Goal: Task Accomplishment & Management: Complete application form

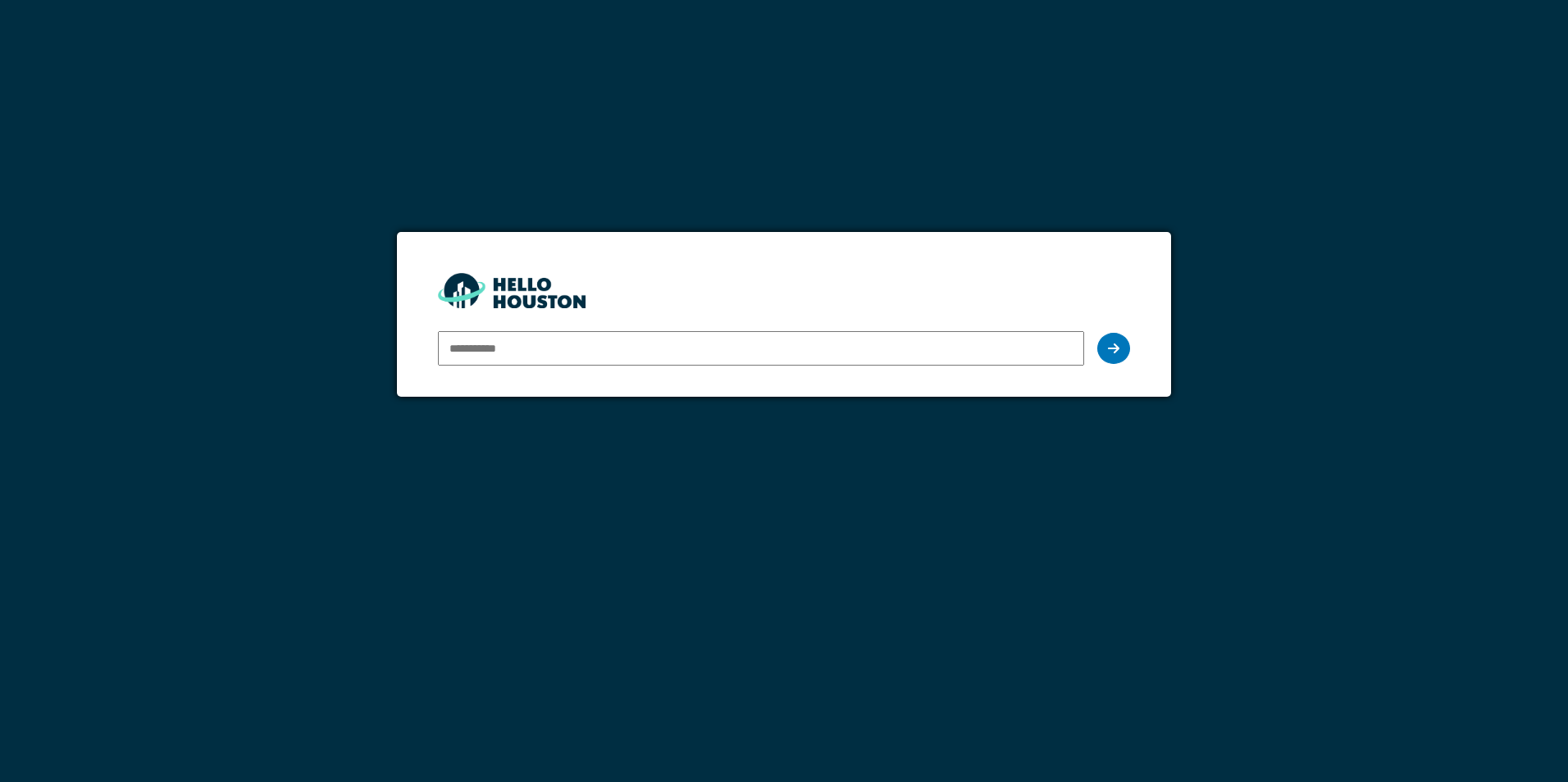
type input "**********"
click at [1111, 350] on icon at bounding box center [1113, 348] width 11 height 13
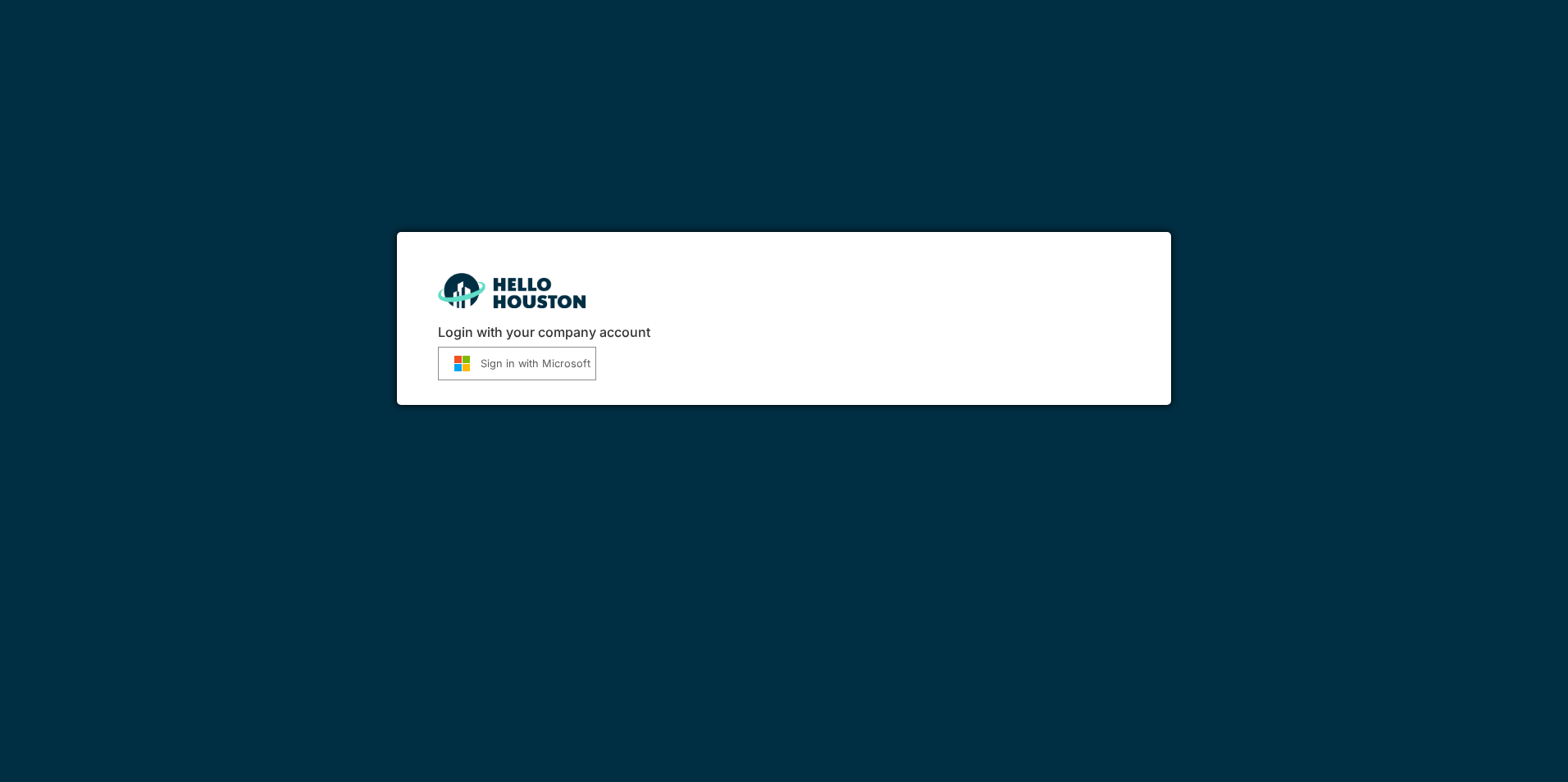
click at [545, 369] on button "Sign in with Microsoft" at bounding box center [517, 364] width 158 height 34
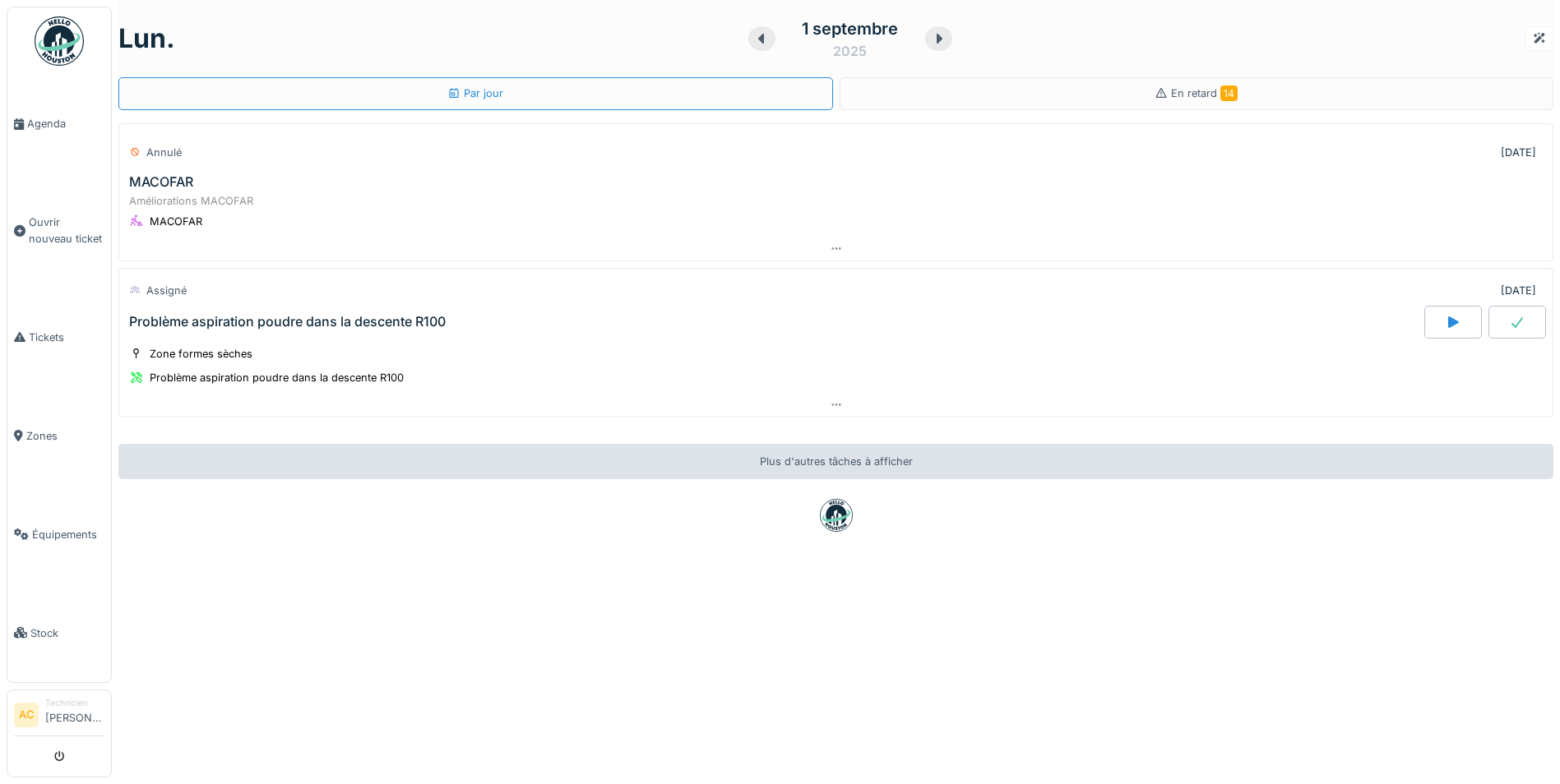
click at [59, 38] on img at bounding box center [60, 41] width 49 height 49
click at [1195, 95] on span "En retard 14" at bounding box center [1204, 93] width 66 height 12
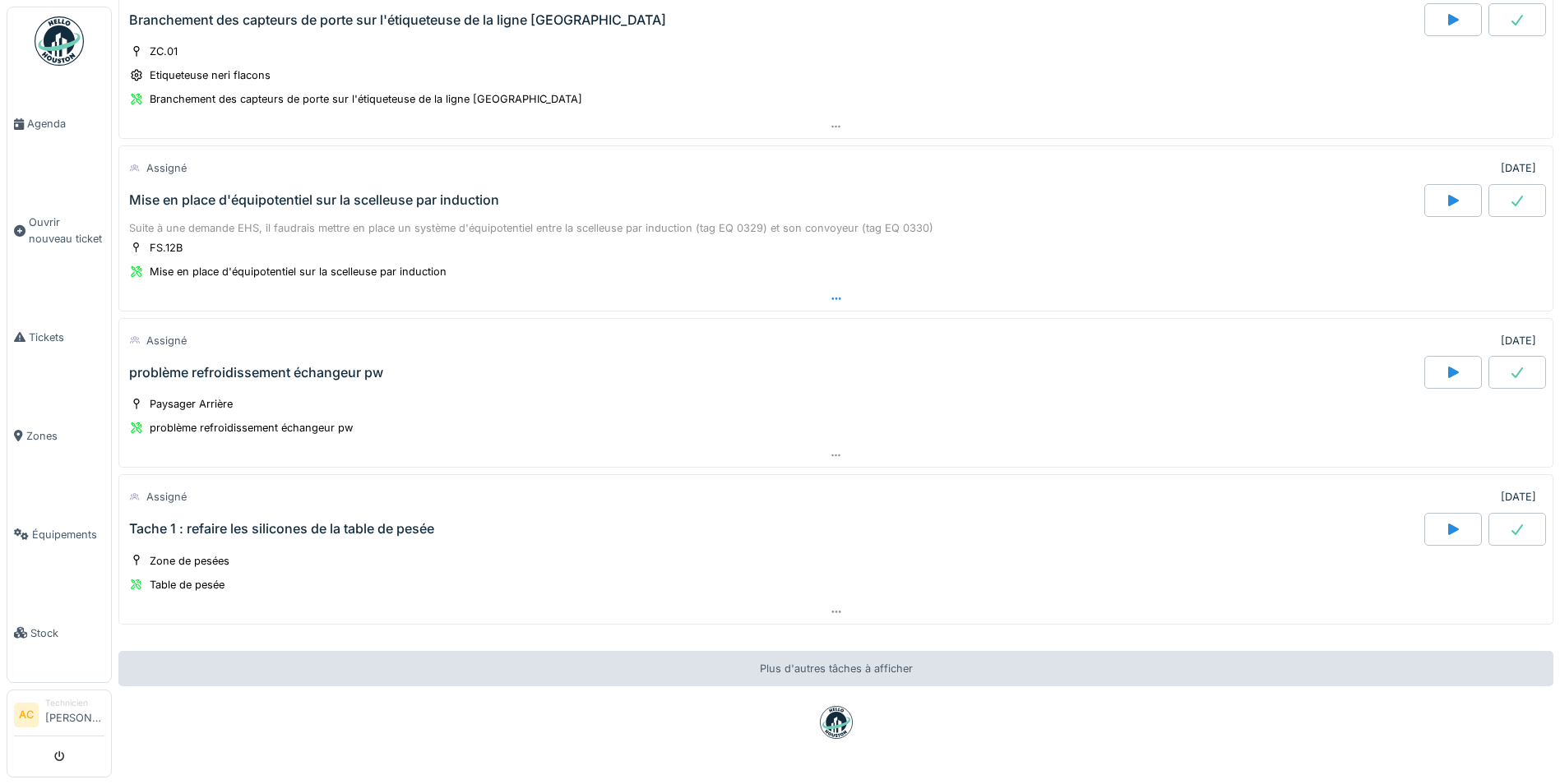
scroll to position [2055, 0]
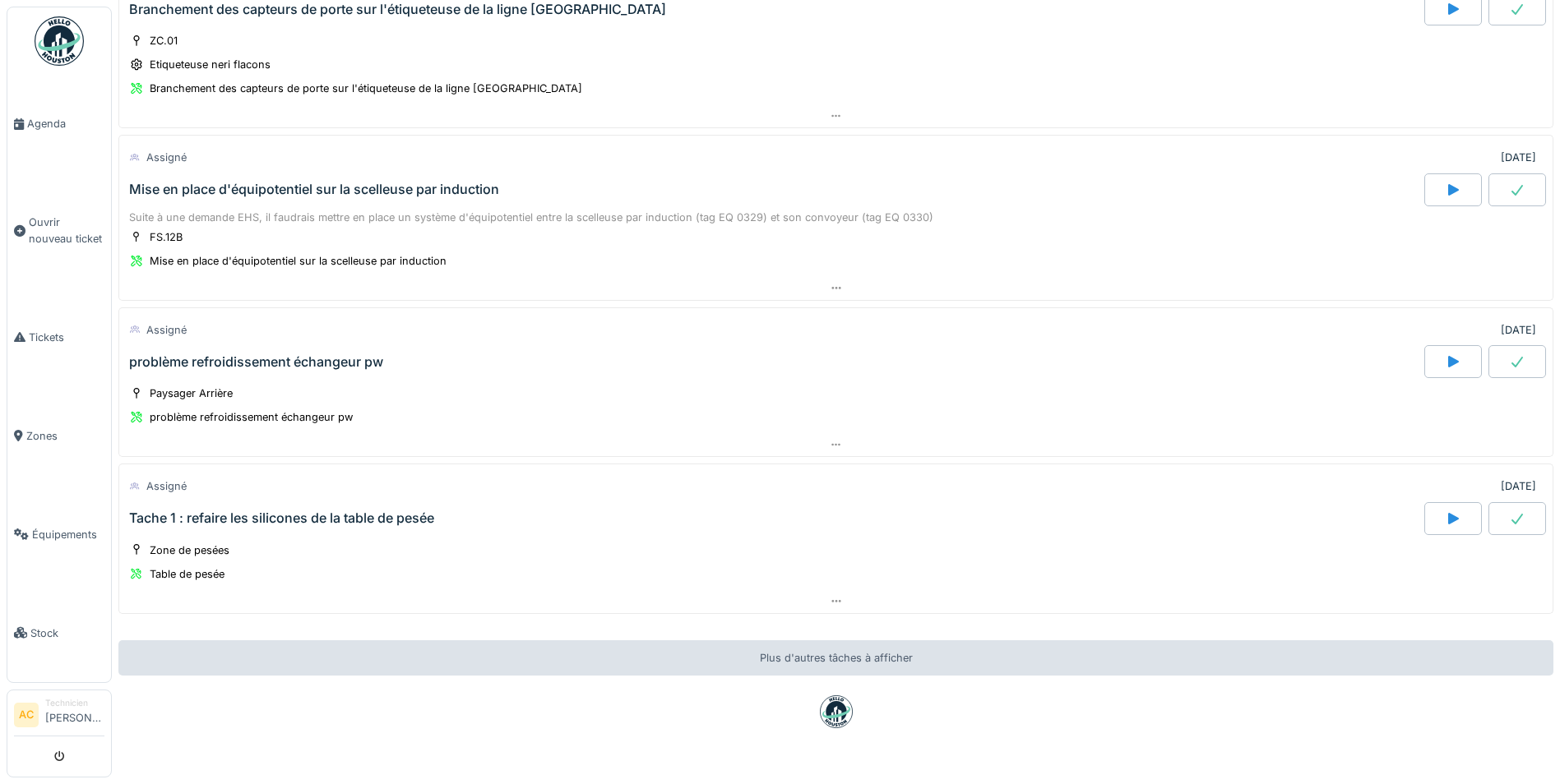
click at [202, 521] on div "Tache 1 : refaire les silicones de la table de pesée" at bounding box center [281, 518] width 305 height 16
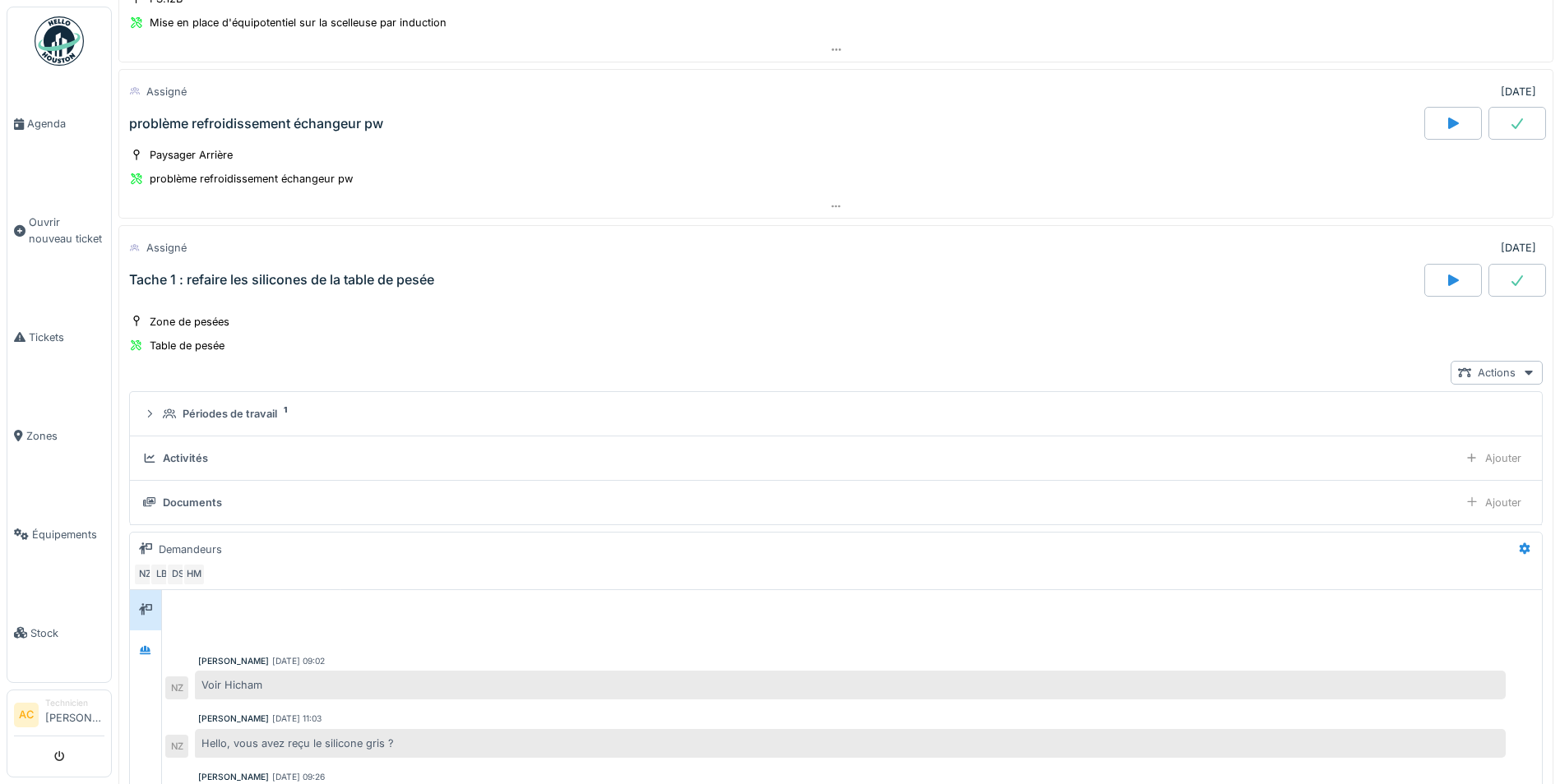
scroll to position [2289, 0]
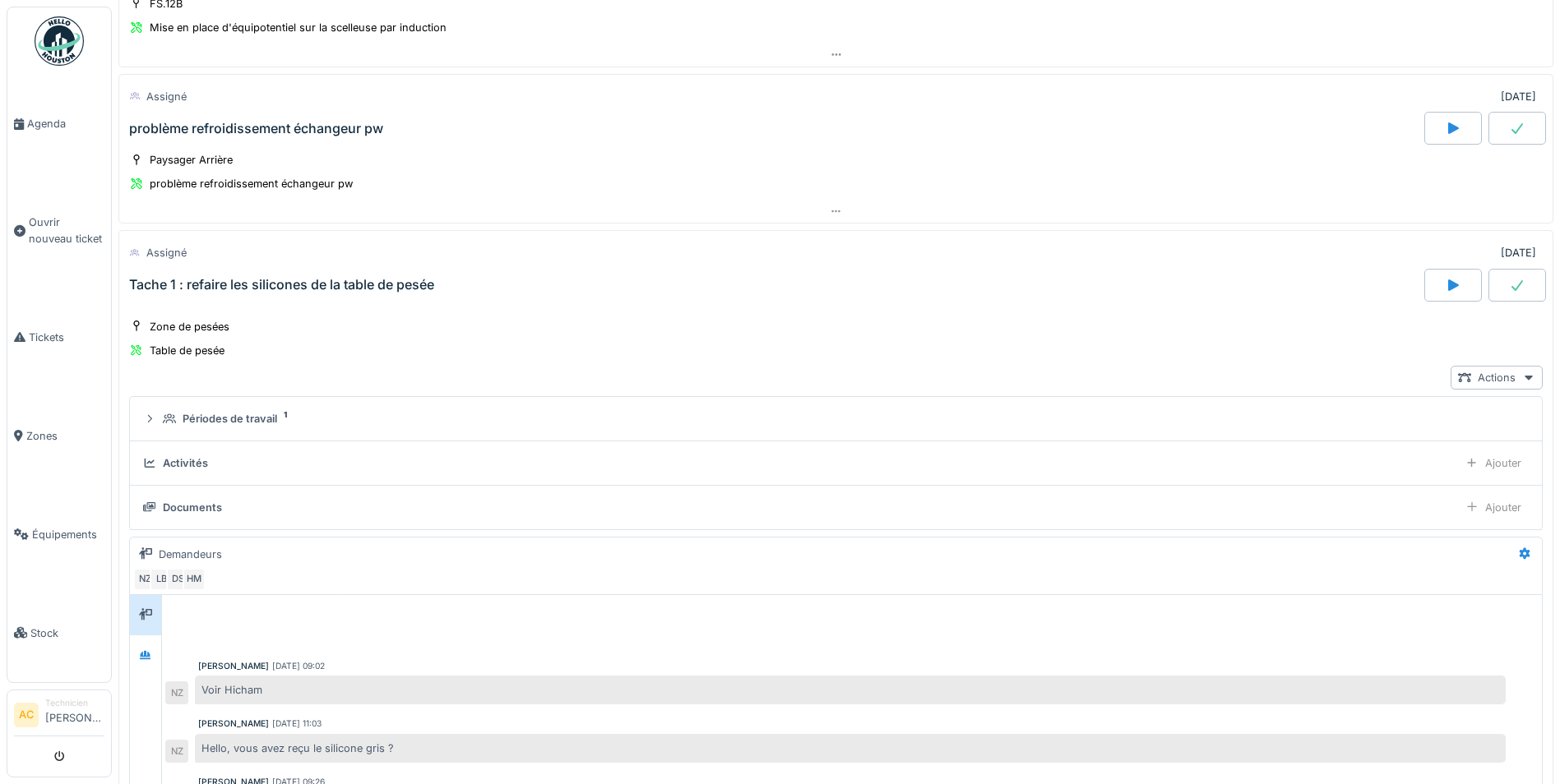
click at [1509, 284] on icon at bounding box center [1516, 286] width 16 height 13
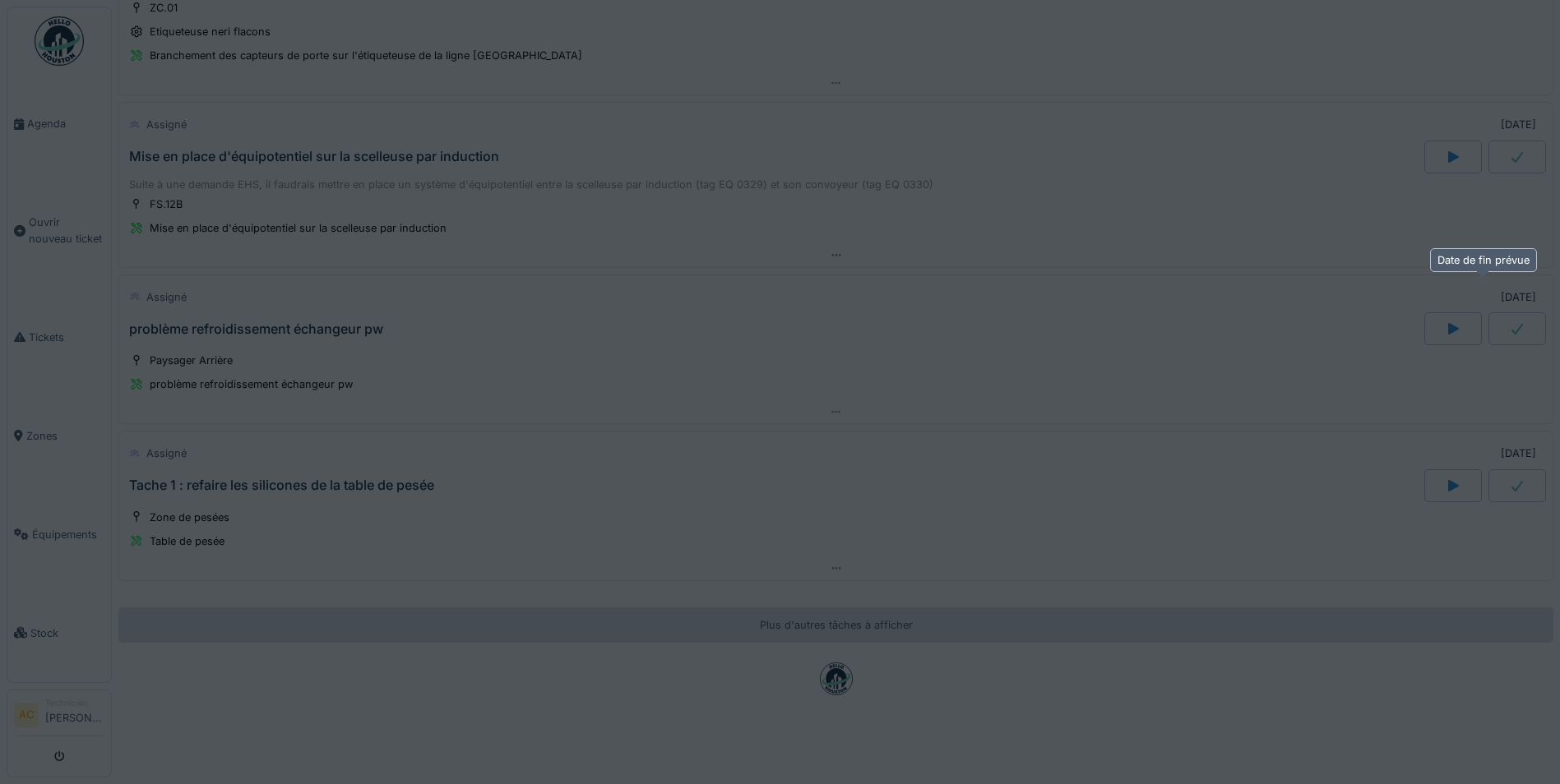
scroll to position [2100, 0]
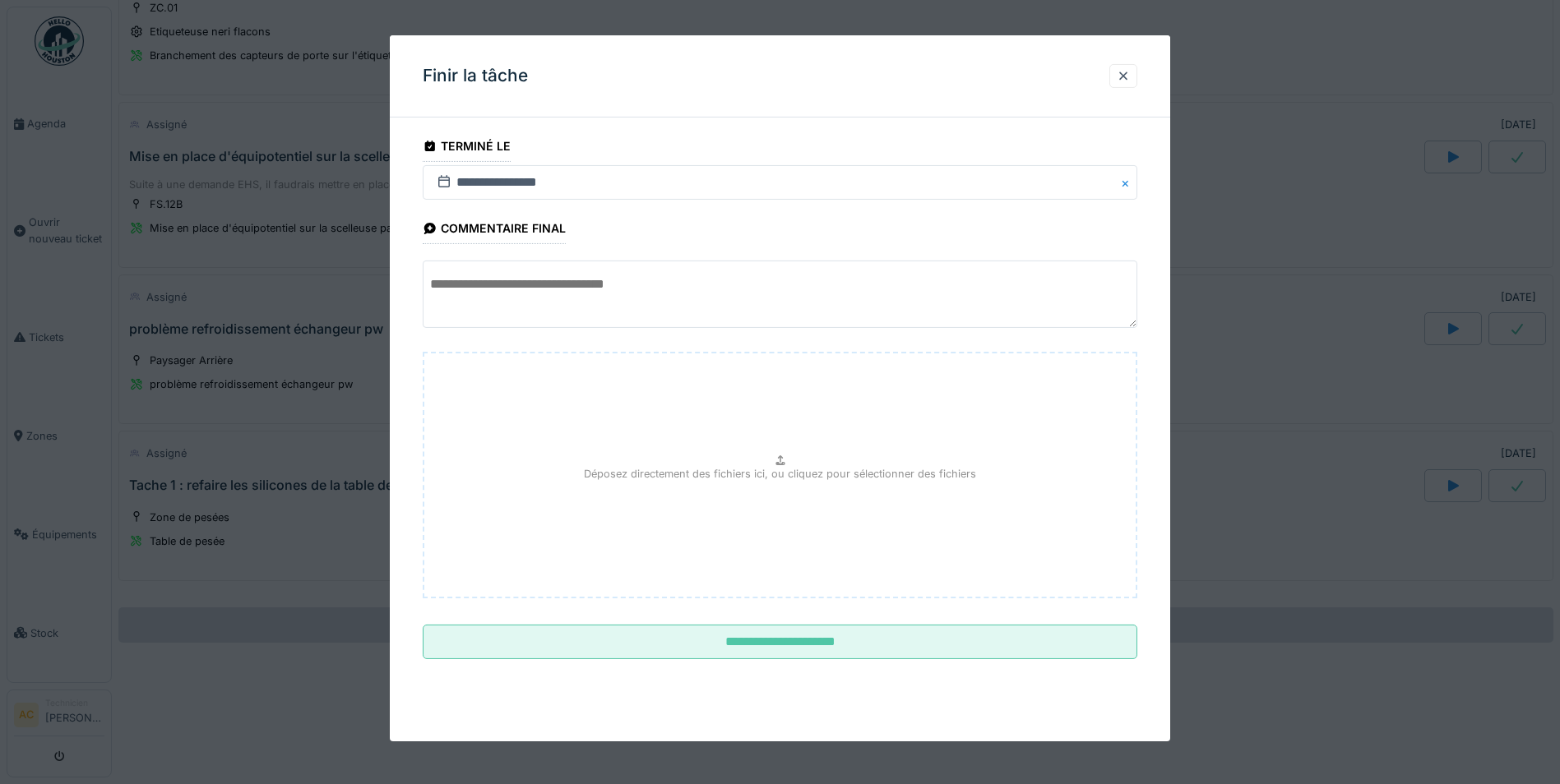
click at [702, 292] on textarea at bounding box center [780, 294] width 714 height 67
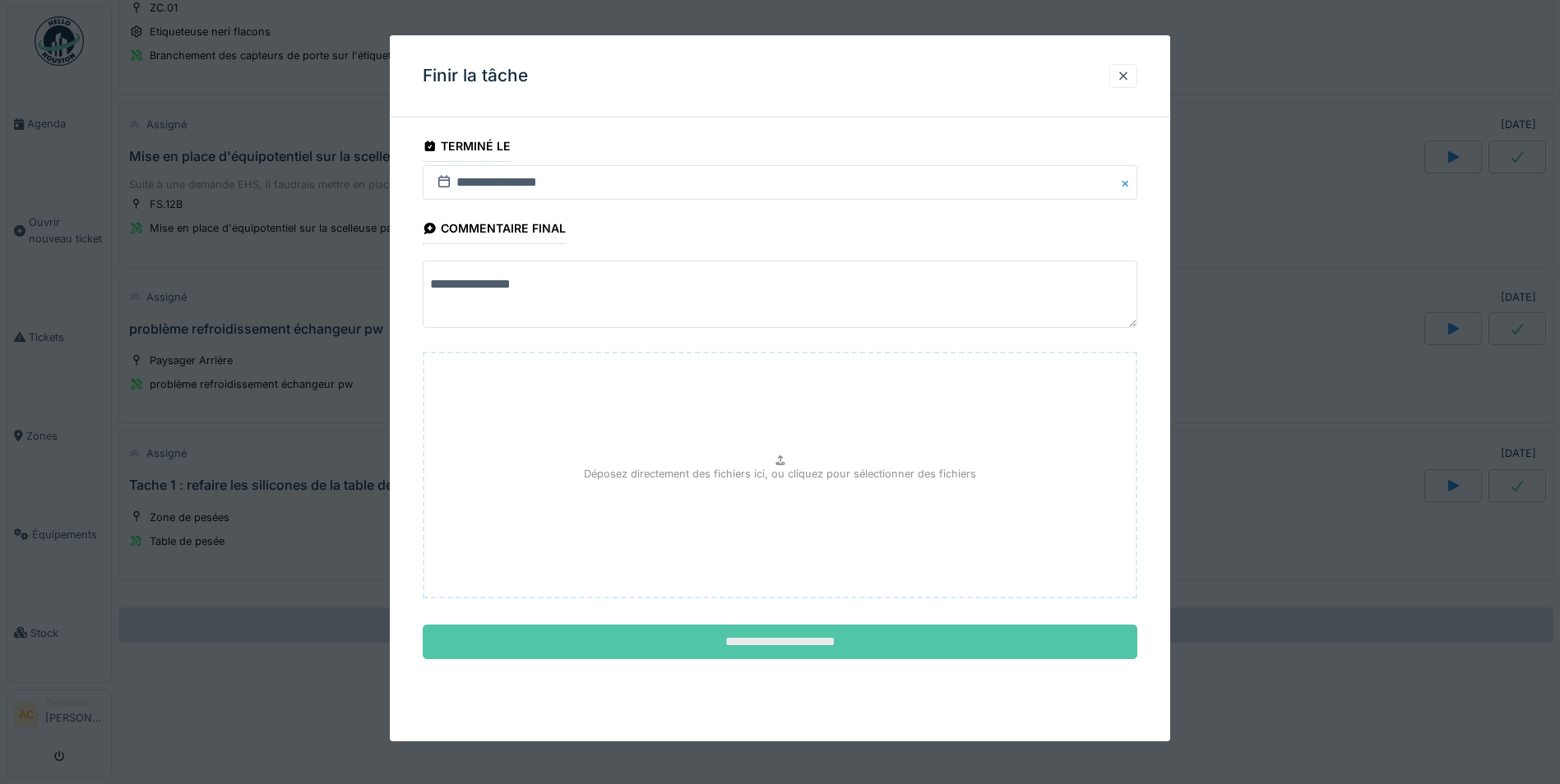
type textarea "**********"
click at [720, 653] on input "**********" at bounding box center [780, 642] width 714 height 35
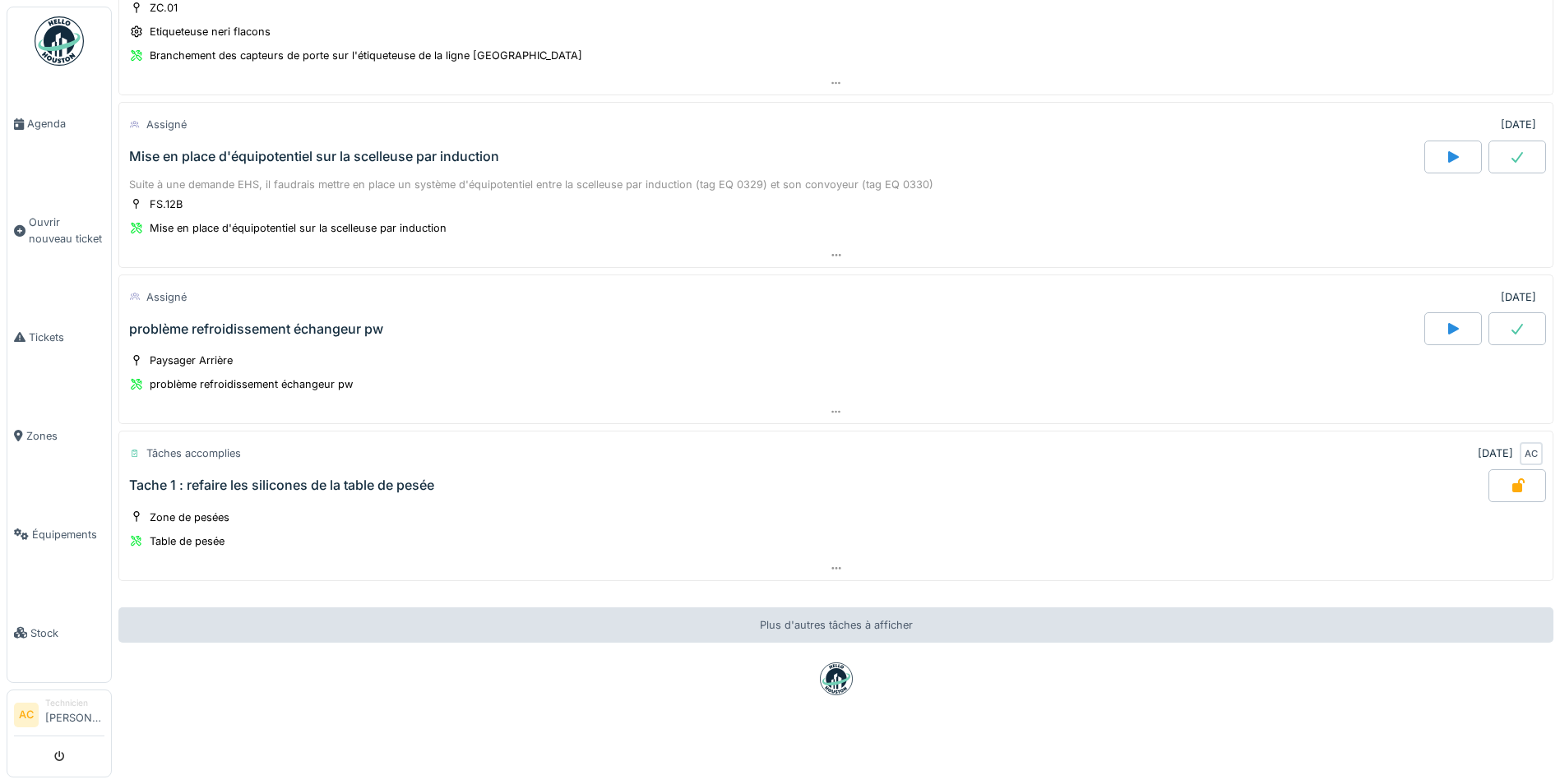
click at [223, 478] on div "Tache 1 : refaire les silicones de la table de pesée" at bounding box center [281, 485] width 305 height 16
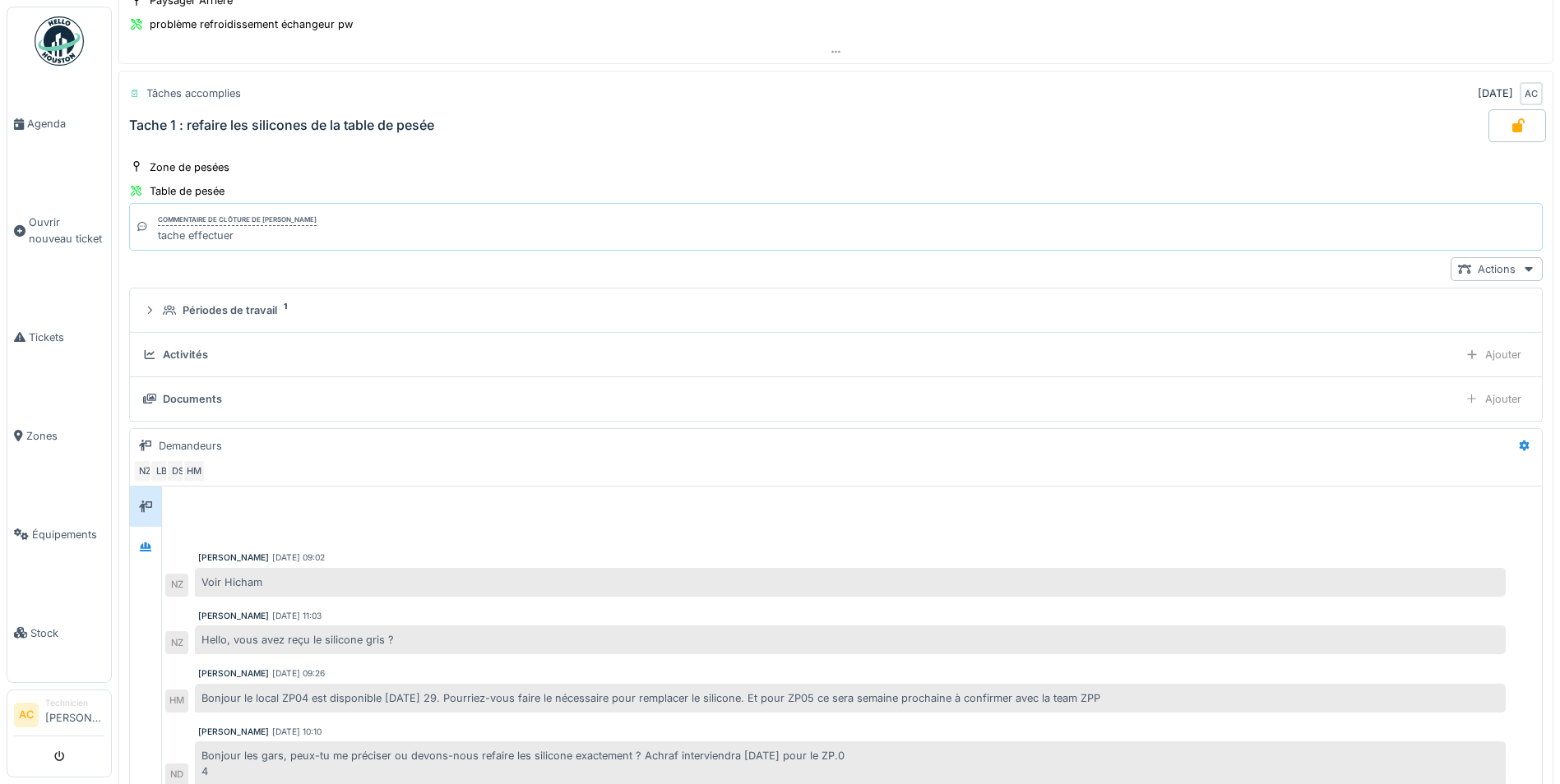
scroll to position [2453, 0]
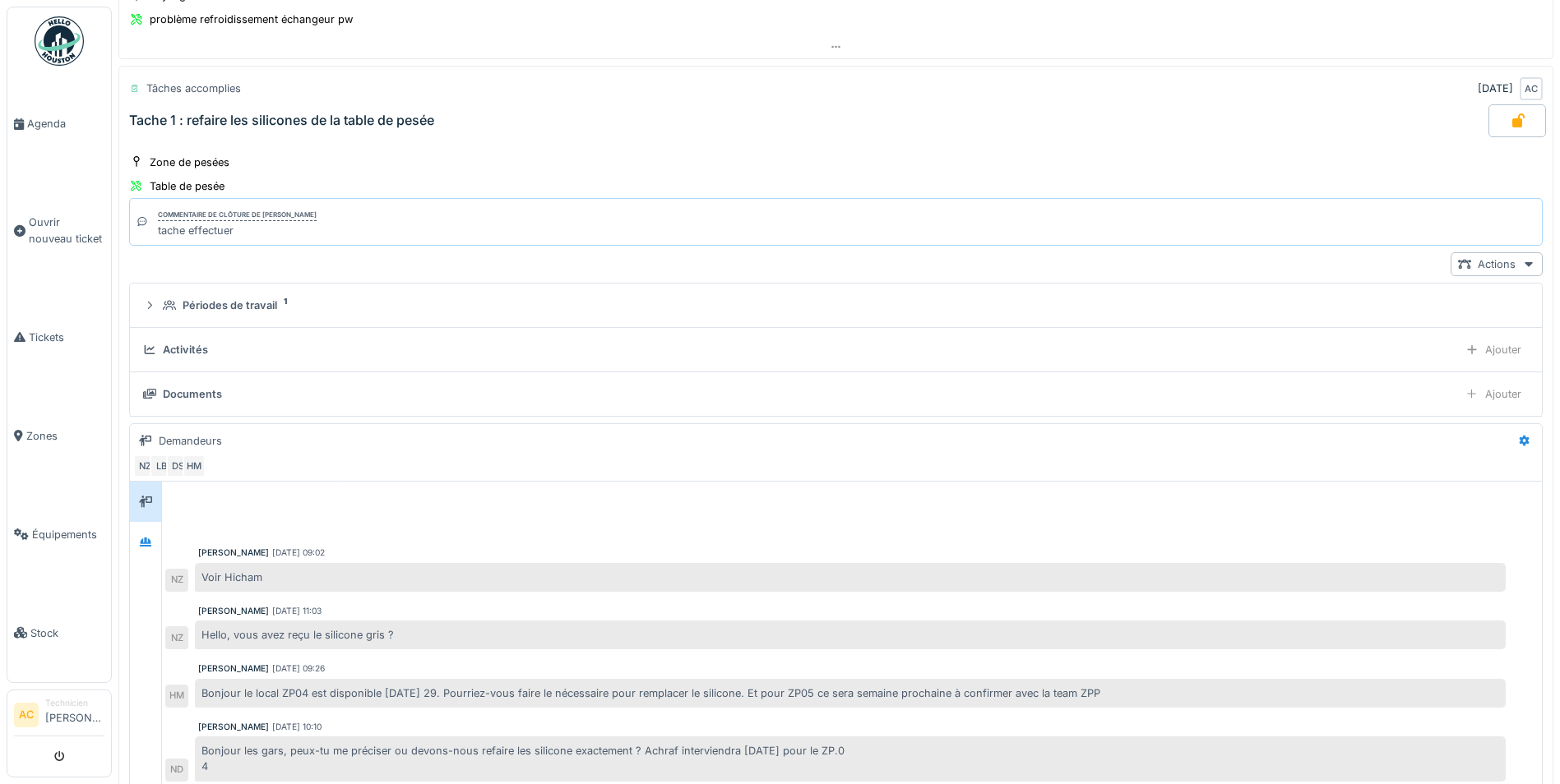
click at [1512, 119] on icon at bounding box center [1517, 120] width 12 height 14
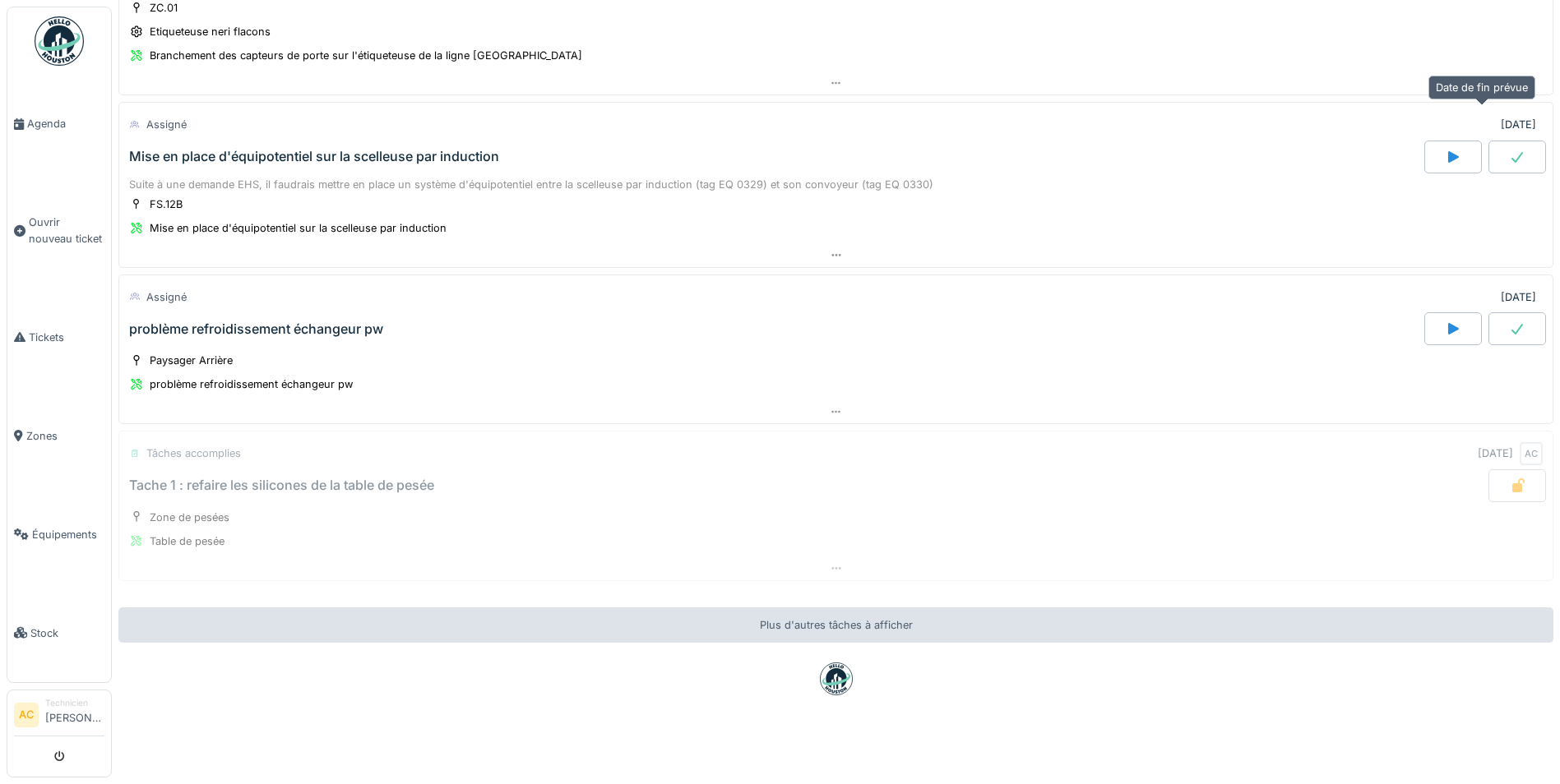
scroll to position [2100, 0]
click at [286, 478] on div "Tache 1 : refaire les silicones de la table de pesée" at bounding box center [281, 485] width 305 height 16
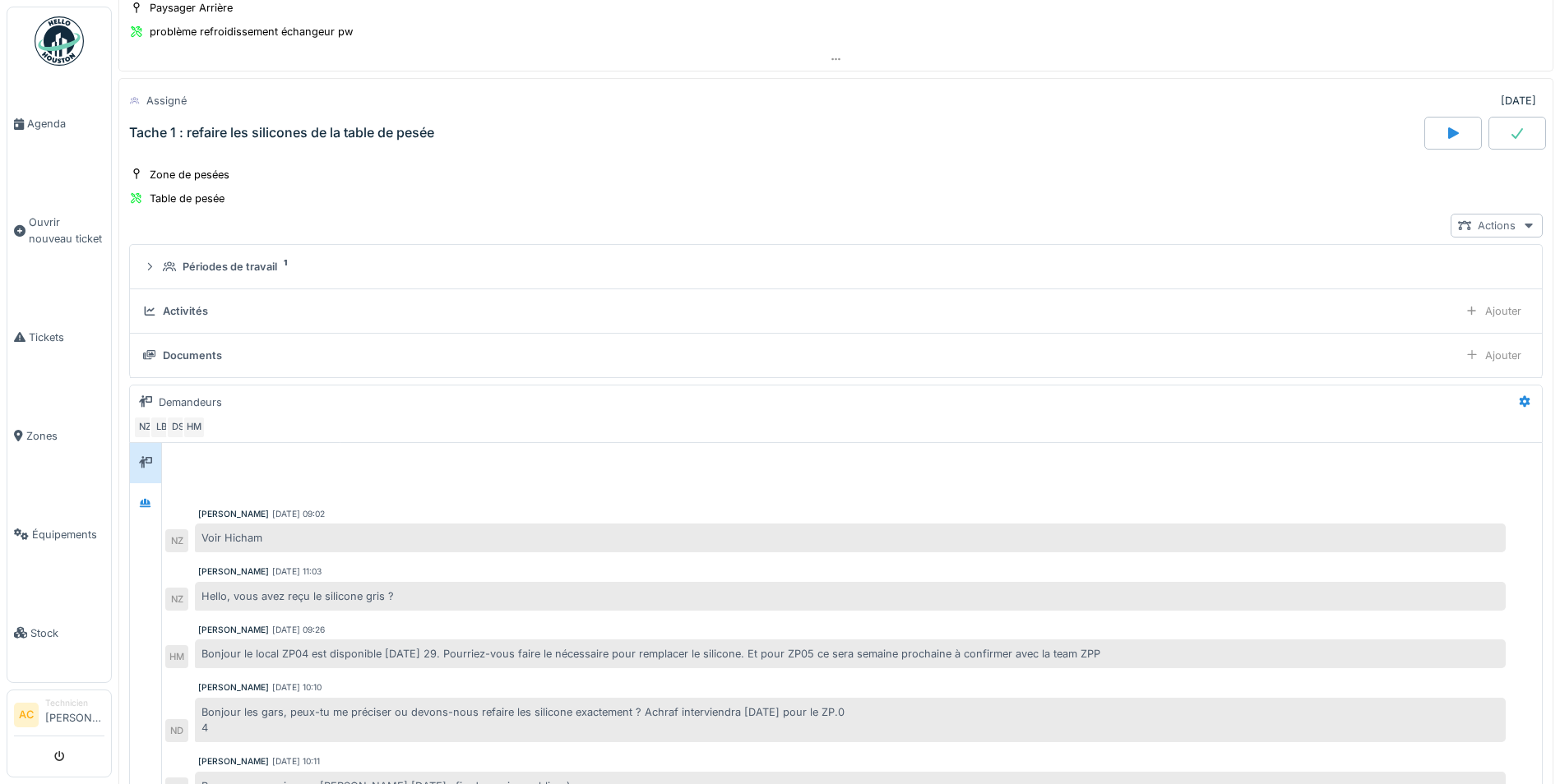
scroll to position [2453, 0]
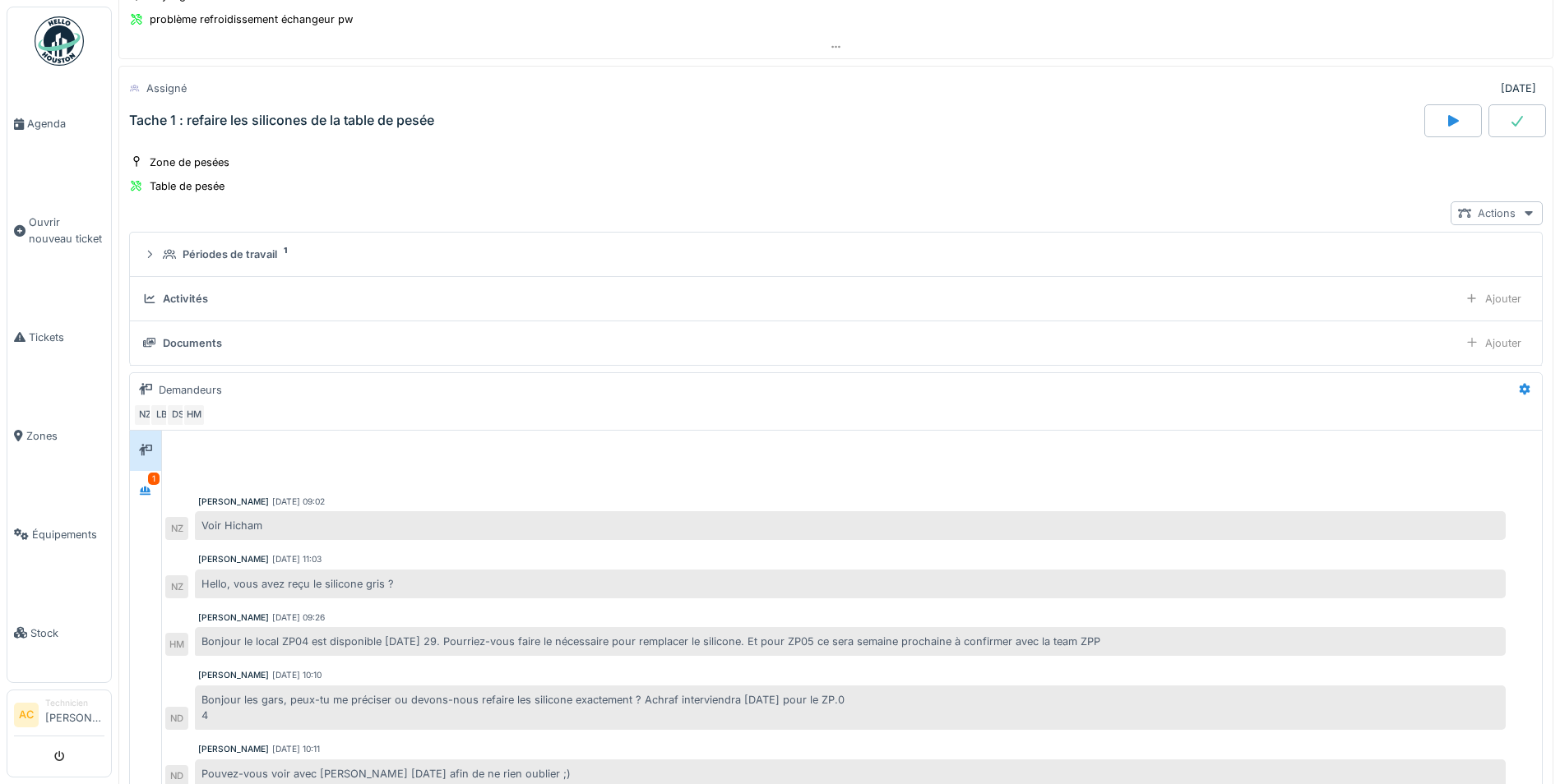
click at [1522, 217] on icon at bounding box center [1529, 213] width 13 height 10
click at [1434, 283] on div "Voir ticket Table de pesée" at bounding box center [1411, 282] width 180 height 25
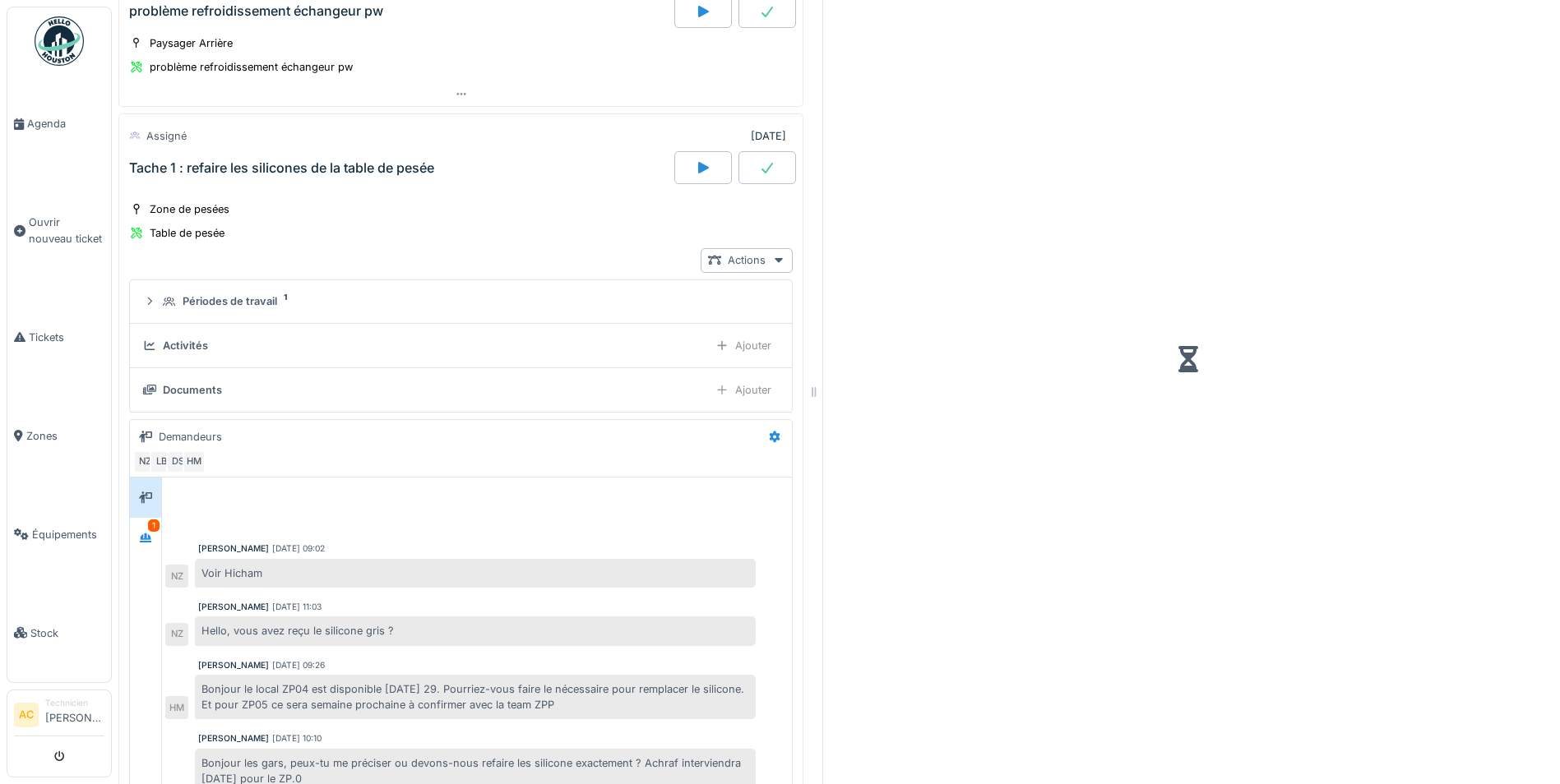
scroll to position [2500, 0]
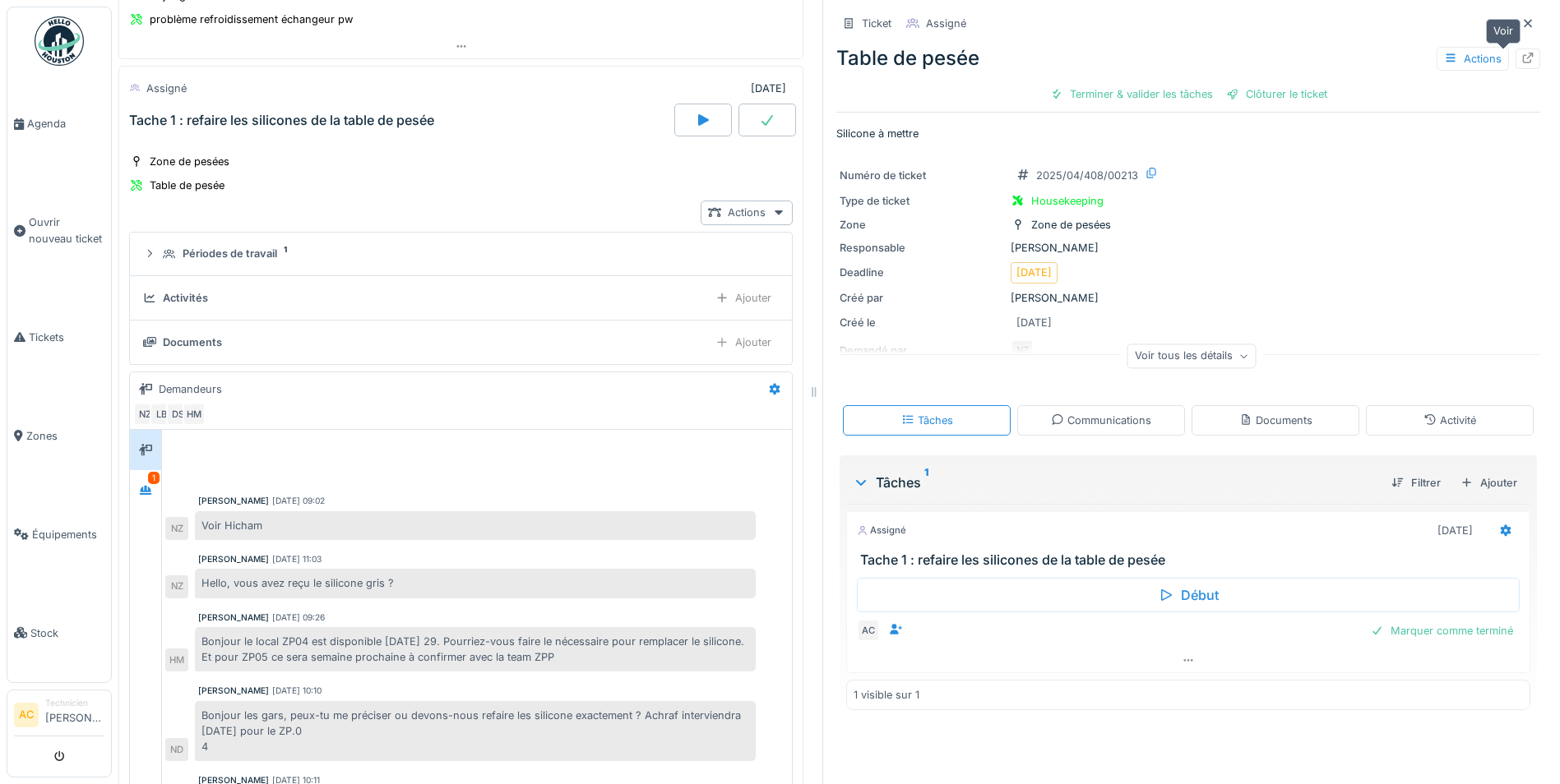
click at [1521, 60] on icon at bounding box center [1528, 58] width 13 height 10
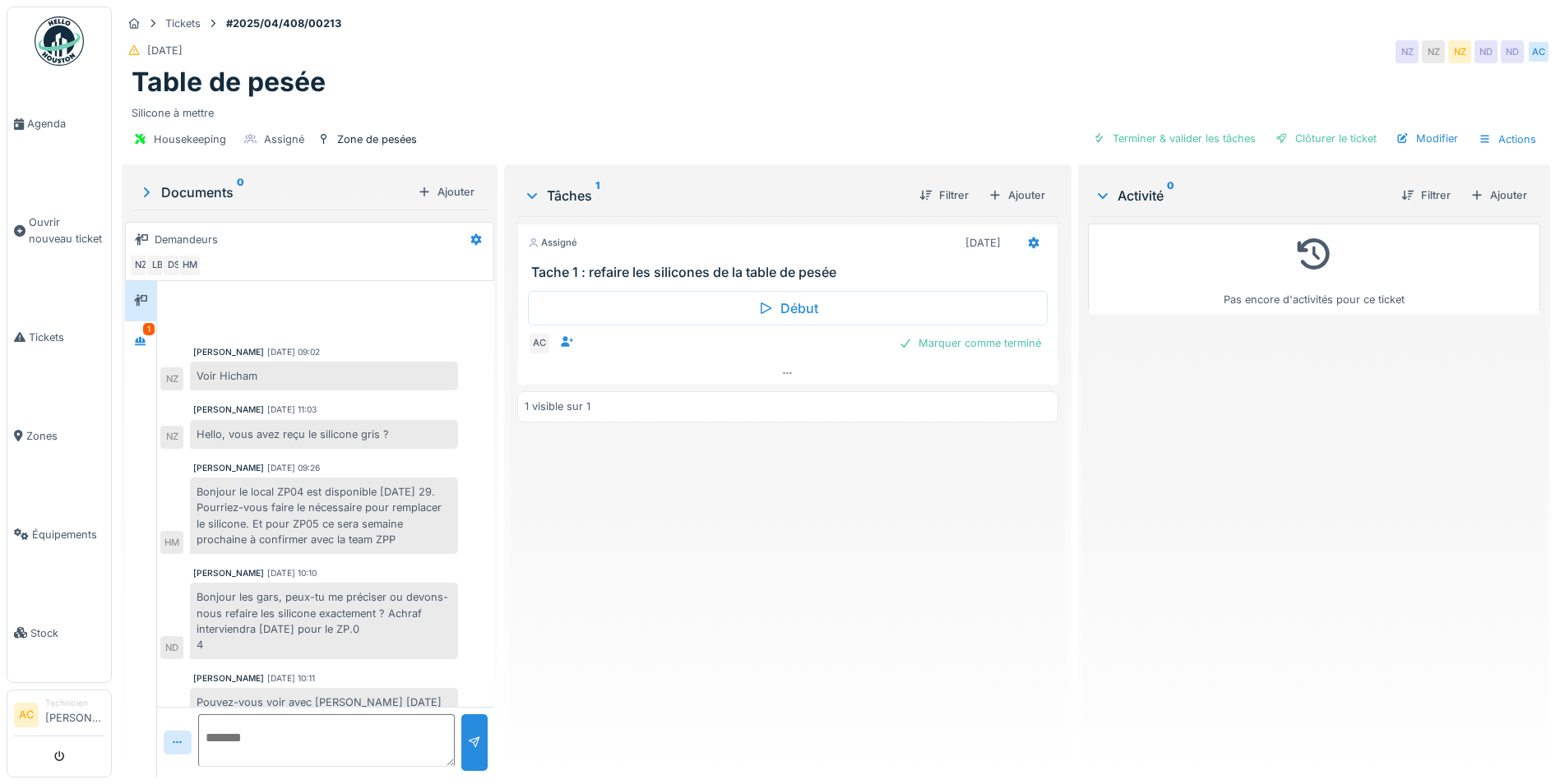
scroll to position [34, 0]
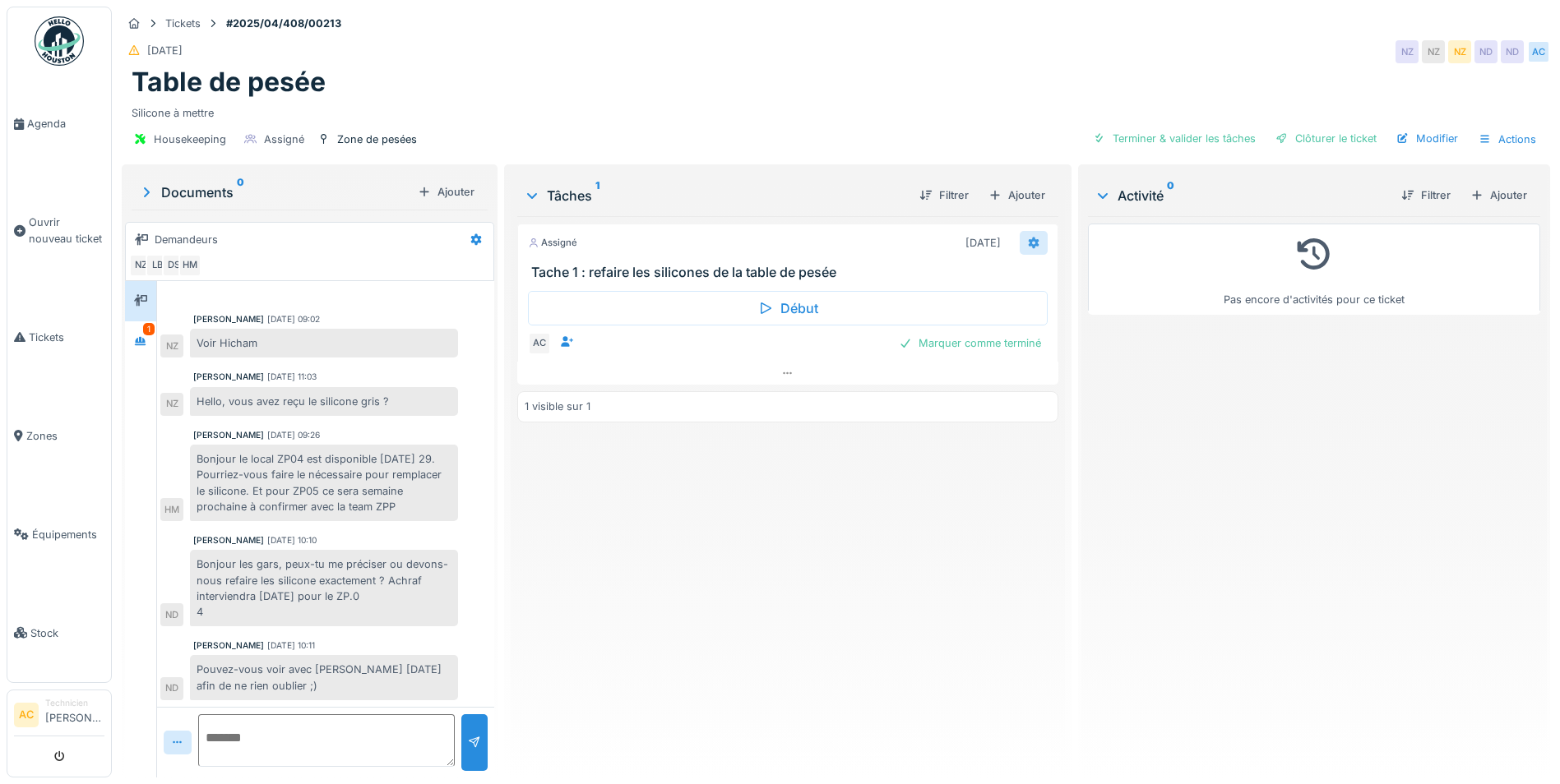
click at [1028, 245] on icon at bounding box center [1033, 243] width 10 height 11
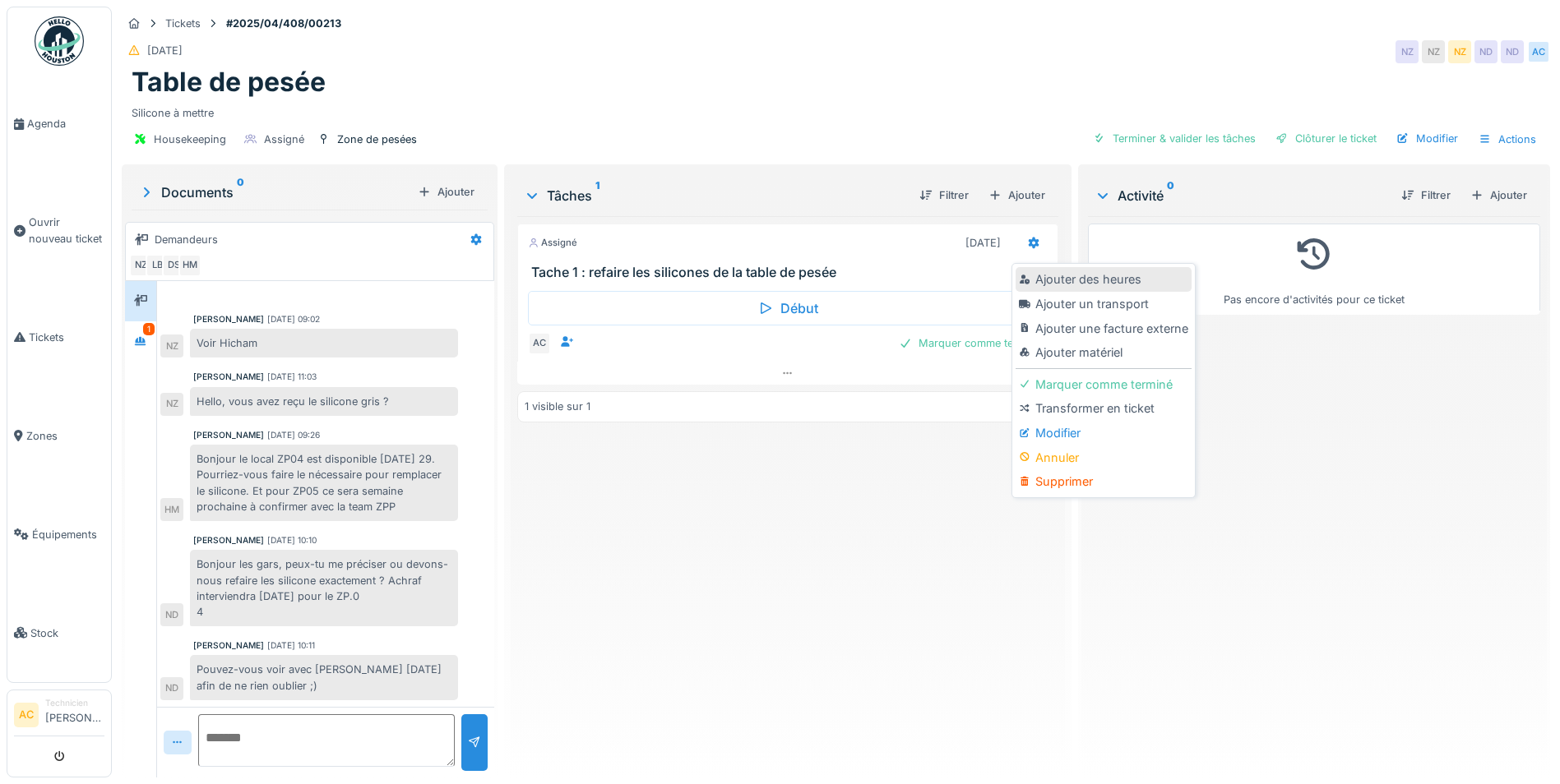
click at [1040, 281] on div "Ajouter des heures" at bounding box center [1102, 279] width 175 height 25
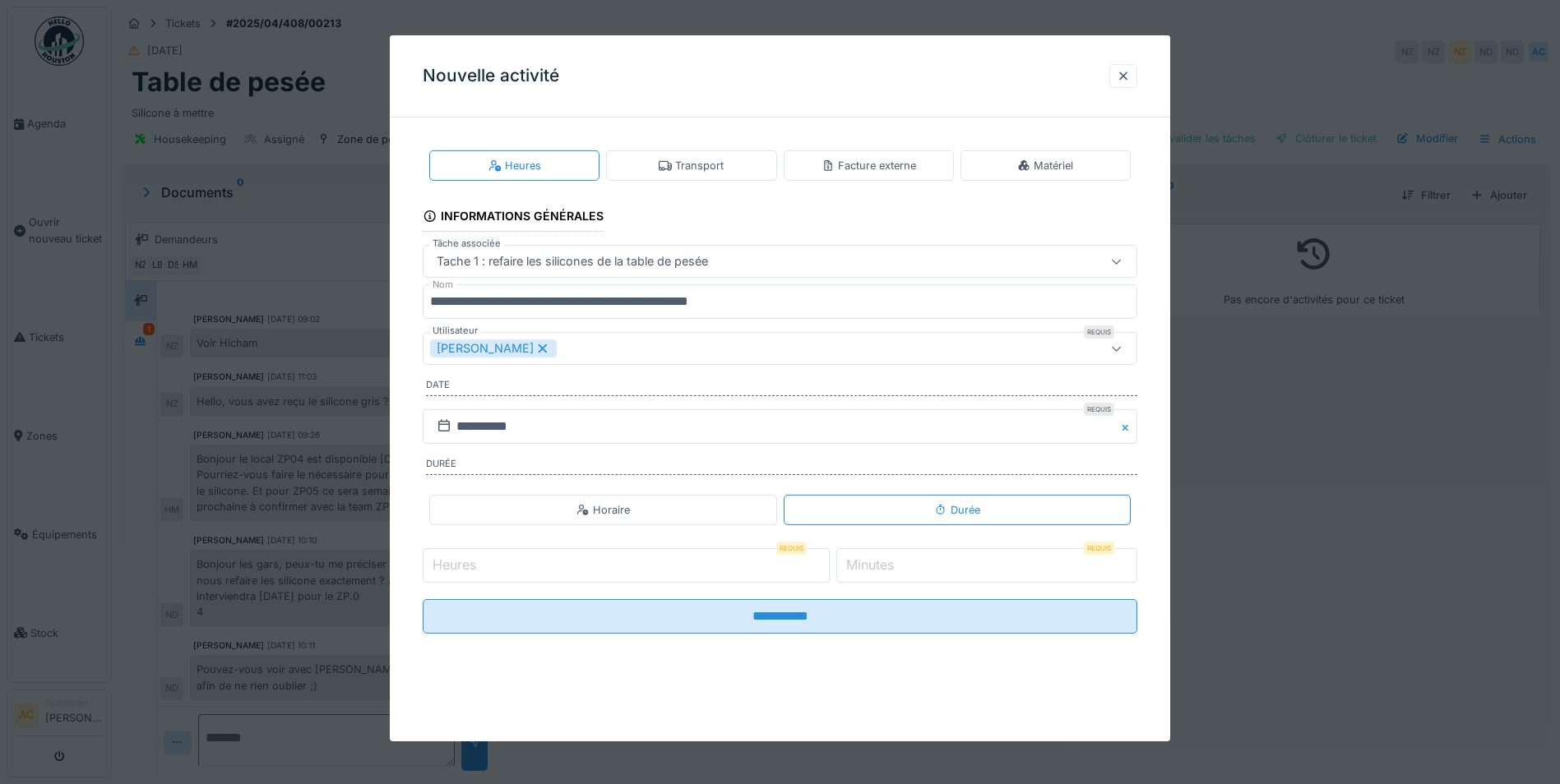
click at [527, 568] on input "Heures" at bounding box center [626, 566] width 407 height 35
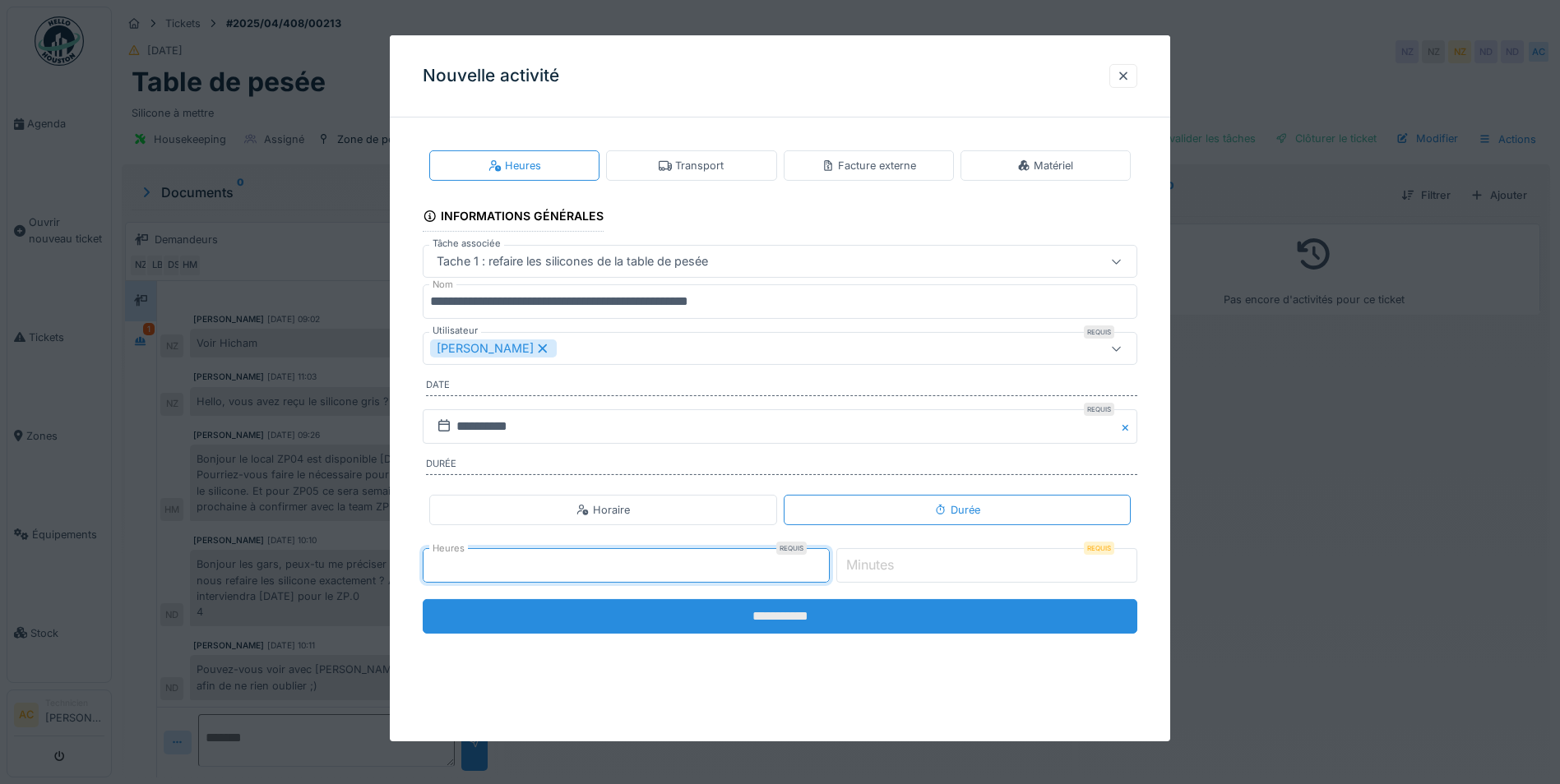
type input "*"
click at [759, 625] on input "**********" at bounding box center [780, 617] width 714 height 35
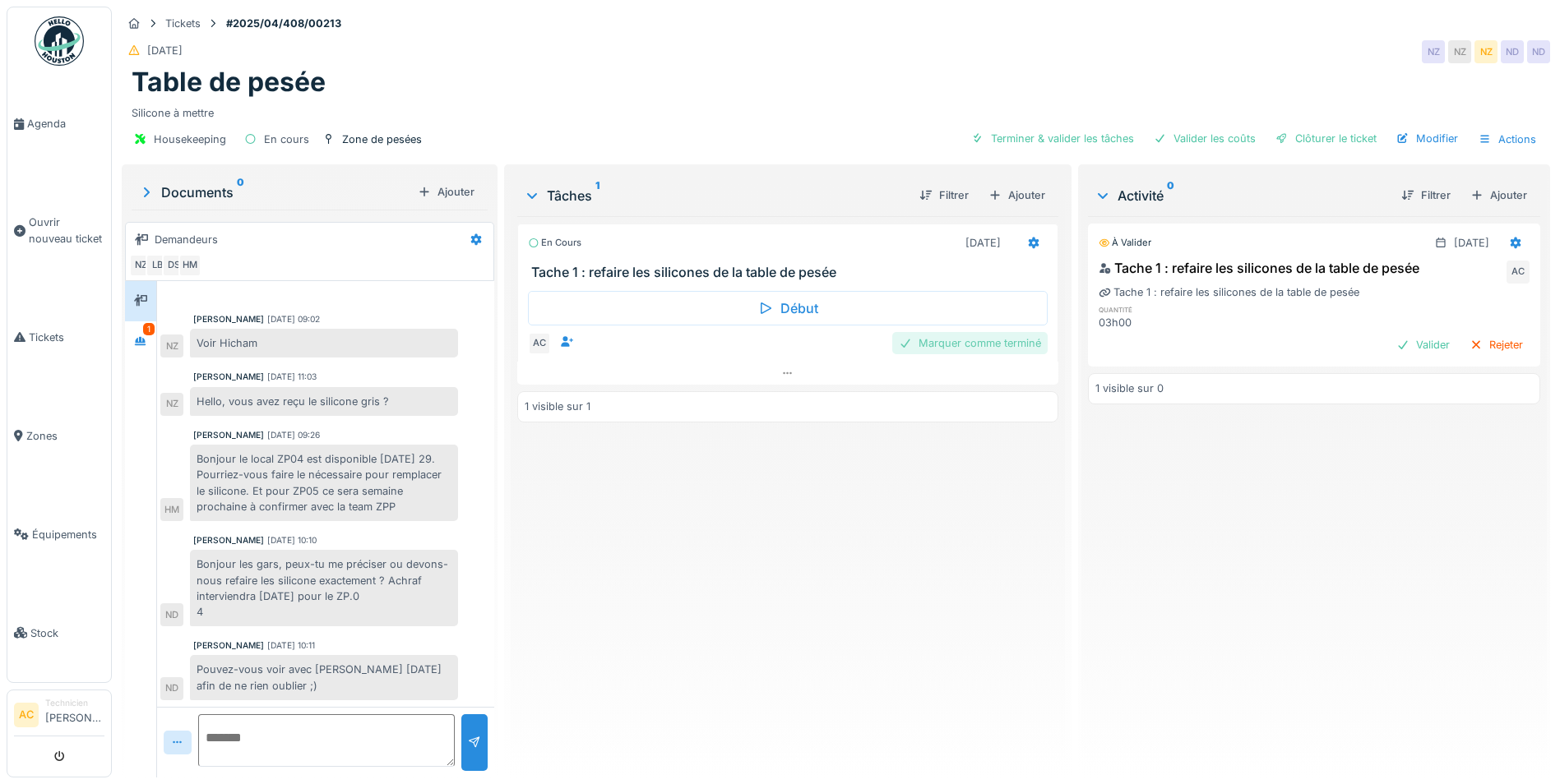
click at [951, 347] on div "Marquer comme terminé" at bounding box center [970, 342] width 155 height 22
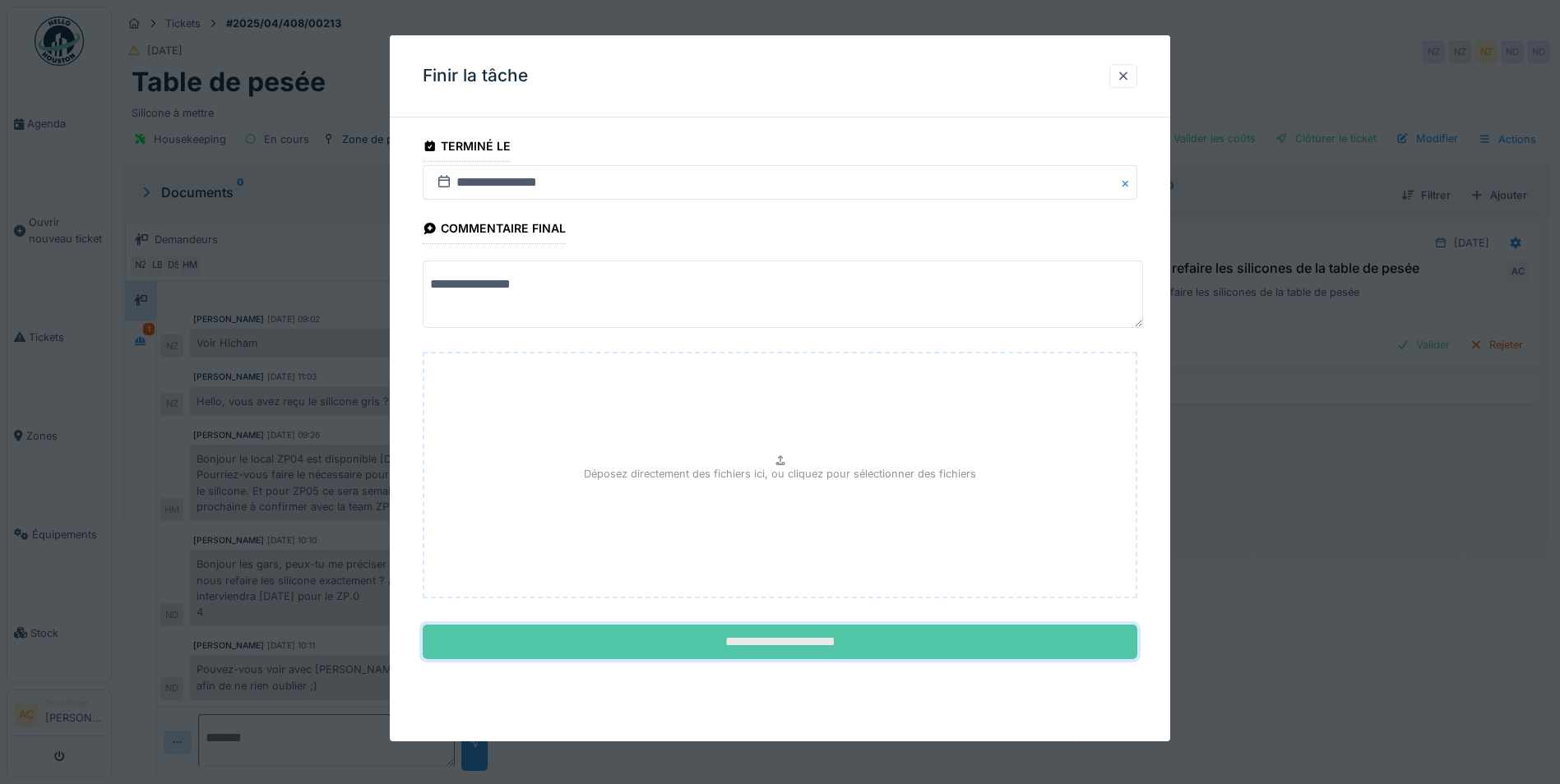
click at [751, 644] on input "**********" at bounding box center [780, 642] width 714 height 35
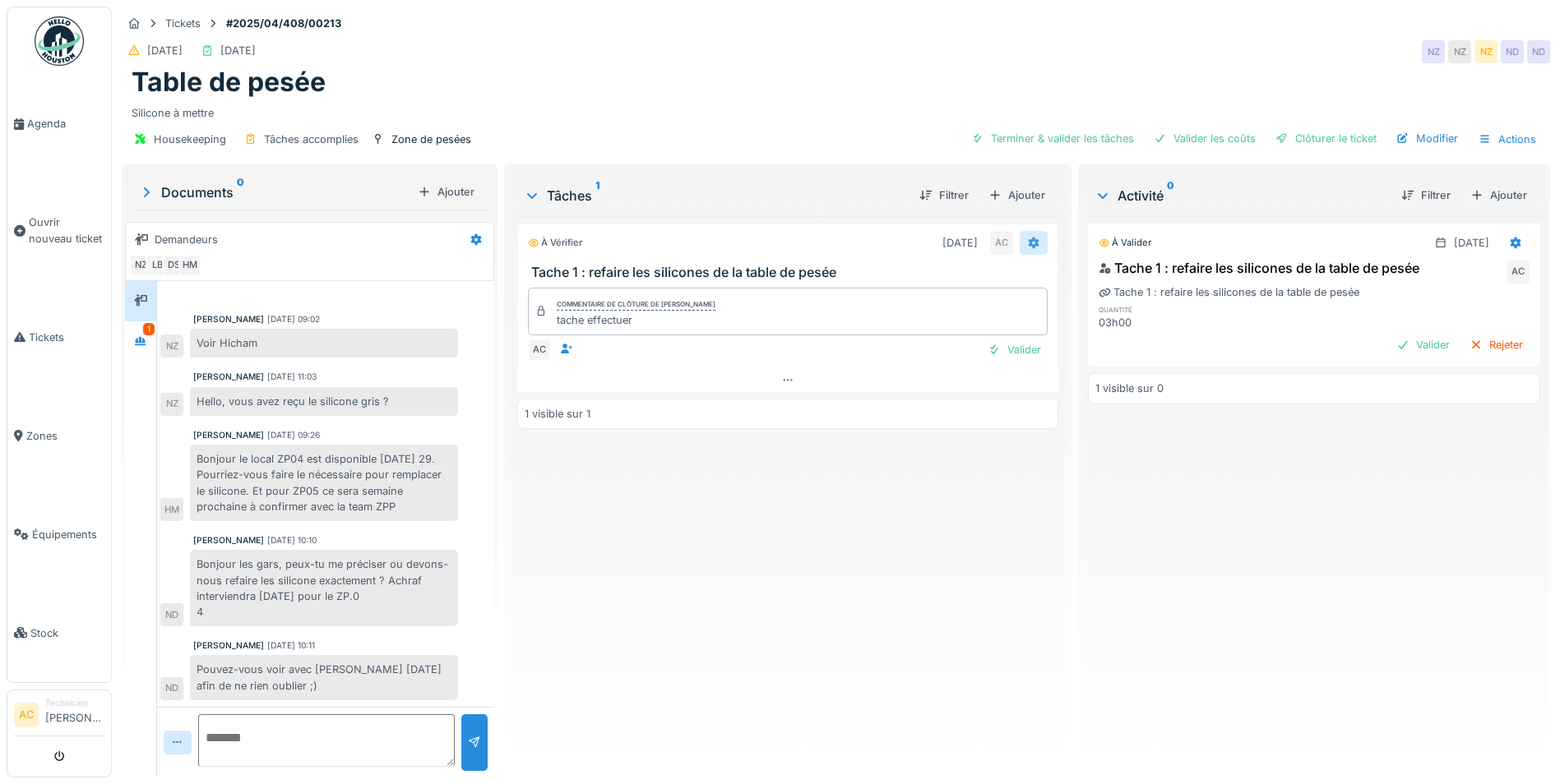
click at [1028, 243] on icon at bounding box center [1033, 243] width 10 height 11
click at [1509, 239] on icon at bounding box center [1516, 242] width 13 height 10
click at [1452, 278] on div "Modifier" at bounding box center [1435, 279] width 79 height 25
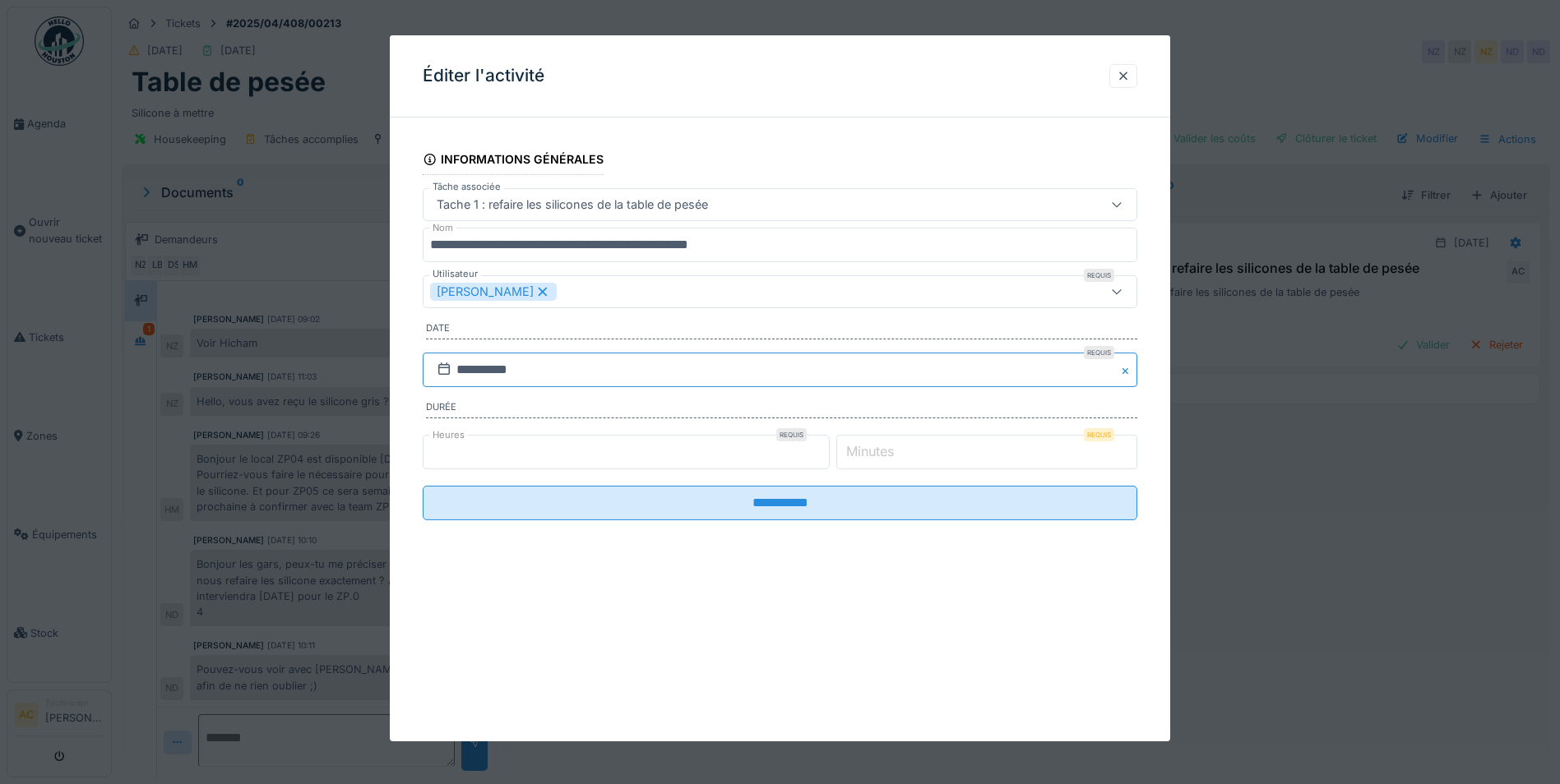
click at [1064, 378] on input "**********" at bounding box center [780, 370] width 714 height 35
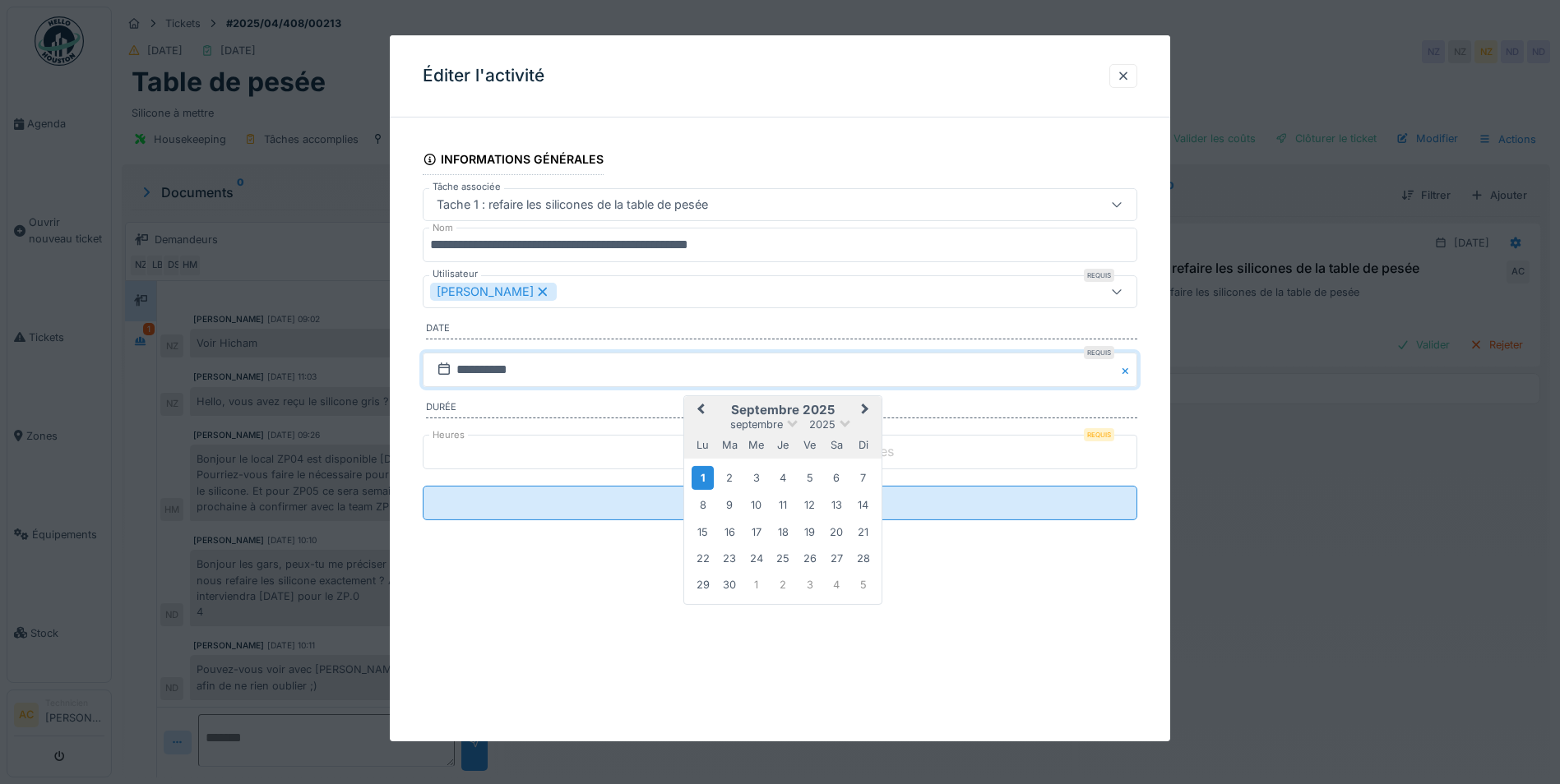
click at [701, 406] on span "Previous Month" at bounding box center [701, 409] width 0 height 20
click at [815, 582] on div "29" at bounding box center [809, 583] width 22 height 22
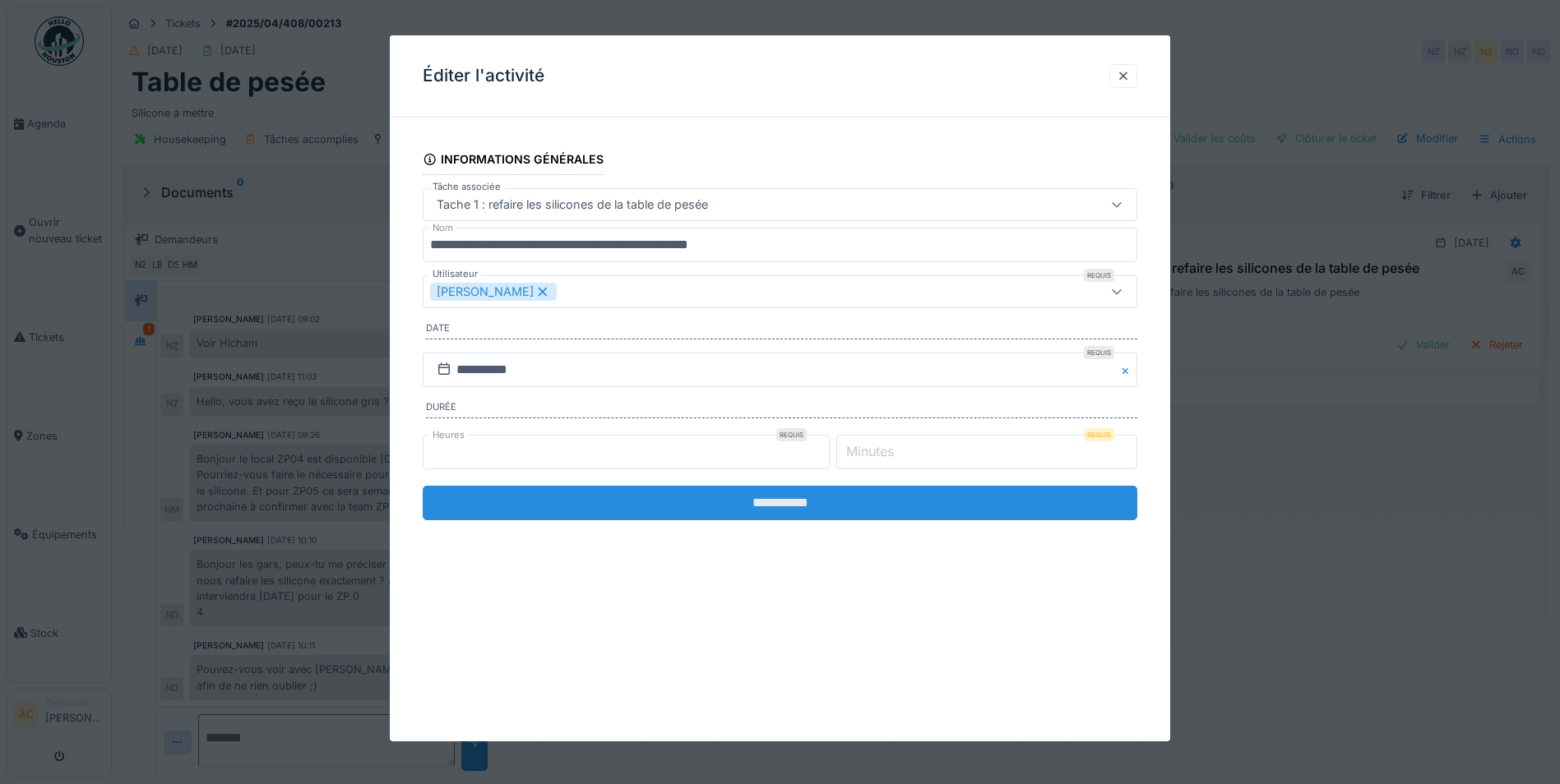
click at [721, 508] on input "**********" at bounding box center [780, 503] width 714 height 35
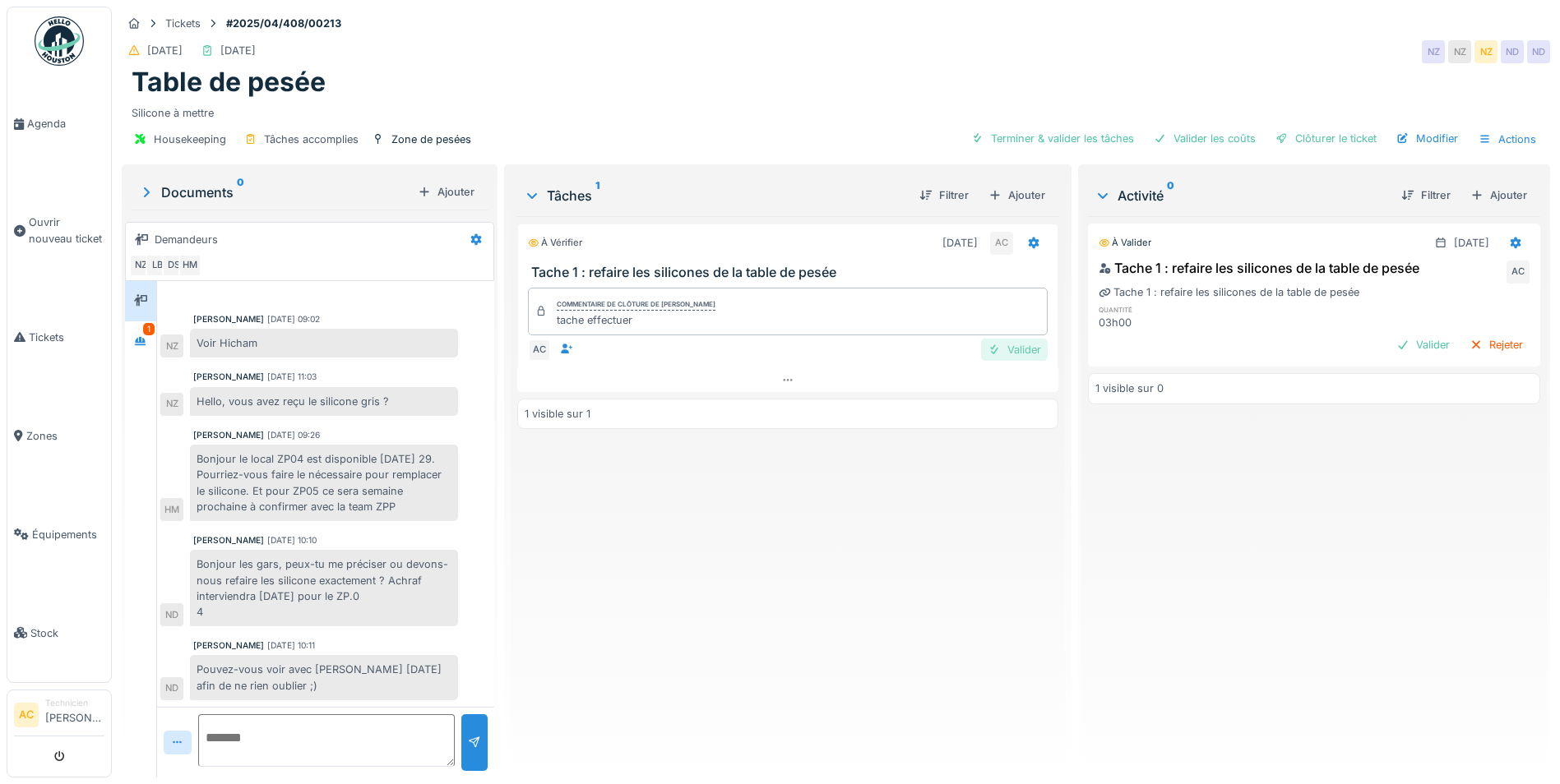
click at [1021, 356] on div "Valider" at bounding box center [1014, 349] width 66 height 22
click at [41, 332] on span "Tickets" at bounding box center [66, 338] width 76 height 16
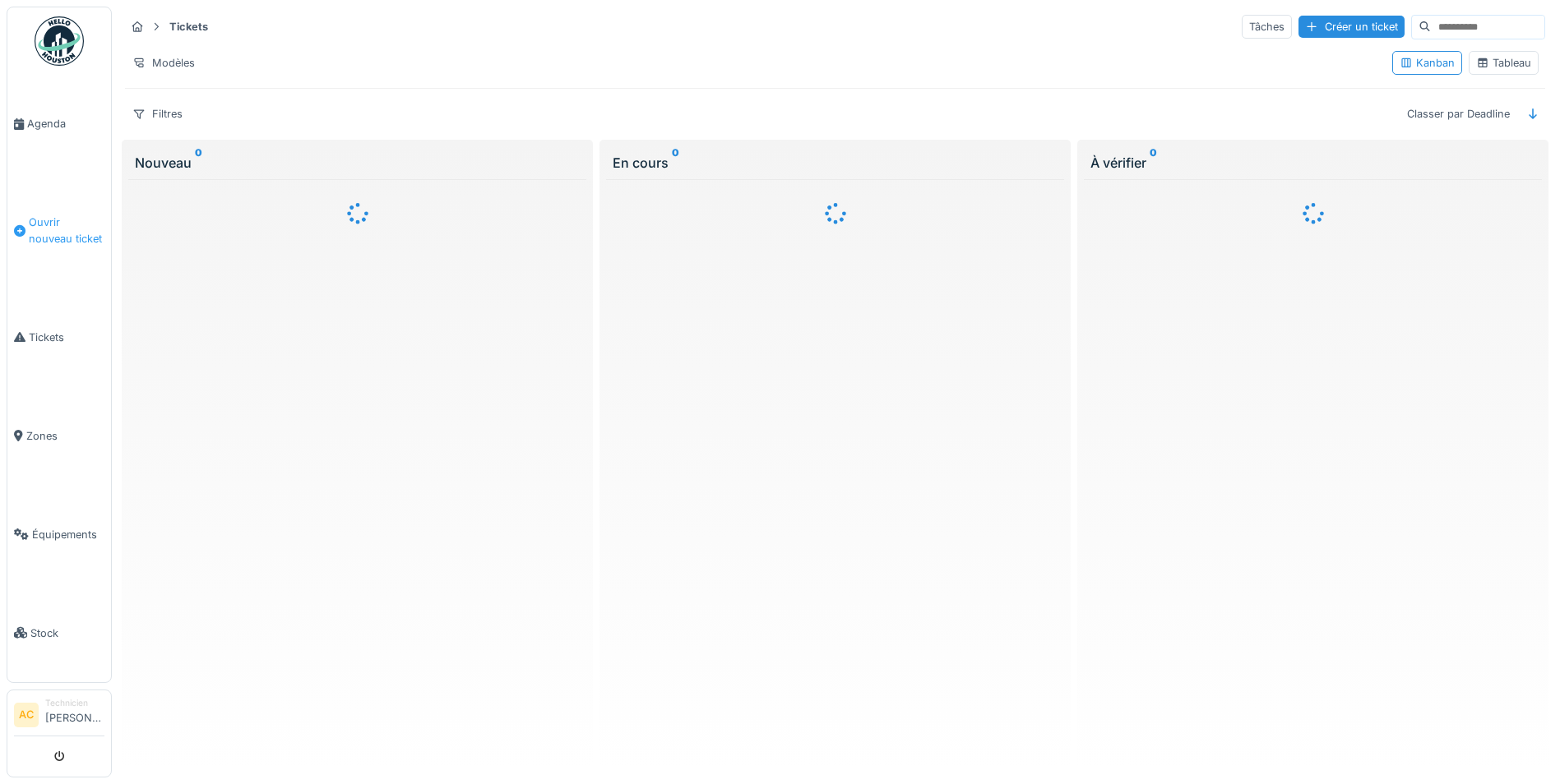
click at [34, 220] on span "Ouvrir nouveau ticket" at bounding box center [66, 230] width 76 height 31
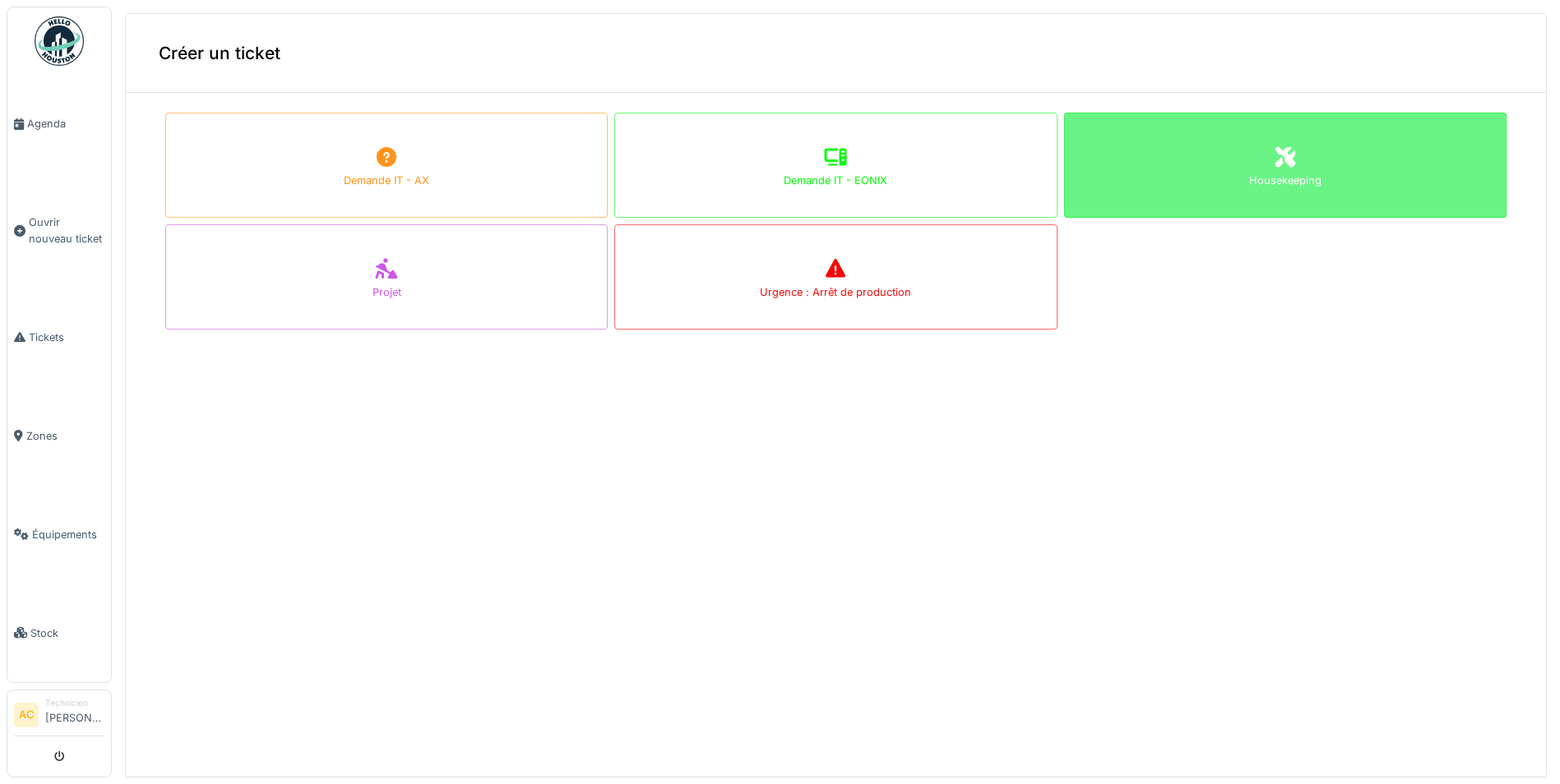
click at [1249, 173] on div "Housekeeping" at bounding box center [1285, 181] width 72 height 16
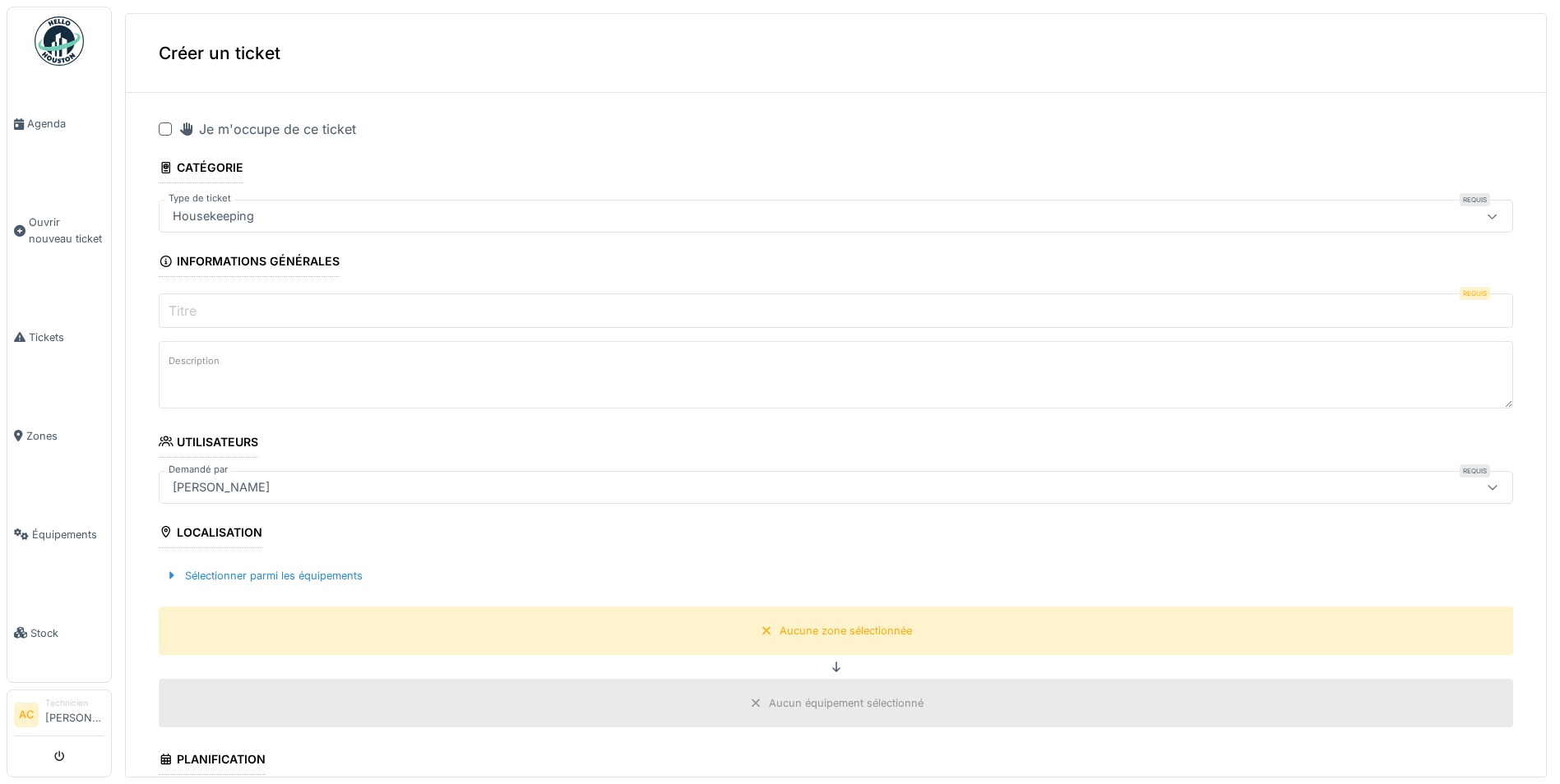
click at [167, 128] on div at bounding box center [166, 130] width 13 height 13
click at [517, 305] on input "Titre" at bounding box center [836, 310] width 1355 height 35
type input "*"
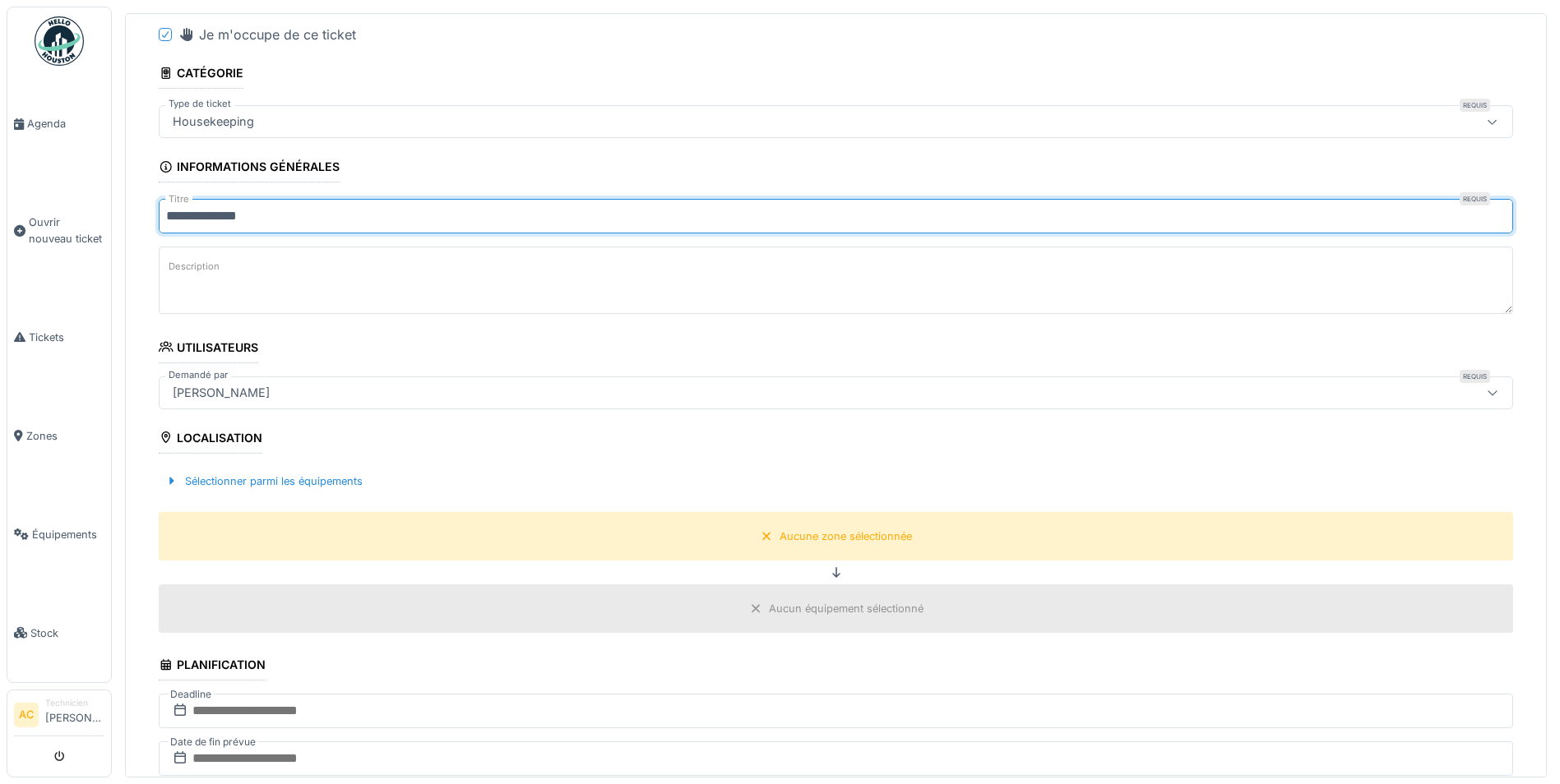
scroll to position [165, 0]
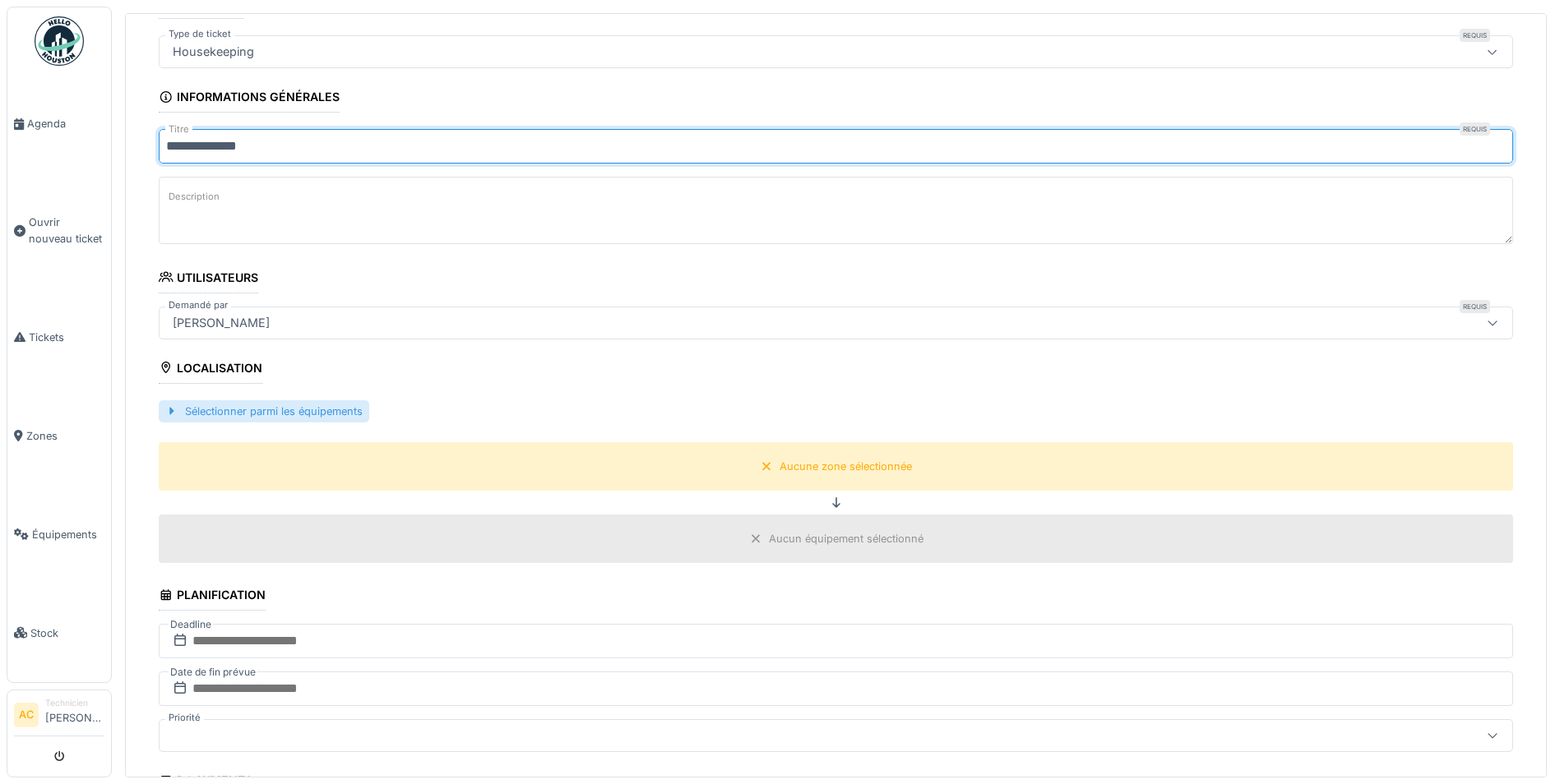
type input "**********"
click at [200, 401] on div "Sélectionner parmi les équipements" at bounding box center [264, 410] width 211 height 22
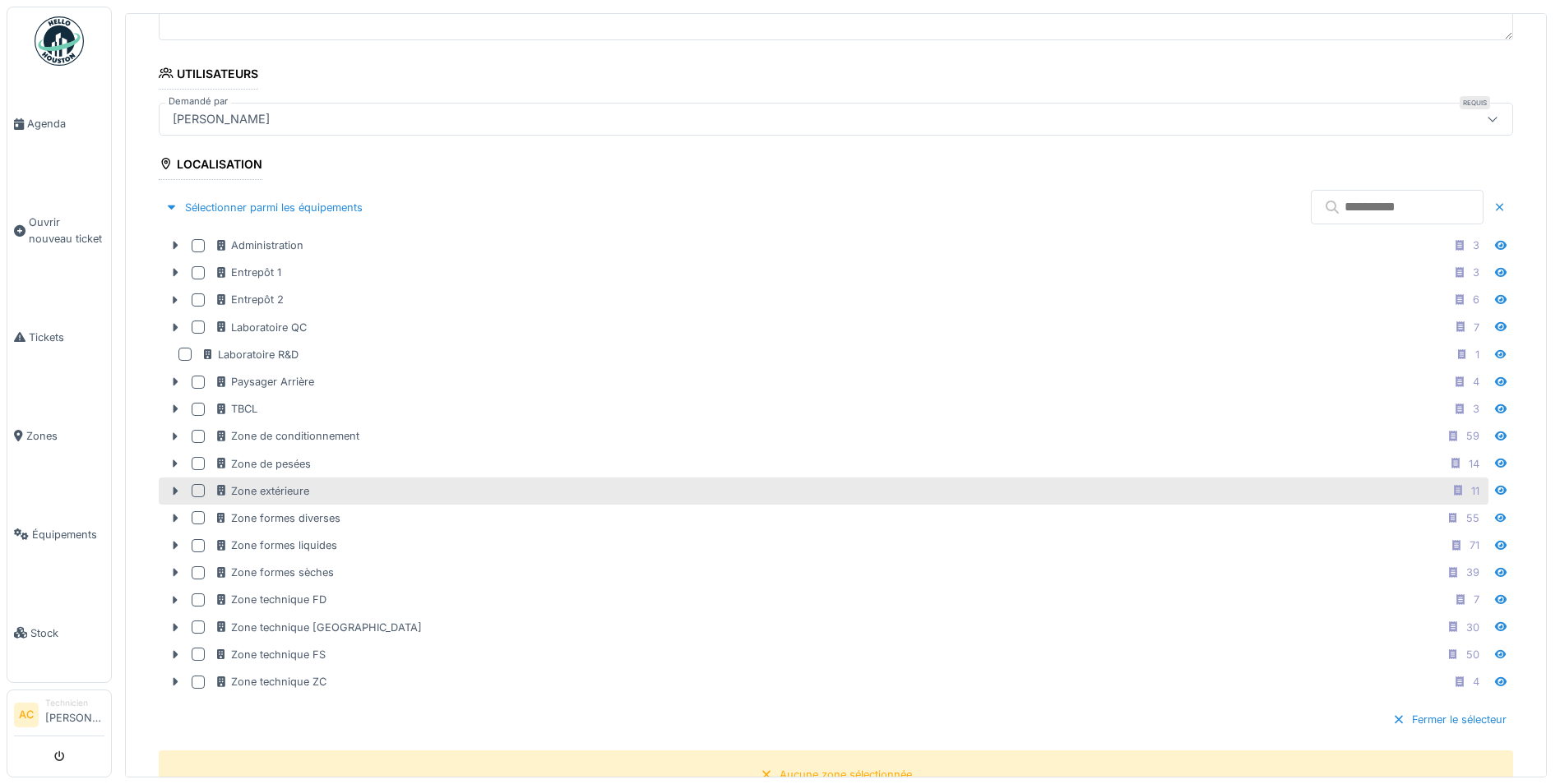
scroll to position [493, 0]
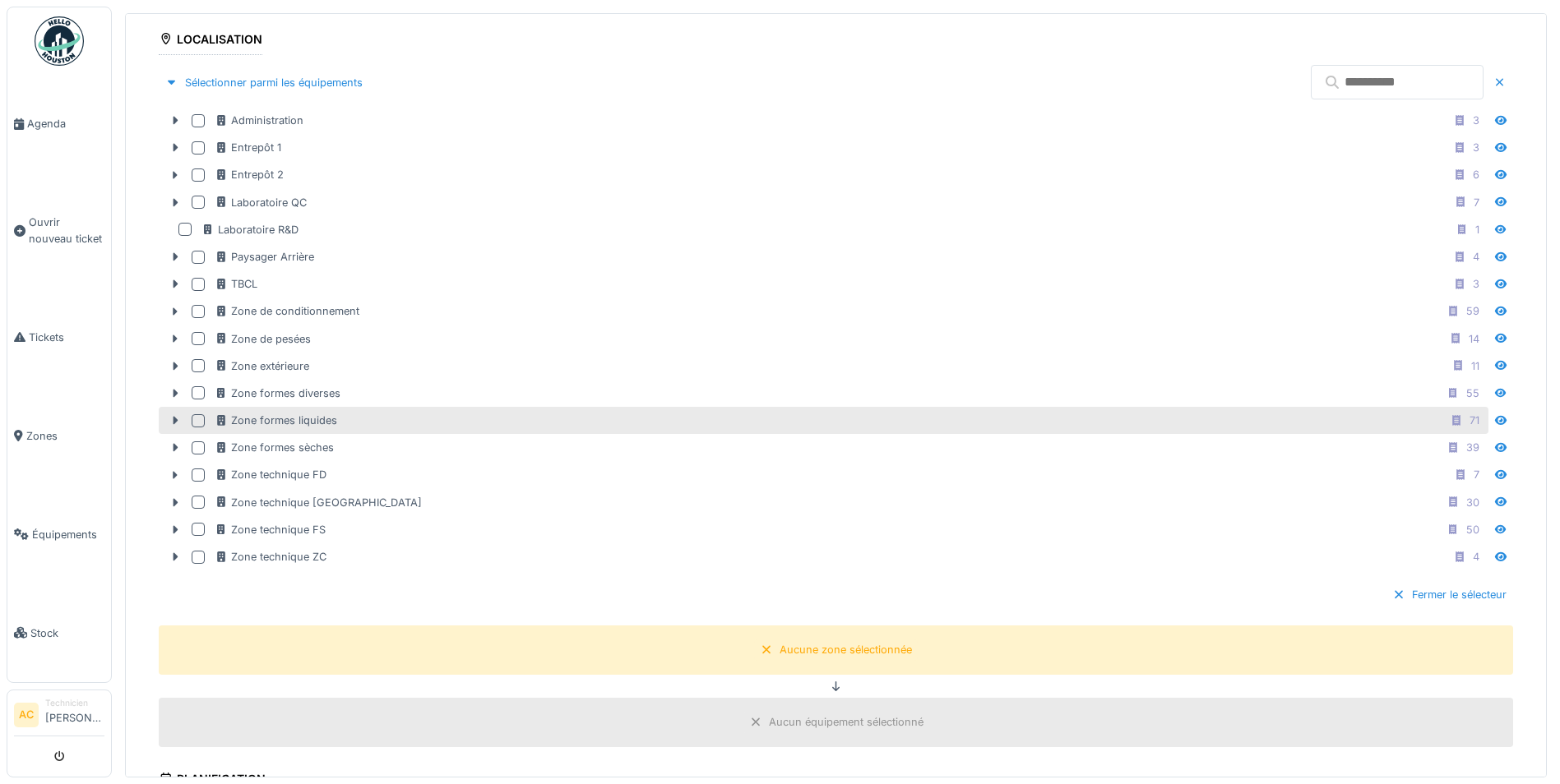
click at [349, 420] on div "Zone formes liquides 71" at bounding box center [850, 421] width 1271 height 21
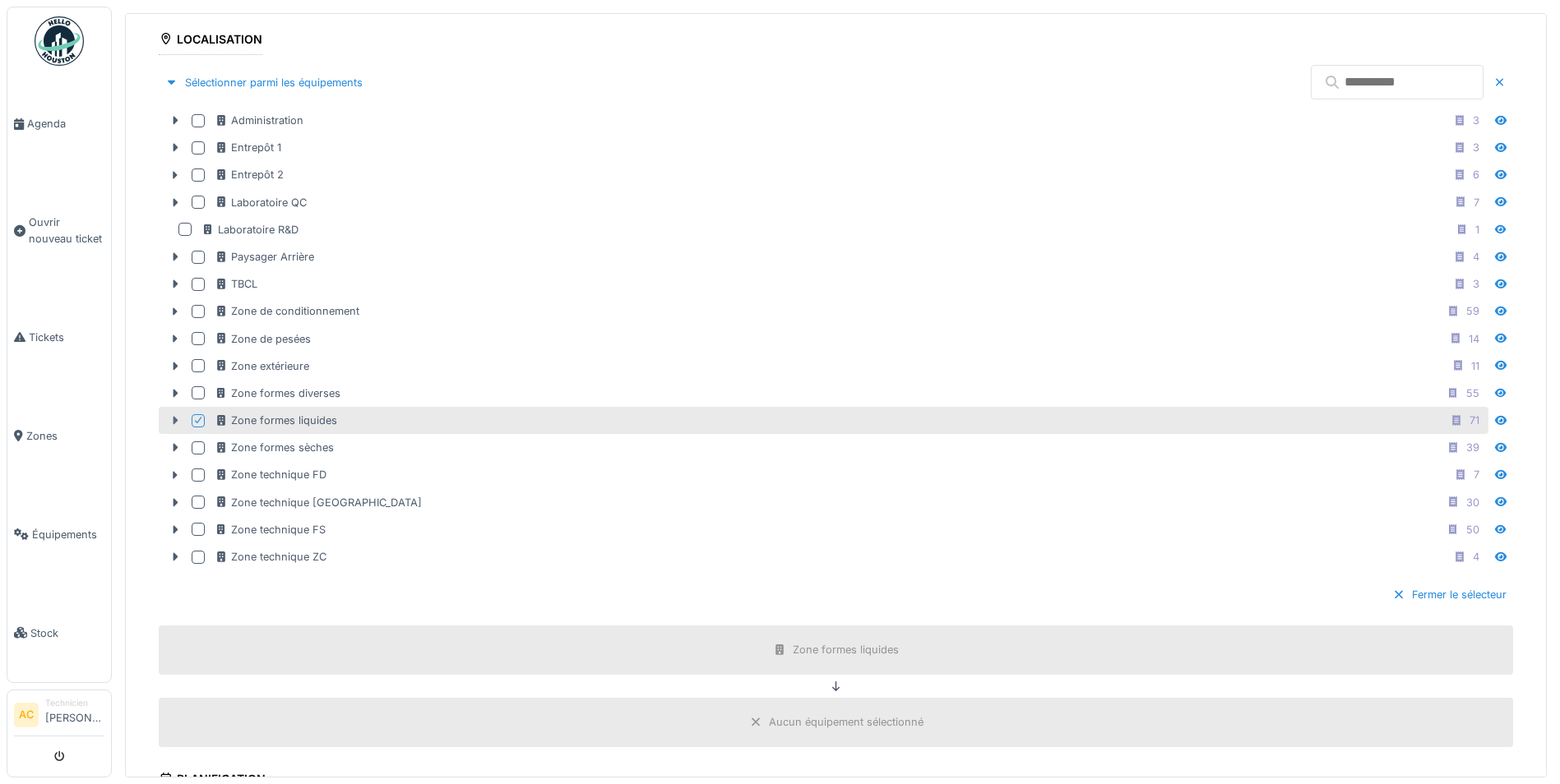
click at [175, 421] on icon at bounding box center [175, 421] width 5 height 9
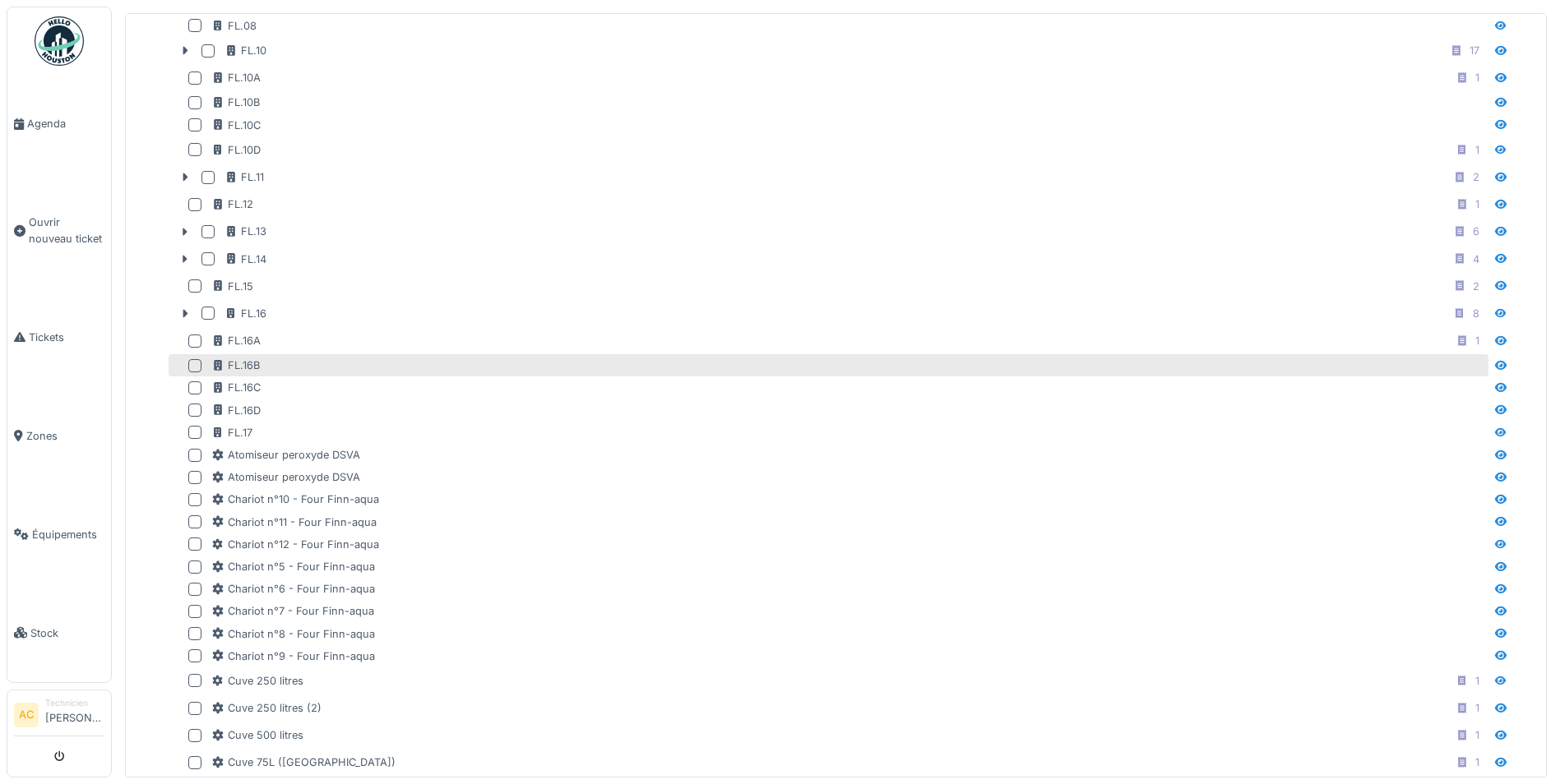
scroll to position [986, 0]
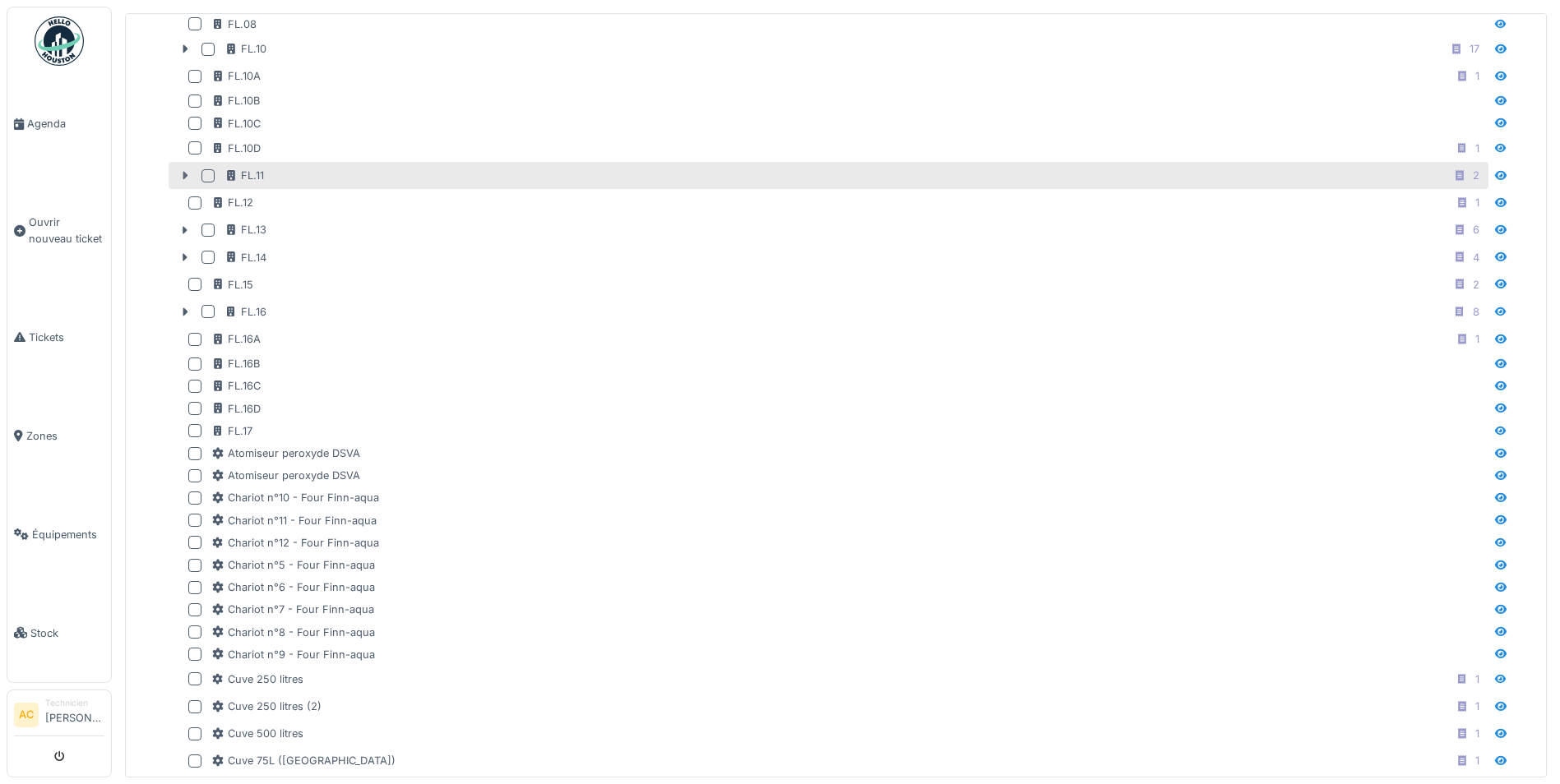
click at [187, 175] on icon at bounding box center [185, 176] width 5 height 9
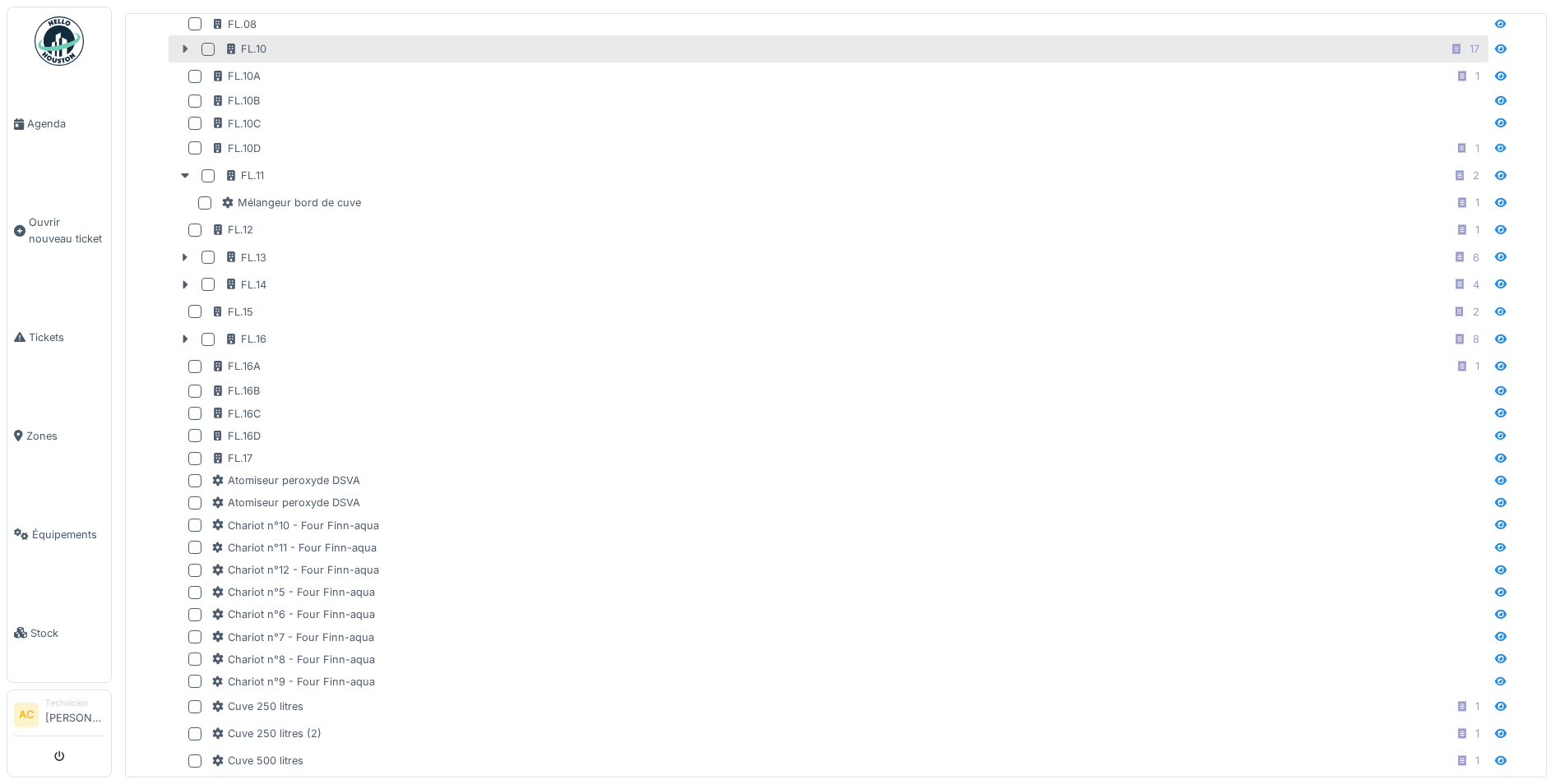
click at [185, 47] on icon at bounding box center [185, 49] width 5 height 9
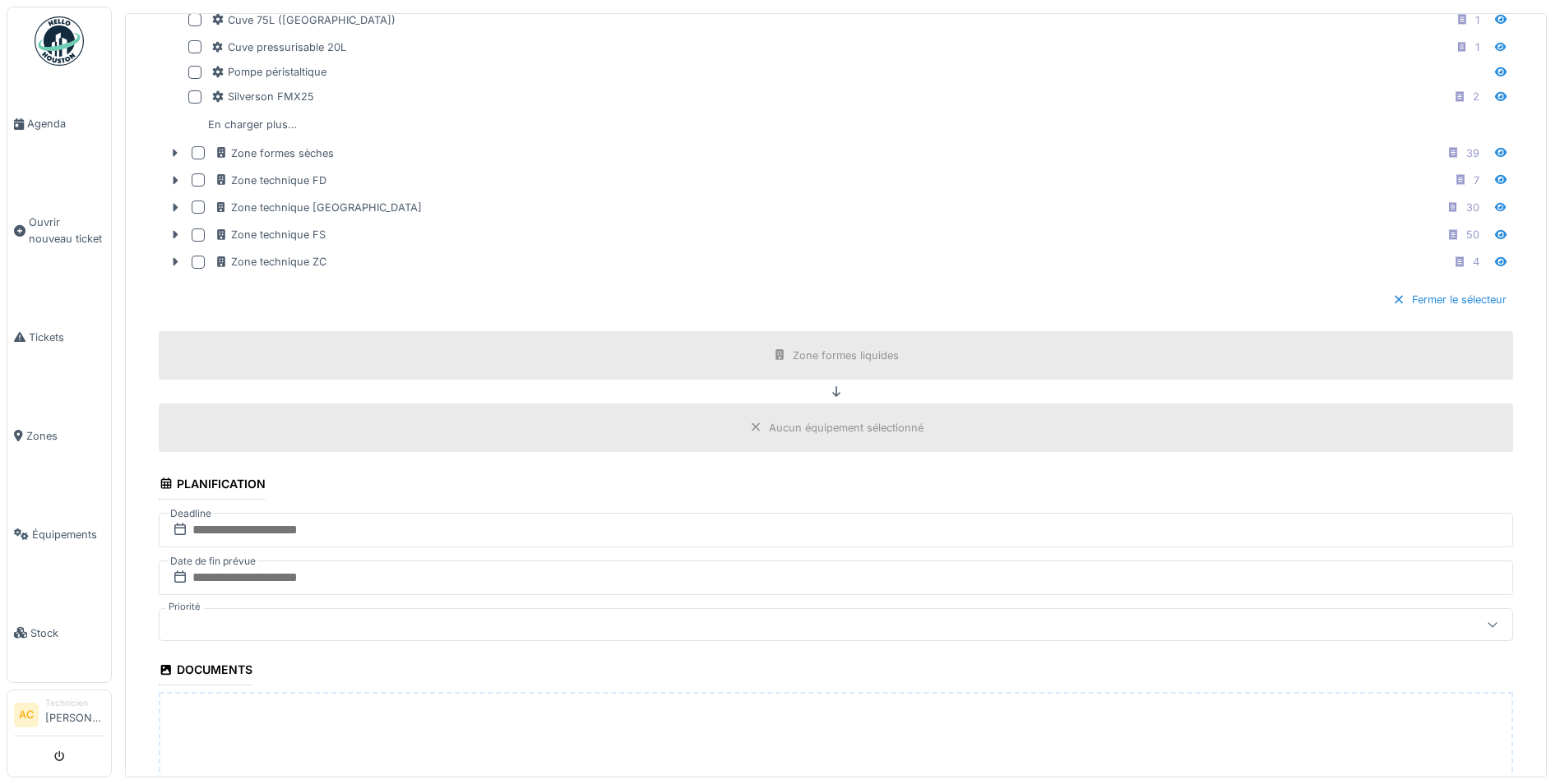
scroll to position [2137, 0]
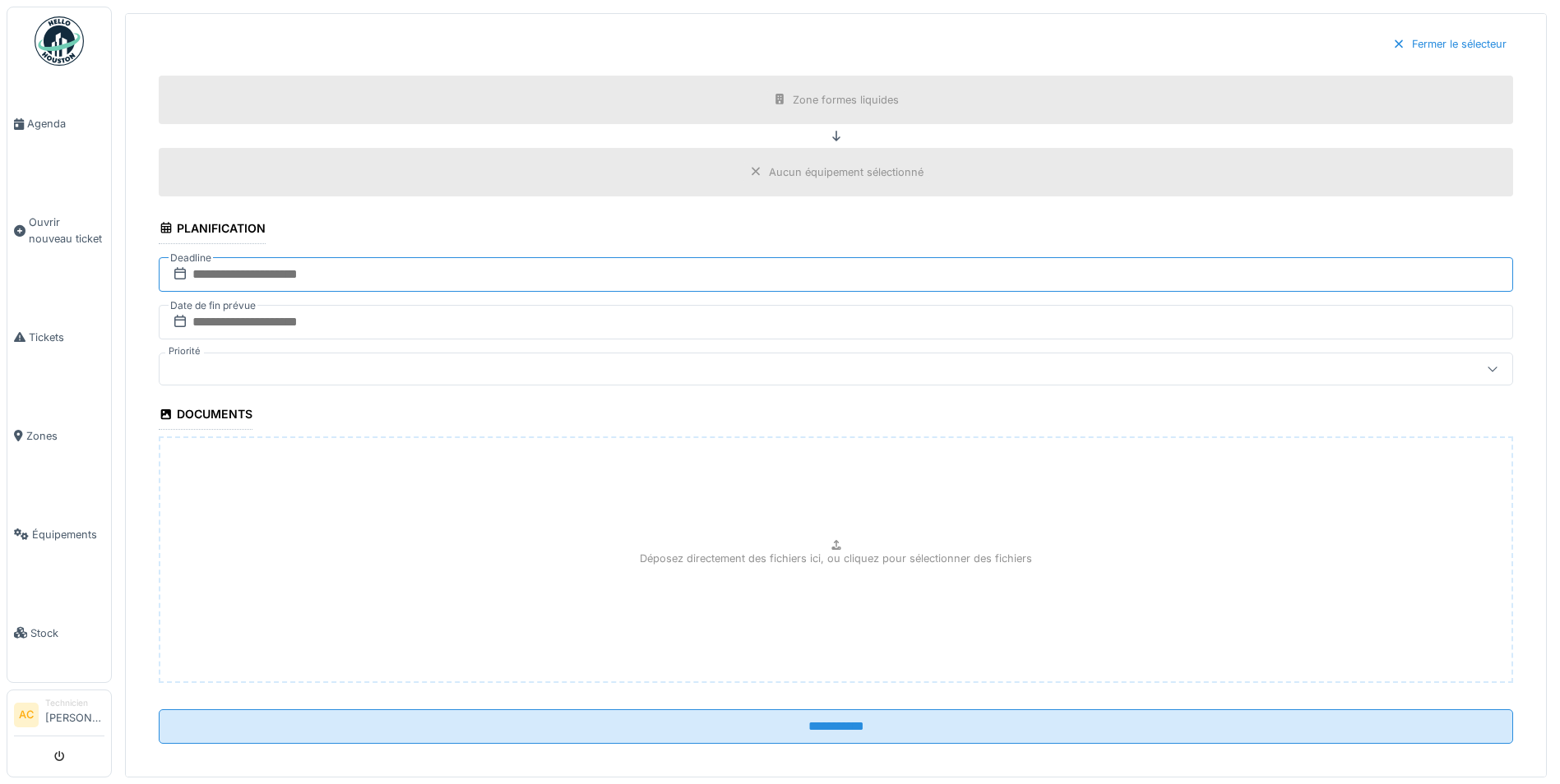
click at [272, 279] on input "text" at bounding box center [836, 274] width 1355 height 35
click at [735, 311] on span "Previous Month" at bounding box center [735, 314] width 0 height 20
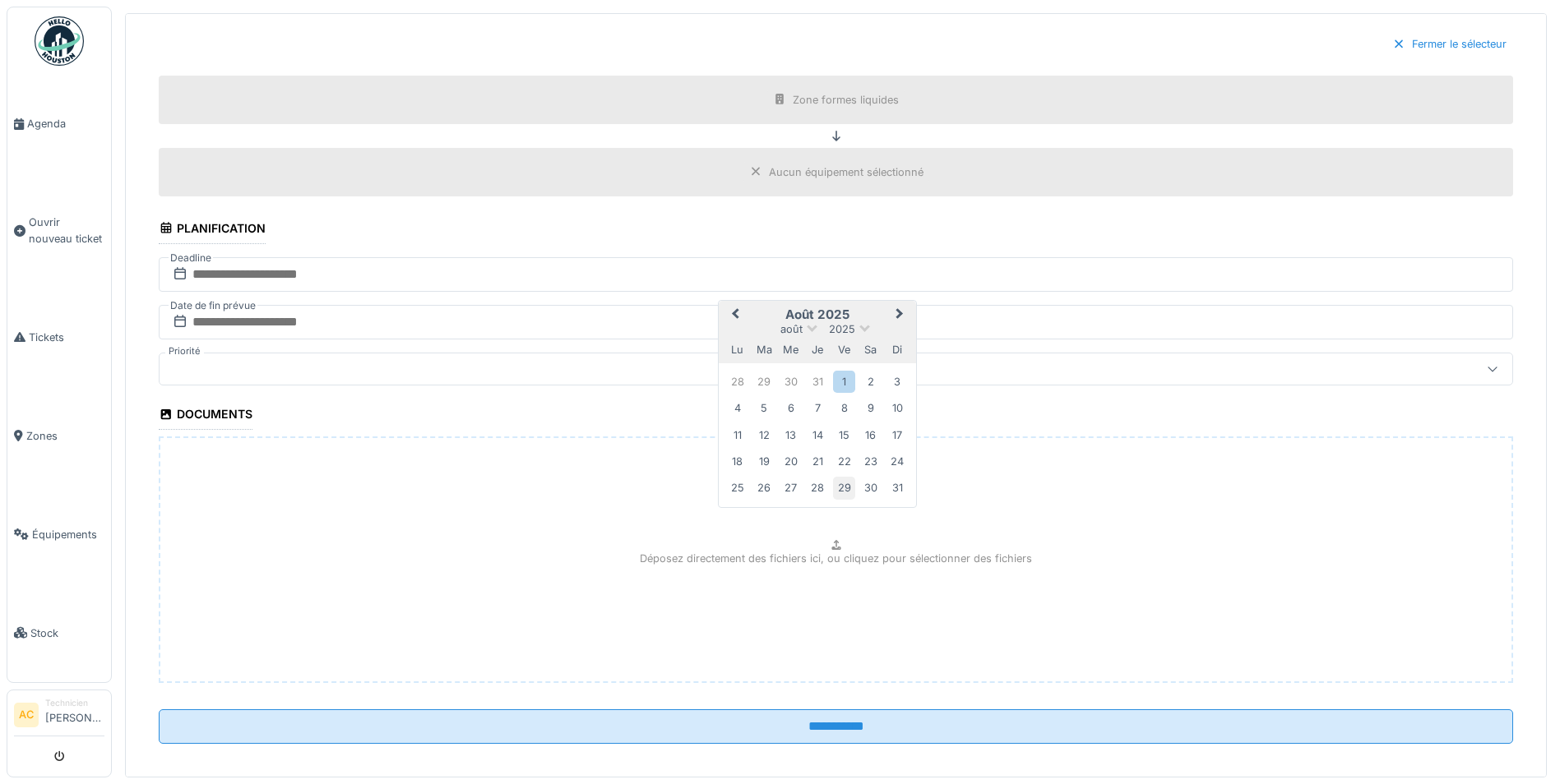
click at [846, 492] on div "29" at bounding box center [843, 487] width 22 height 22
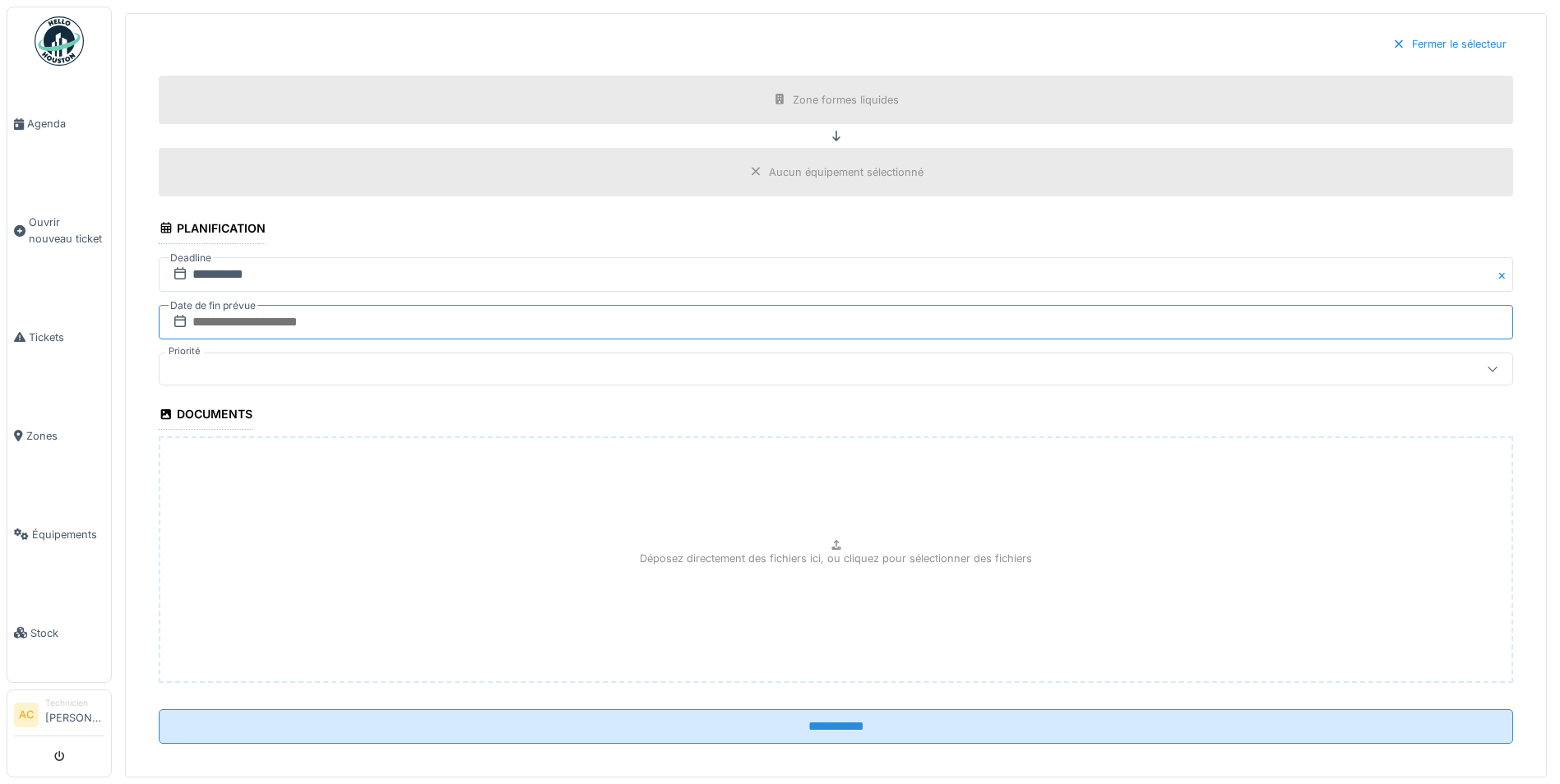
click at [330, 320] on input "text" at bounding box center [836, 322] width 1355 height 35
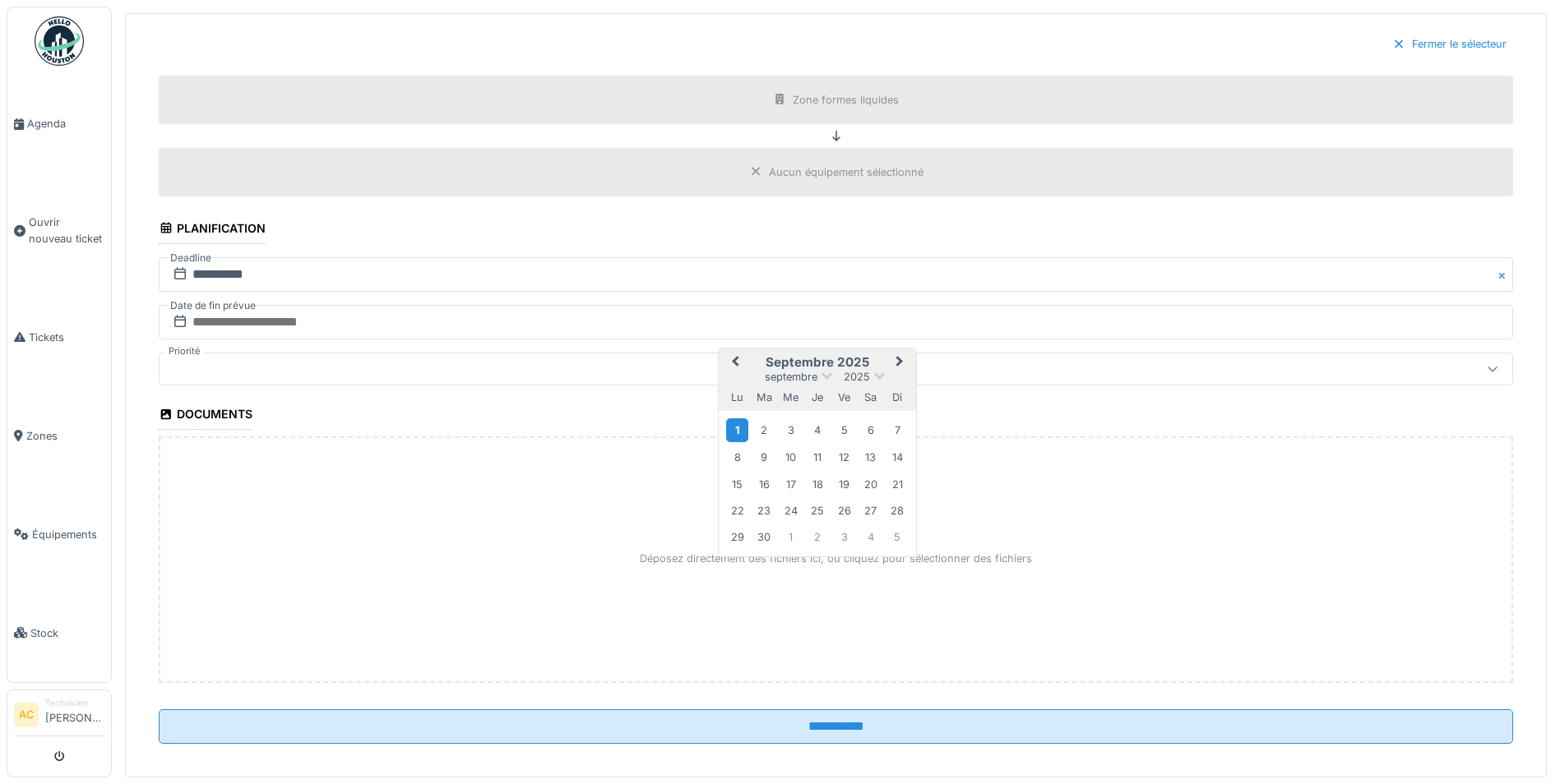
click at [741, 431] on div "1" at bounding box center [736, 429] width 22 height 24
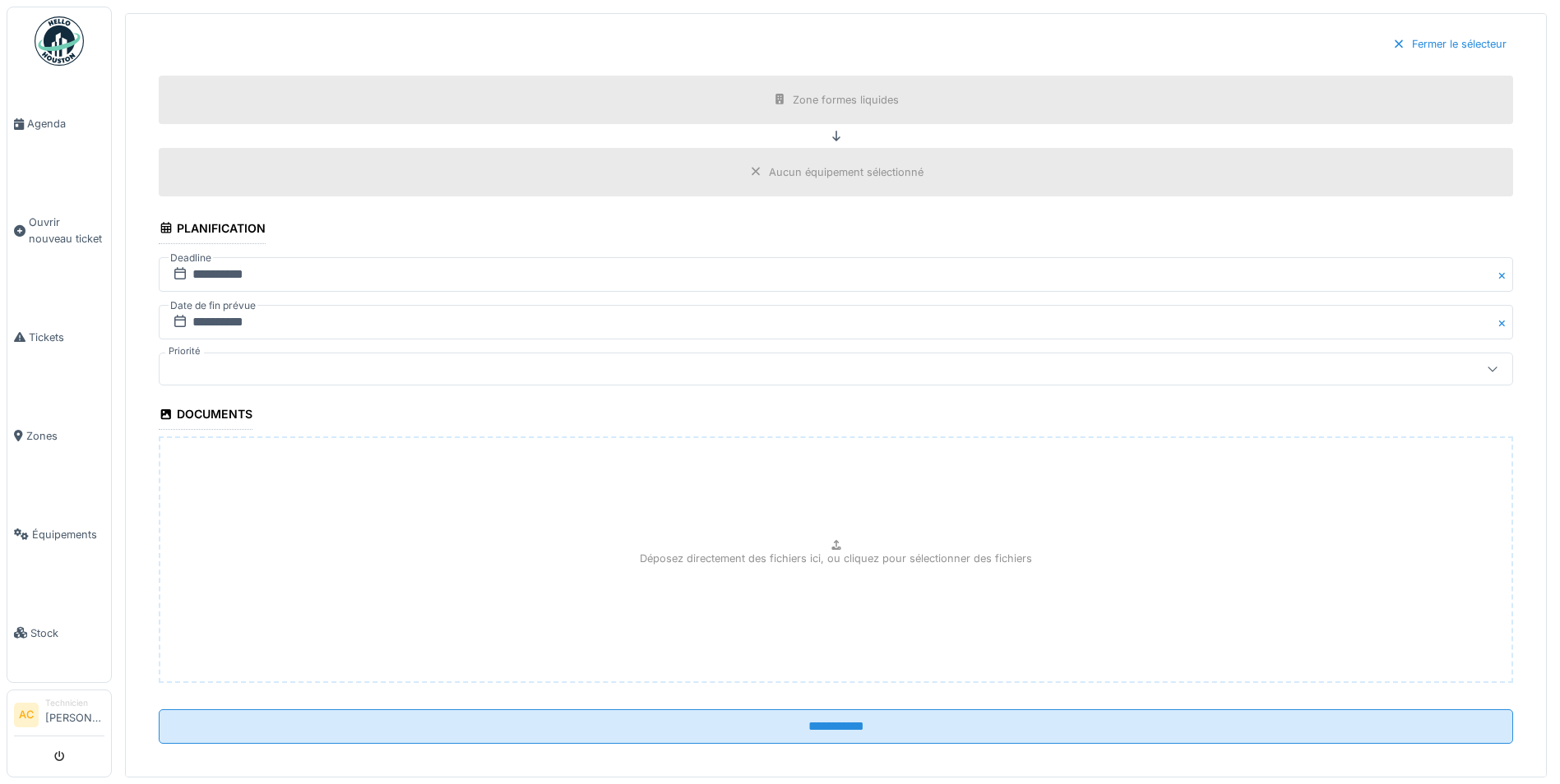
click at [228, 361] on div at bounding box center [762, 369] width 1192 height 18
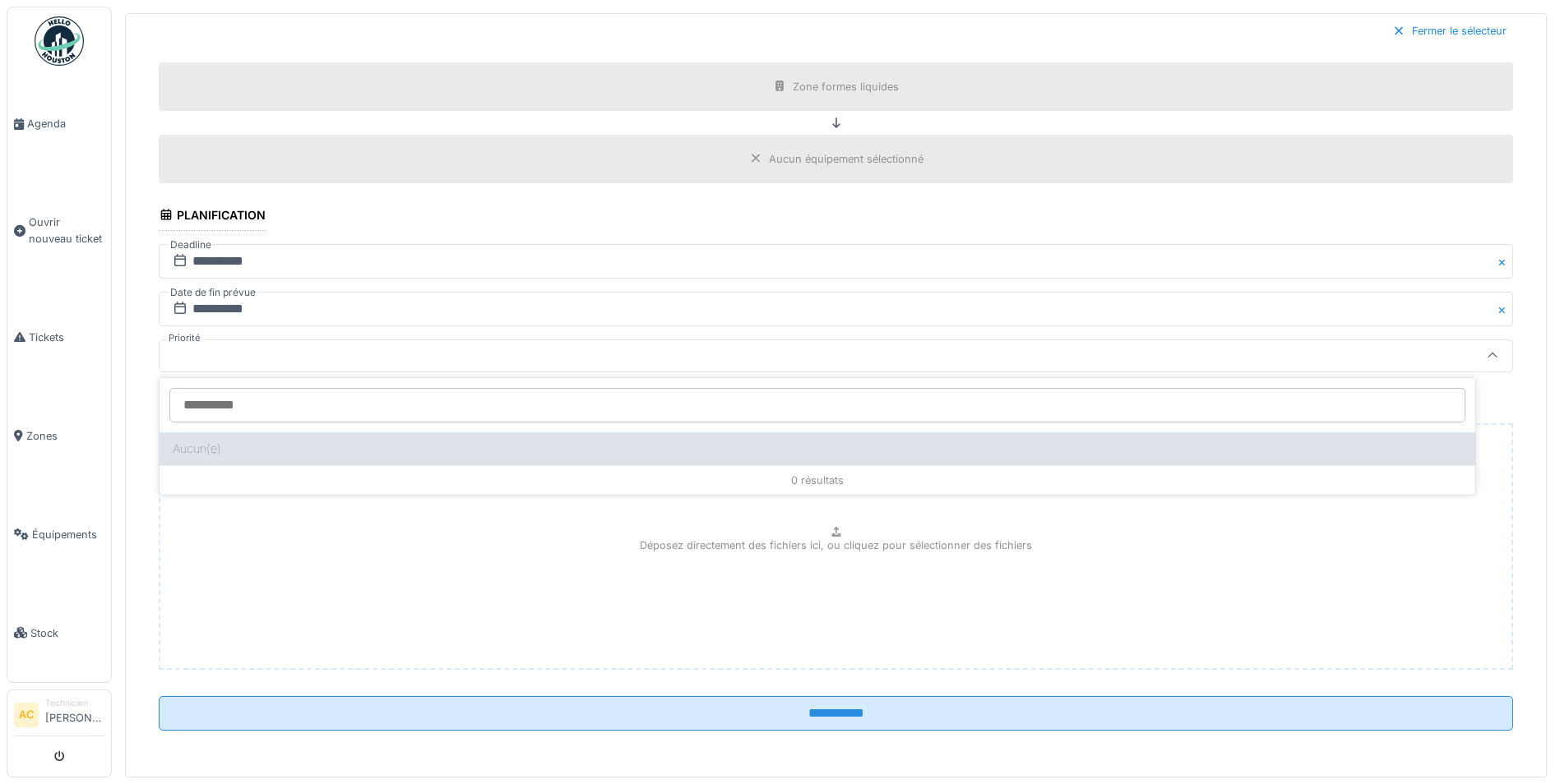
scroll to position [6, 0]
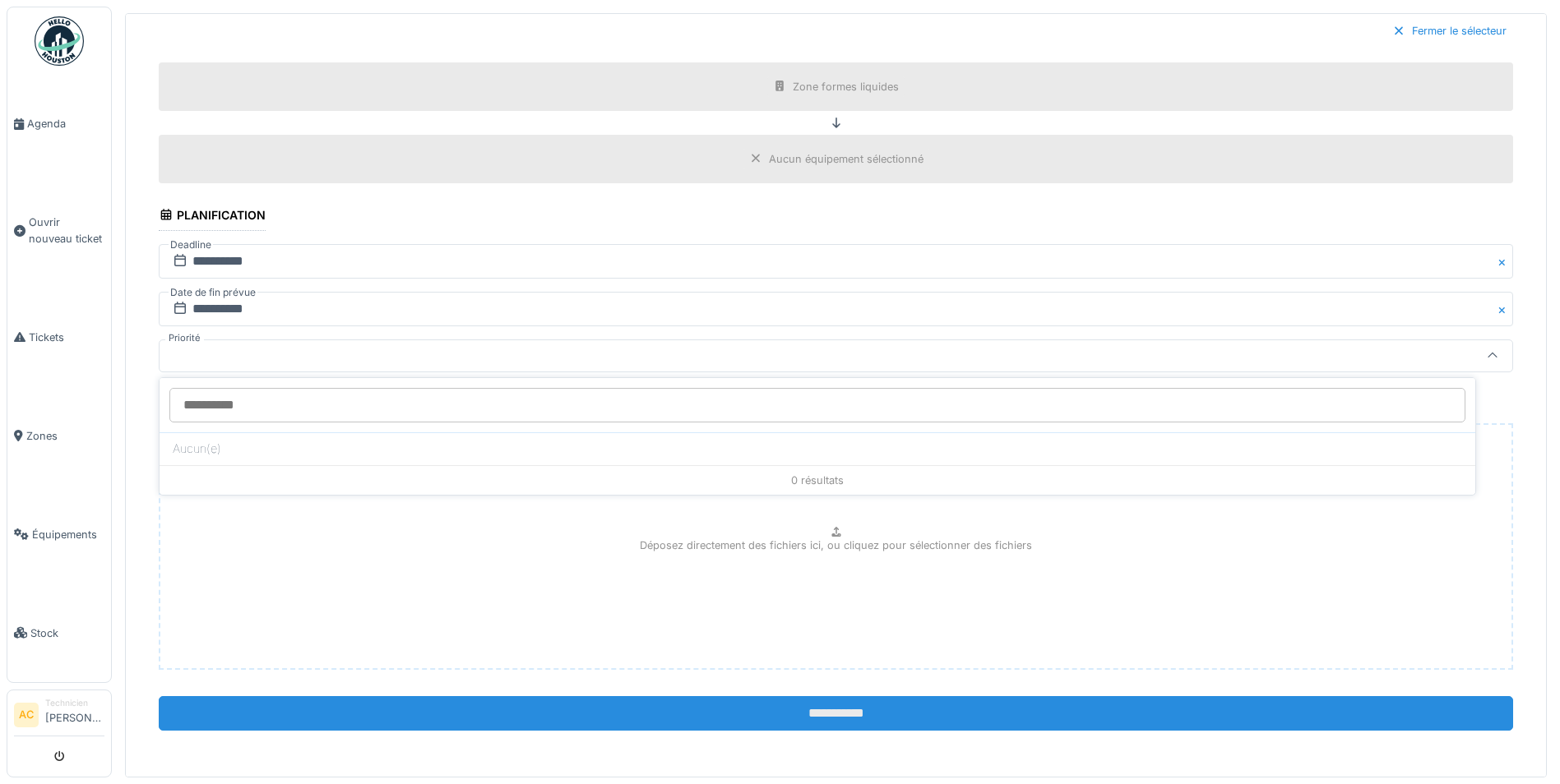
click at [770, 704] on input "**********" at bounding box center [836, 713] width 1355 height 35
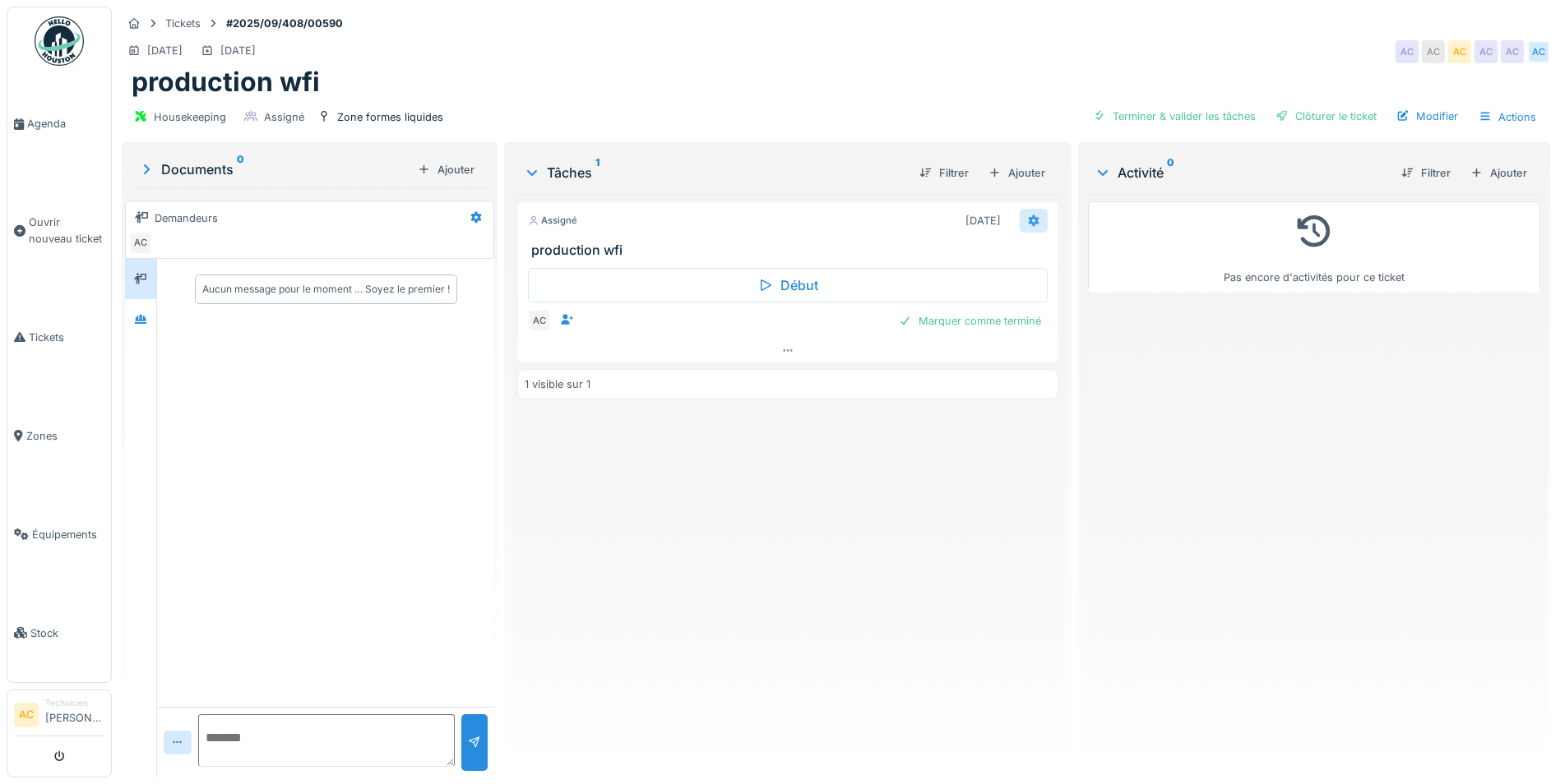
click at [1028, 222] on icon at bounding box center [1033, 220] width 10 height 11
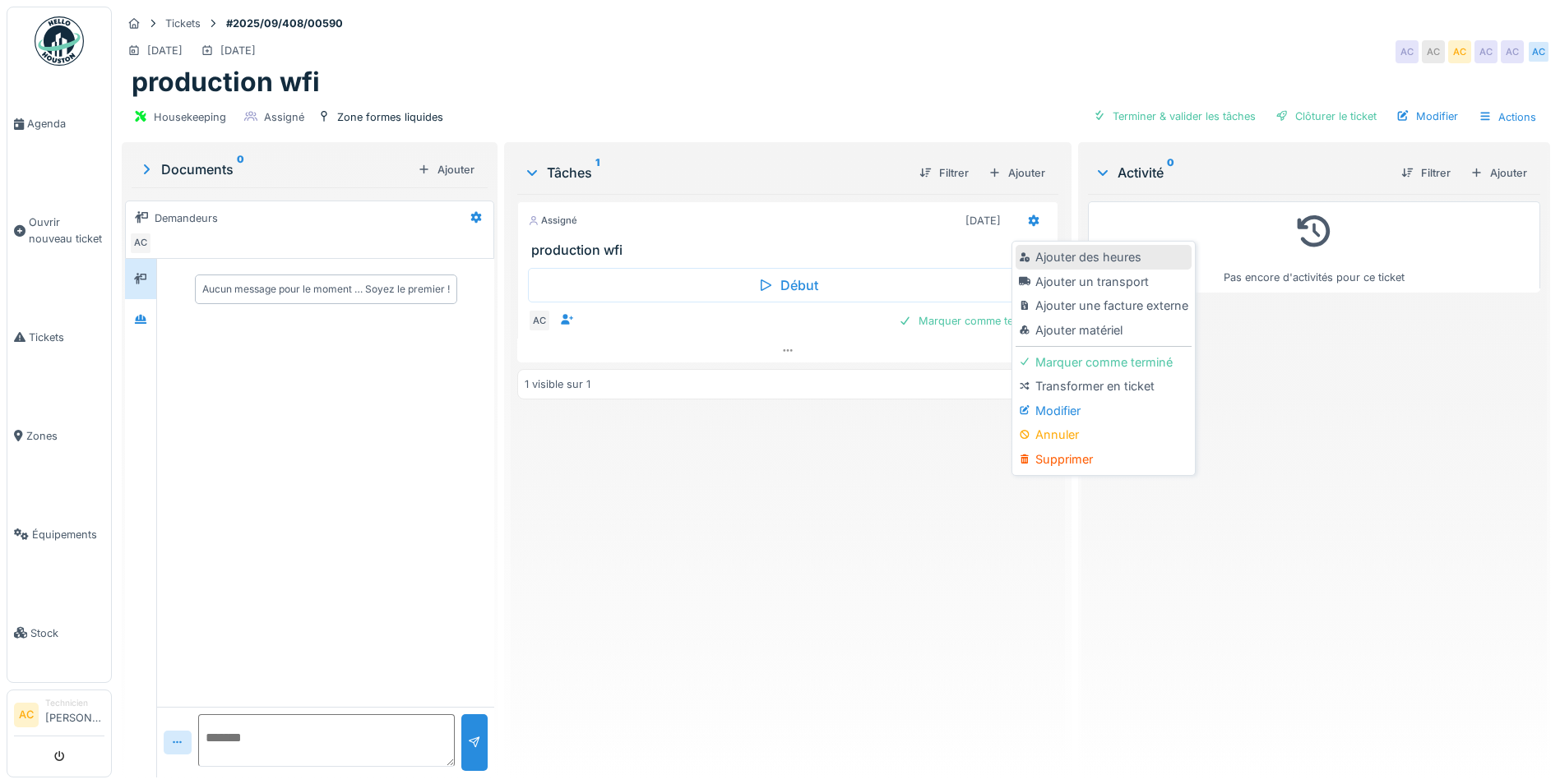
click at [1091, 256] on div "Ajouter des heures" at bounding box center [1102, 257] width 175 height 25
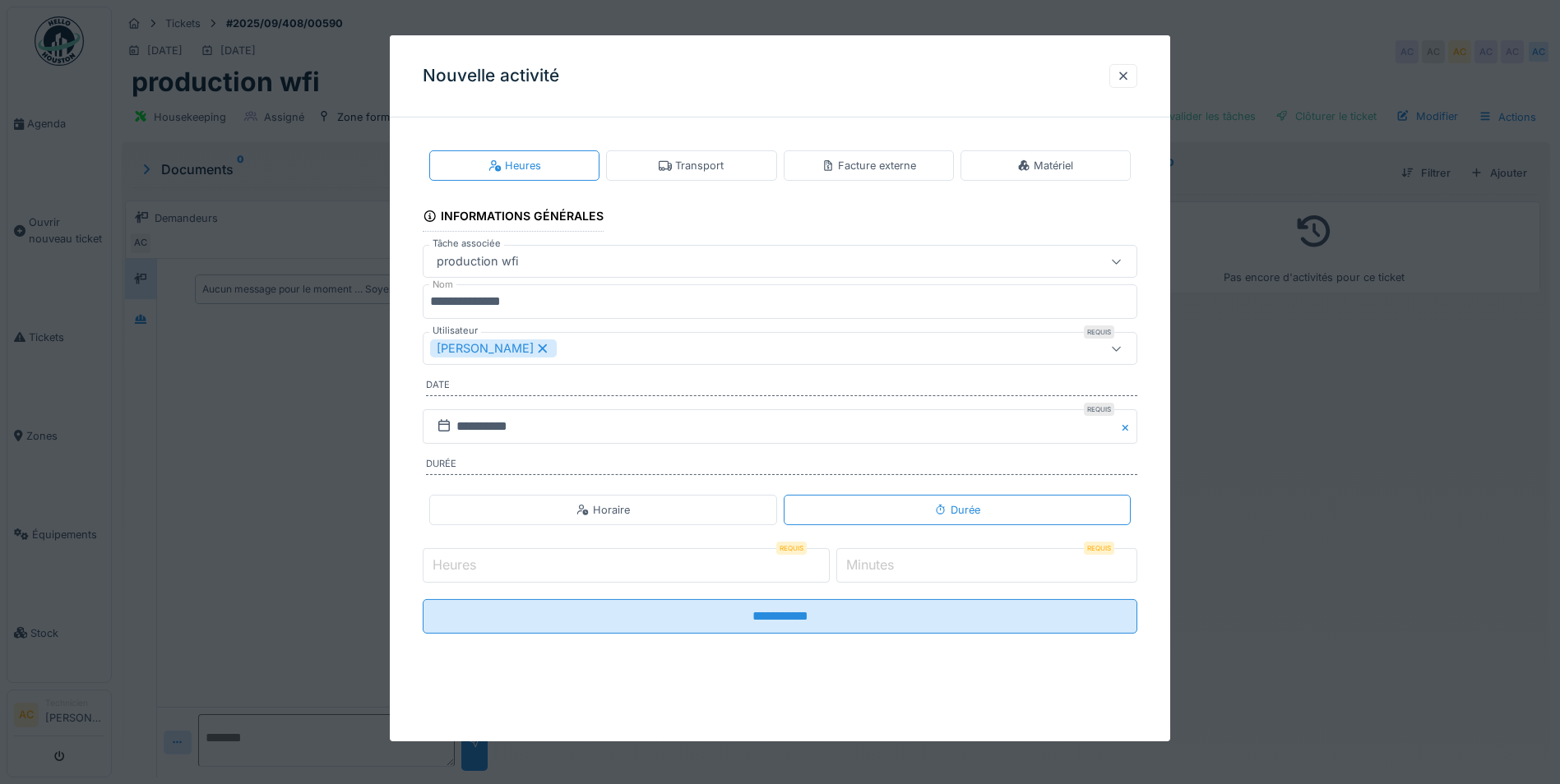
click at [666, 566] on input "Heures" at bounding box center [626, 566] width 407 height 35
type input "*"
click at [984, 430] on input "**********" at bounding box center [780, 427] width 714 height 35
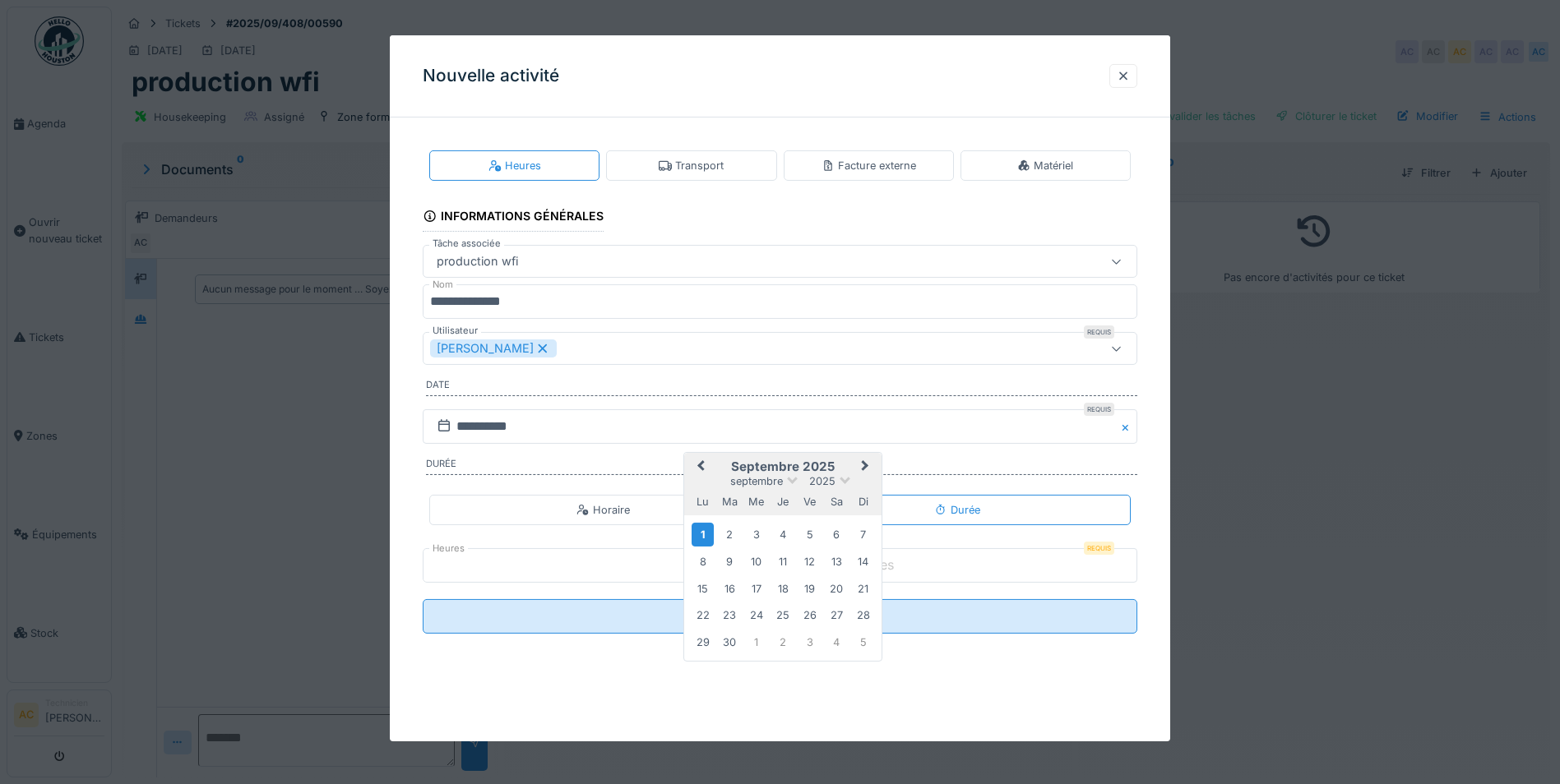
click at [701, 468] on span "Previous Month" at bounding box center [701, 466] width 0 height 20
click at [814, 645] on div "29" at bounding box center [809, 640] width 22 height 22
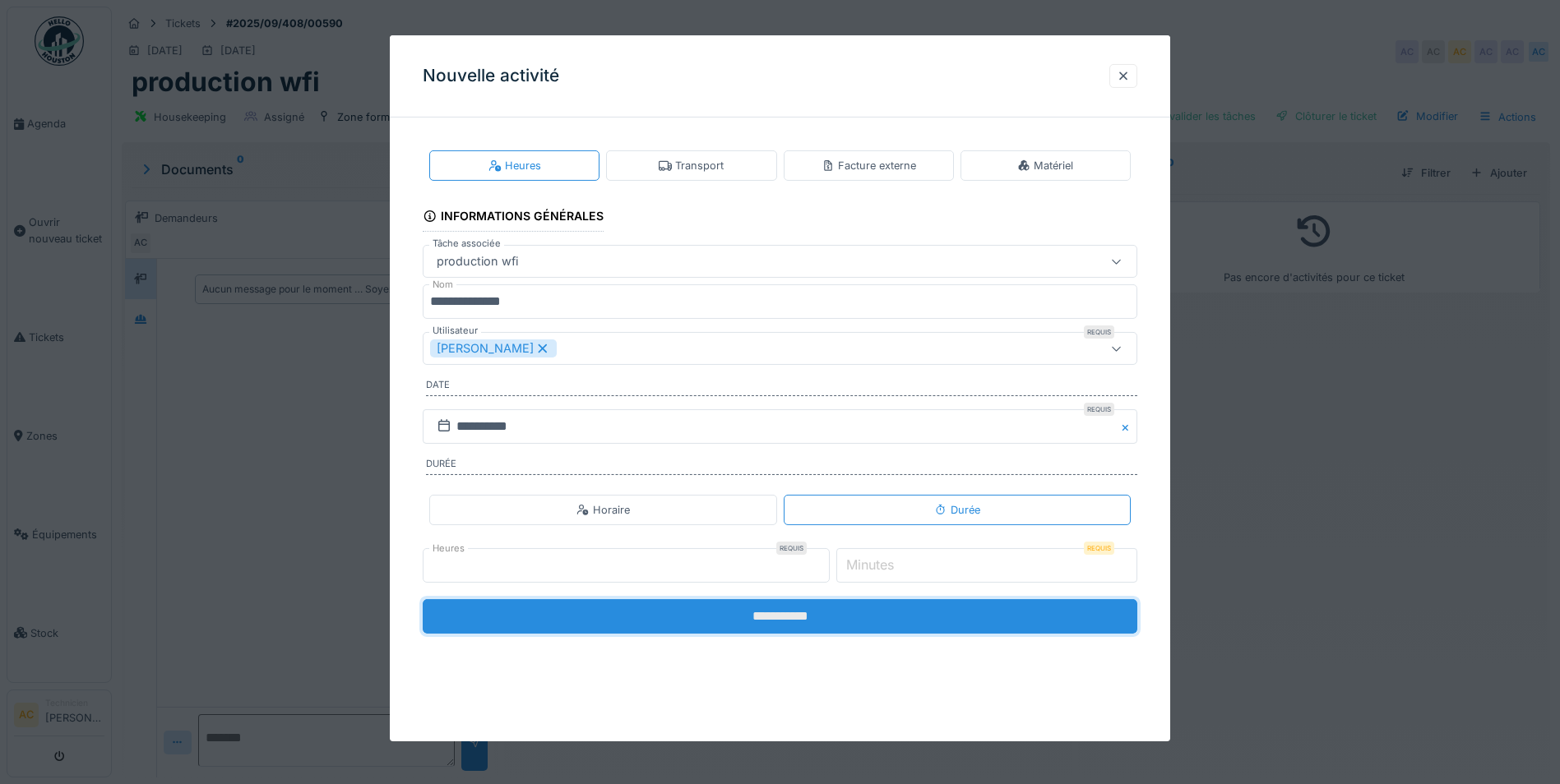
click at [743, 616] on input "**********" at bounding box center [780, 617] width 714 height 35
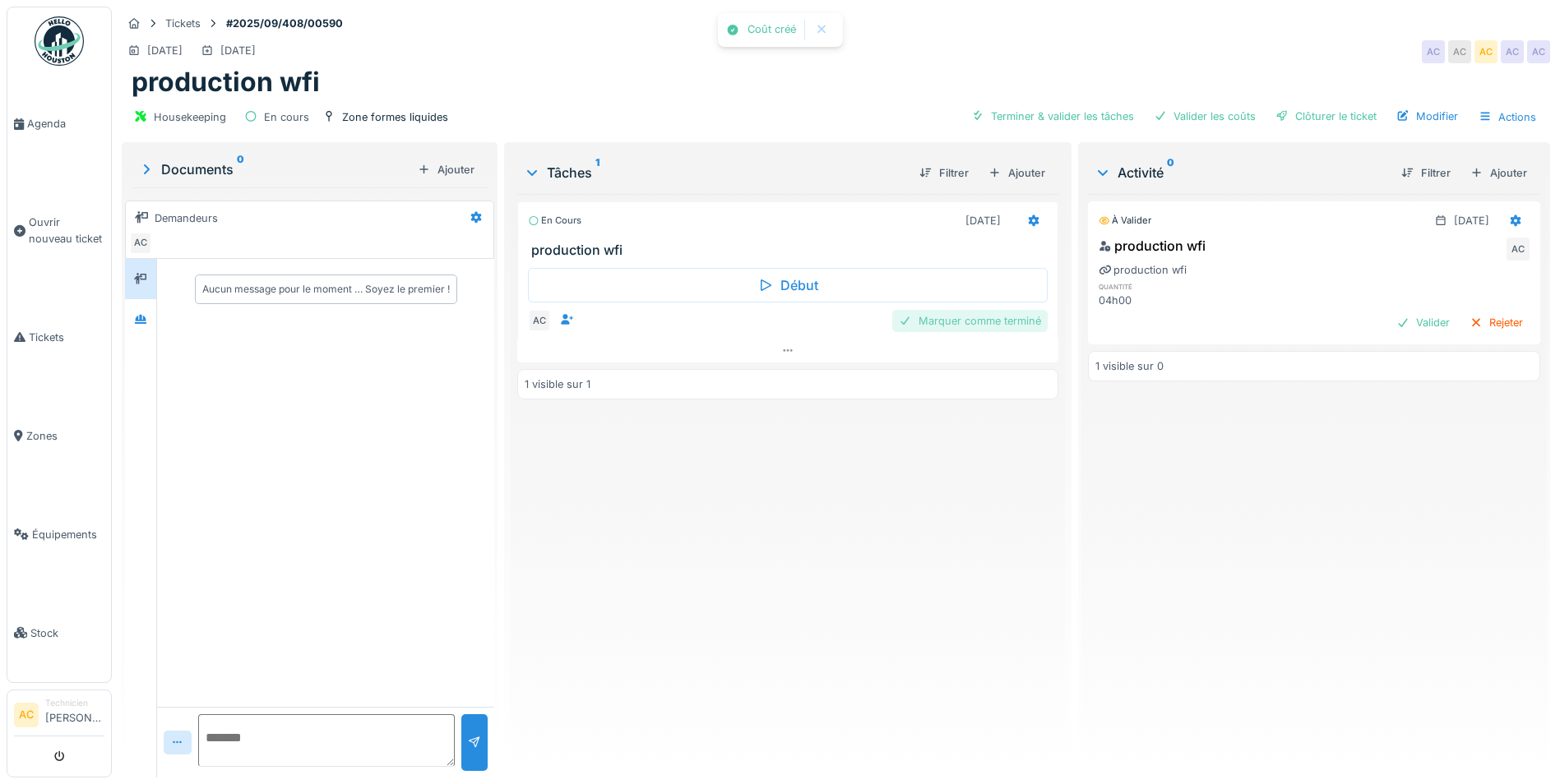
click at [927, 314] on div "Marquer comme terminé" at bounding box center [970, 321] width 155 height 22
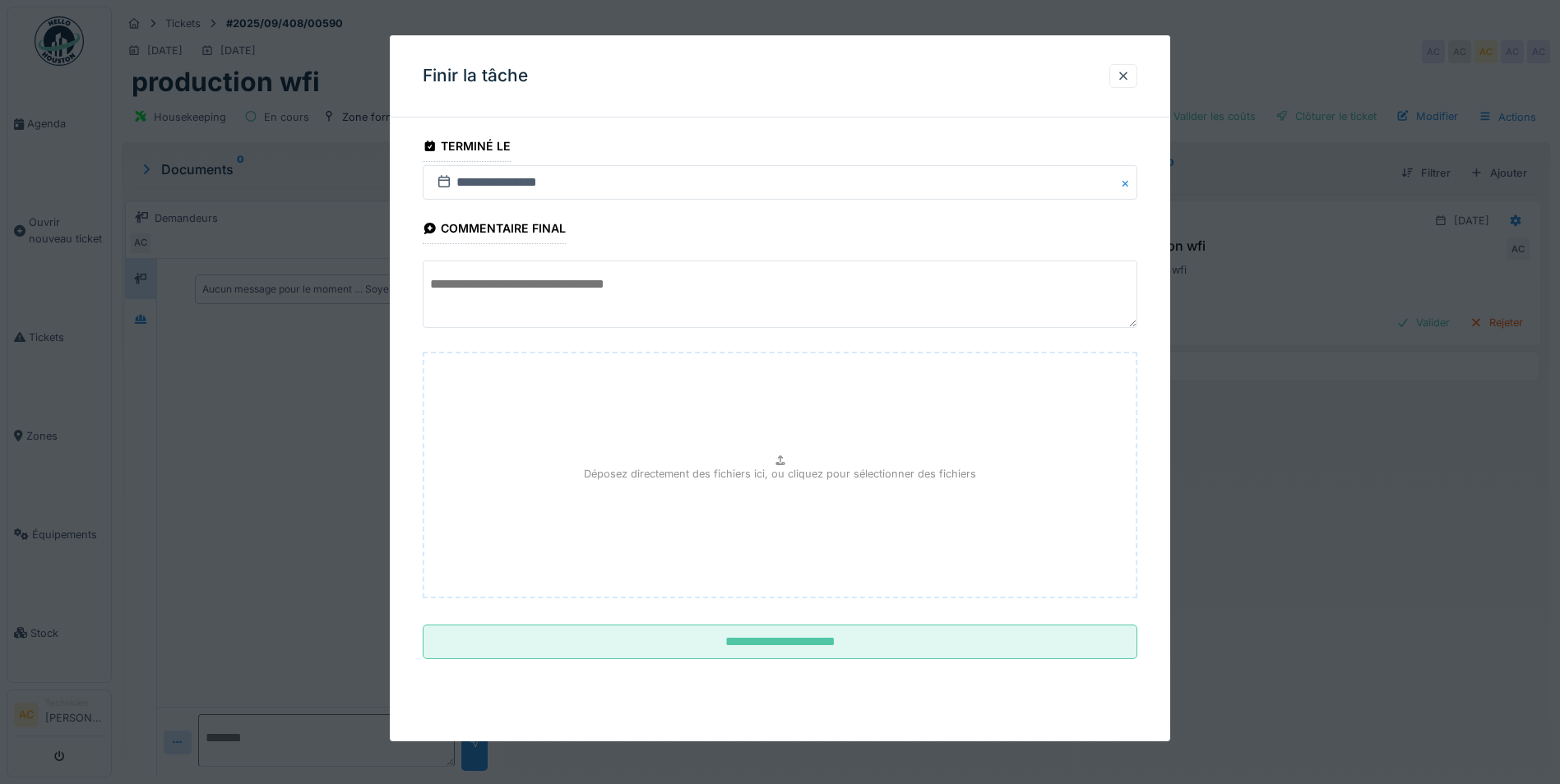
click at [580, 295] on textarea at bounding box center [780, 294] width 714 height 67
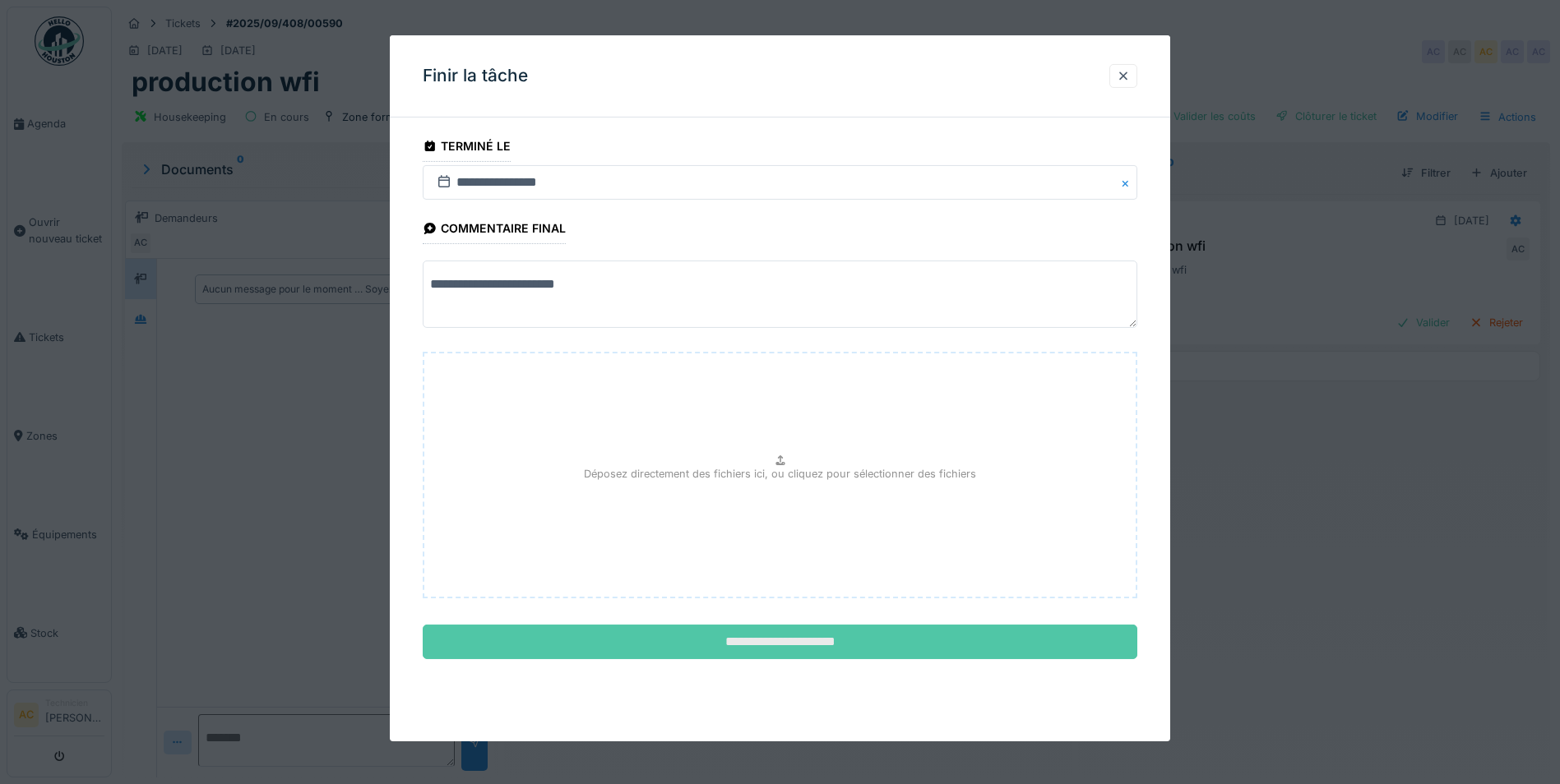
type textarea "**********"
click at [713, 646] on input "**********" at bounding box center [780, 642] width 714 height 35
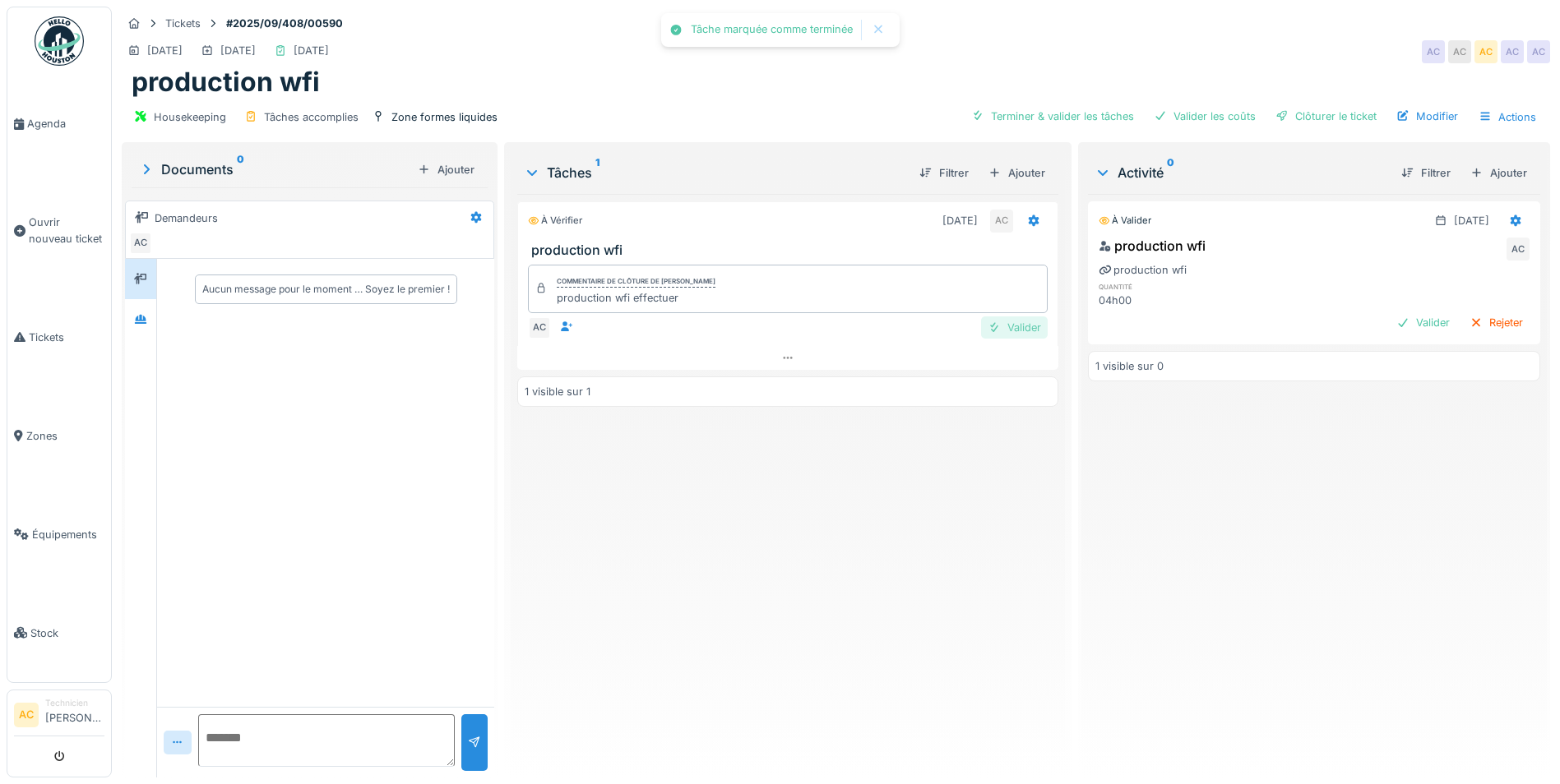
click at [996, 327] on div "Valider" at bounding box center [1014, 327] width 66 height 22
click at [64, 35] on img at bounding box center [60, 41] width 49 height 49
